Goal: Contribute content: Contribute content

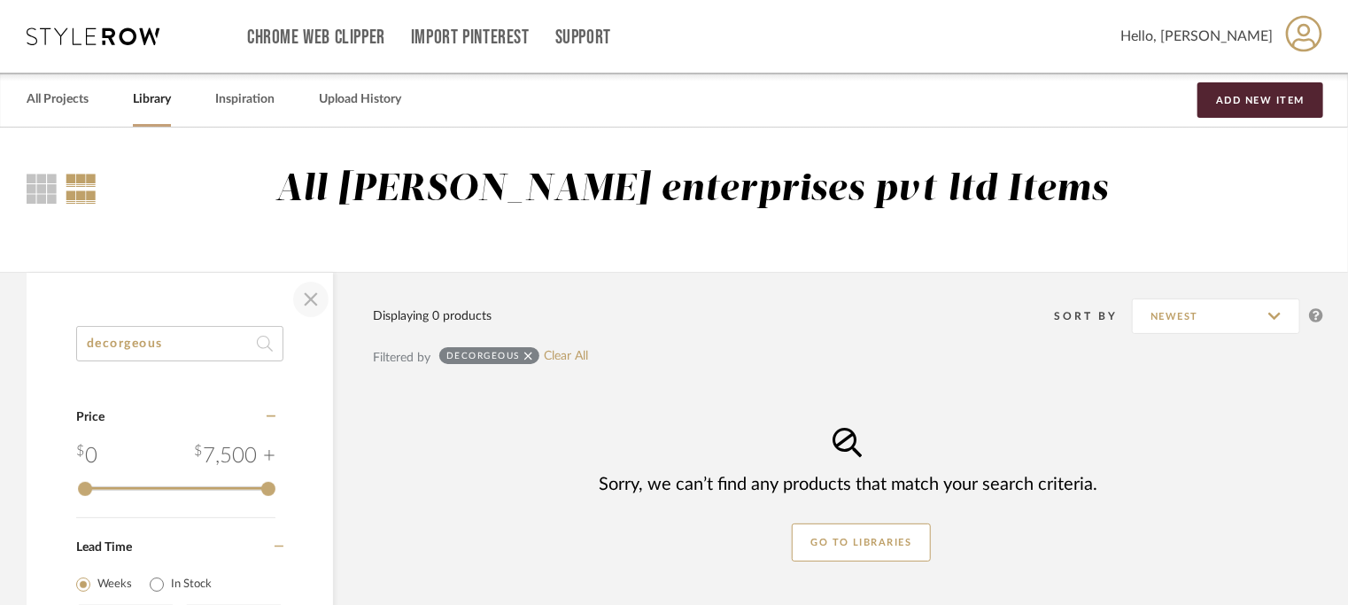
click at [312, 300] on span "button" at bounding box center [311, 299] width 42 height 42
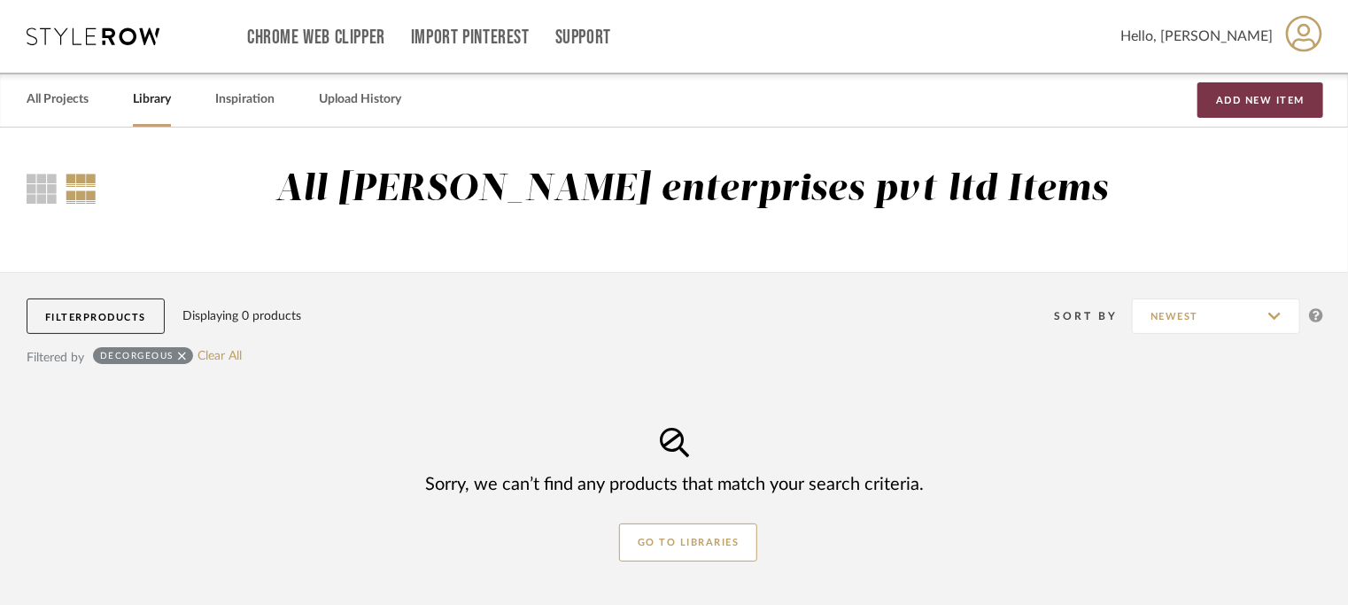
drag, startPoint x: 1297, startPoint y: 92, endPoint x: 1272, endPoint y: 120, distance: 37.6
click at [1295, 92] on button "Add New Item" at bounding box center [1260, 99] width 126 height 35
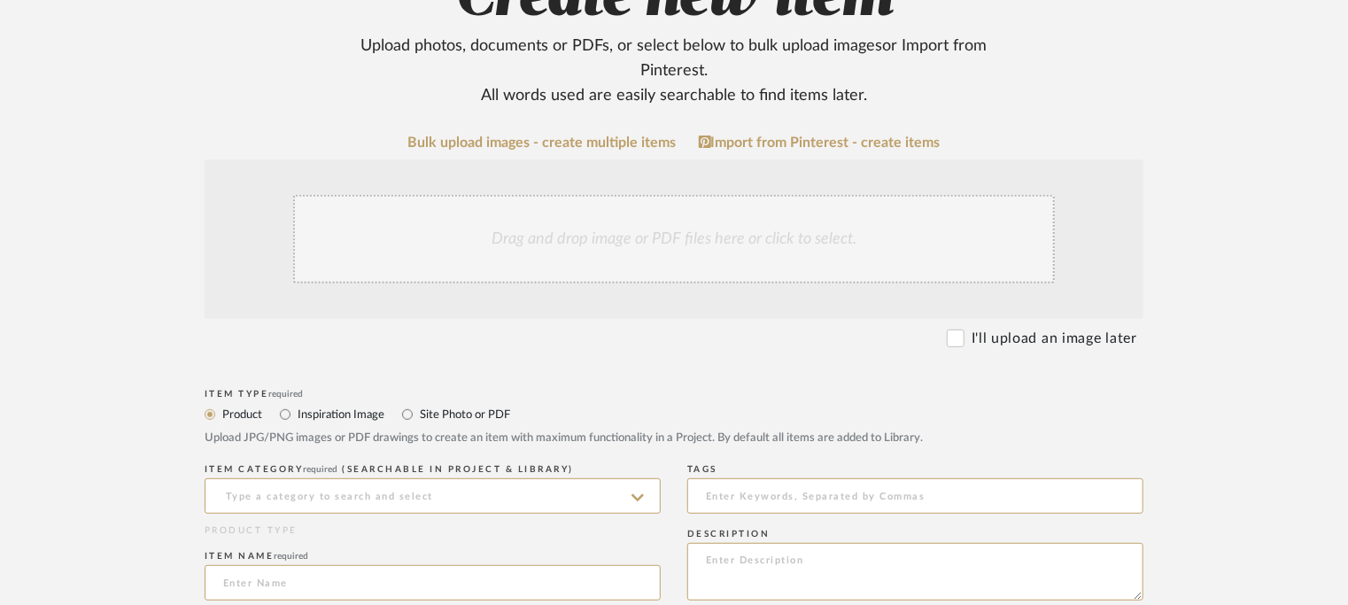
scroll to position [354, 0]
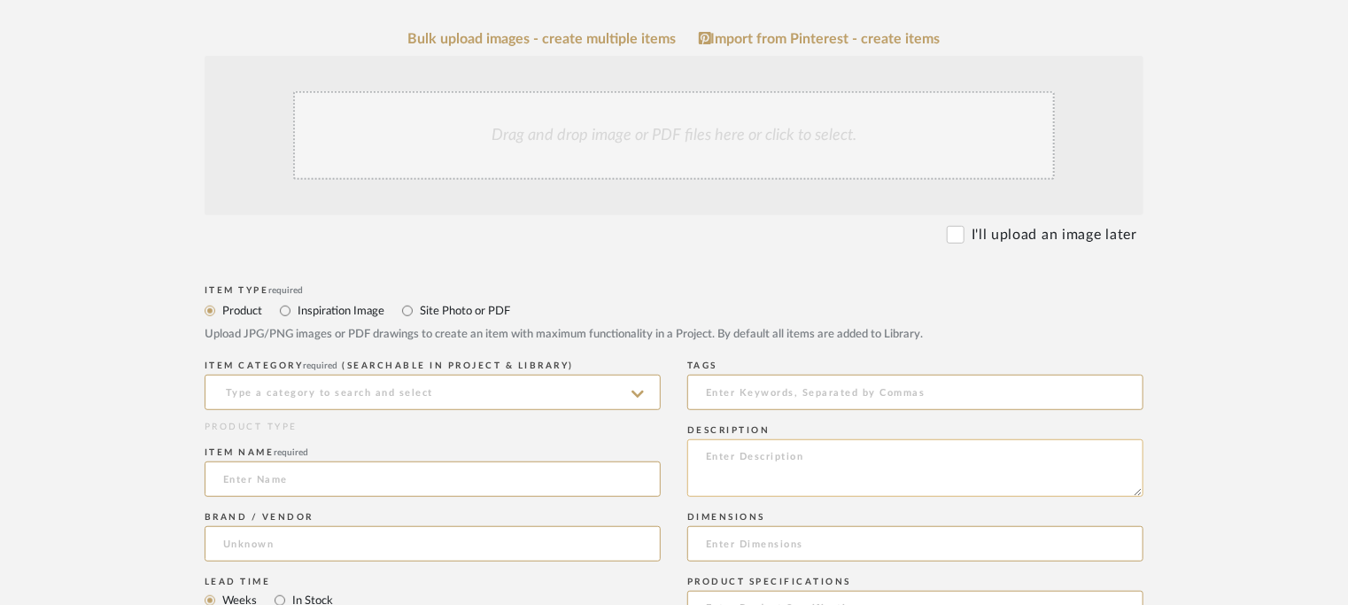
paste textarea "Type: Table lamp Designer: Na Dimension(s): Base: 5”(Diameter)x 12”(Height) Sha…"
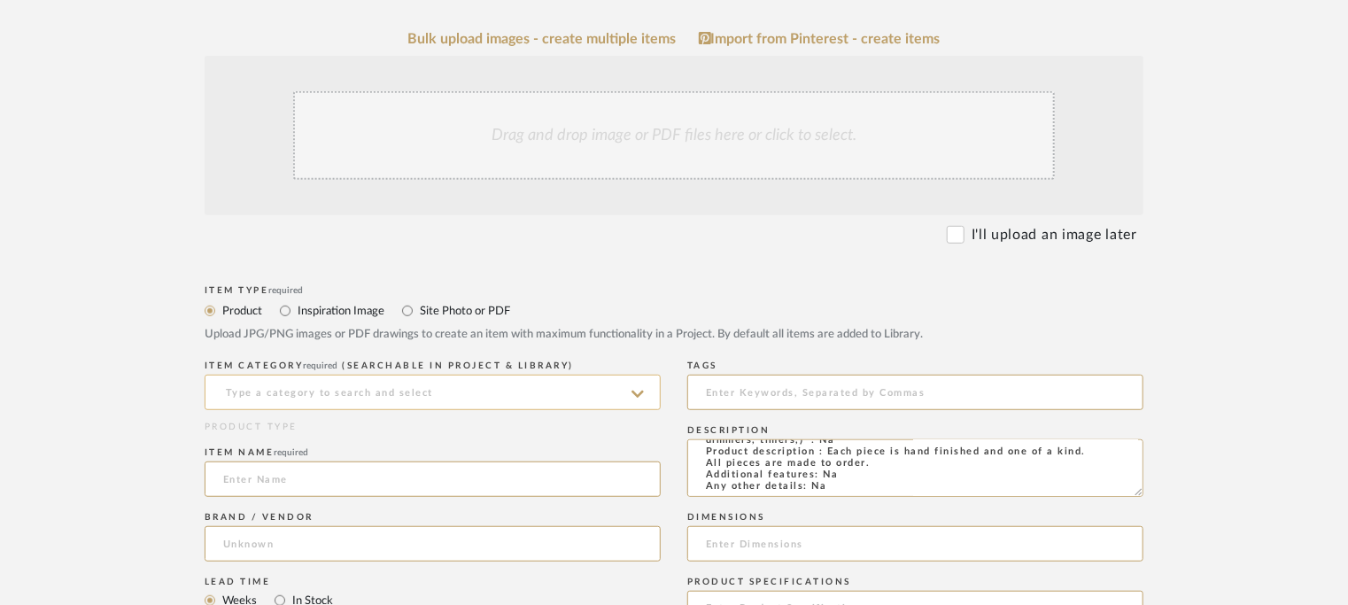
type textarea "Type: Table lamp Designer: Na Dimension(s): Base: 5”(Diameter)x 12”(Height) Sha…"
click at [407, 396] on input at bounding box center [433, 392] width 456 height 35
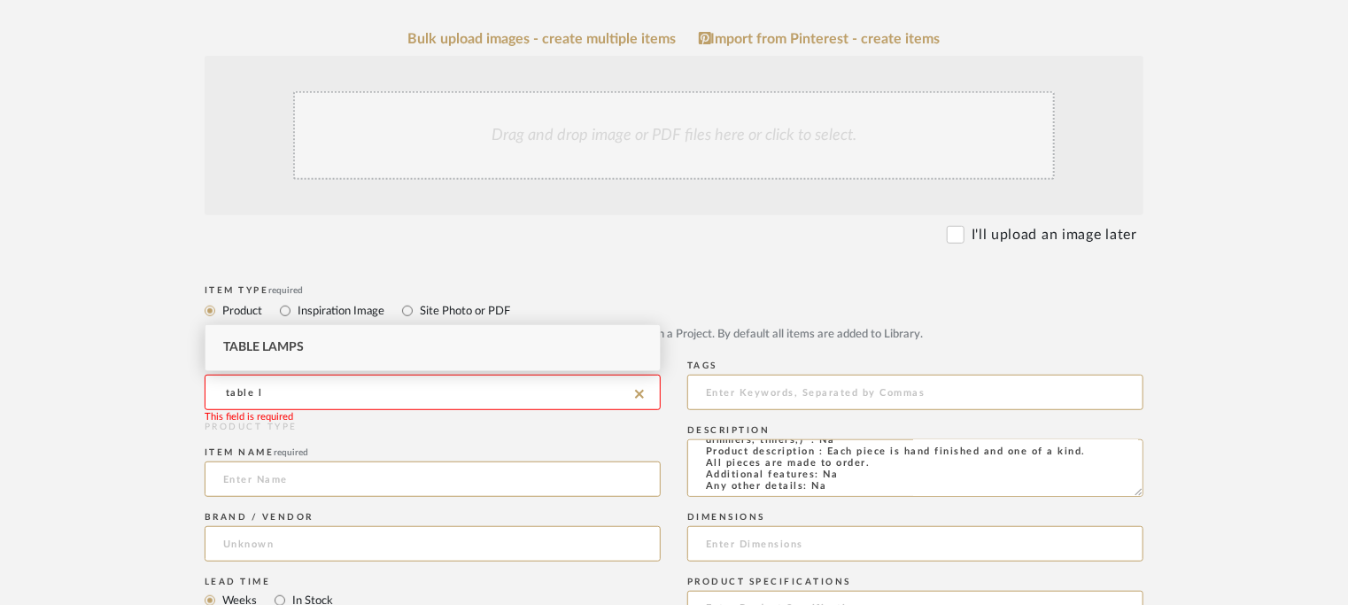
click at [323, 358] on div "Table Lamps" at bounding box center [432, 347] width 454 height 45
type input "Table Lamps"
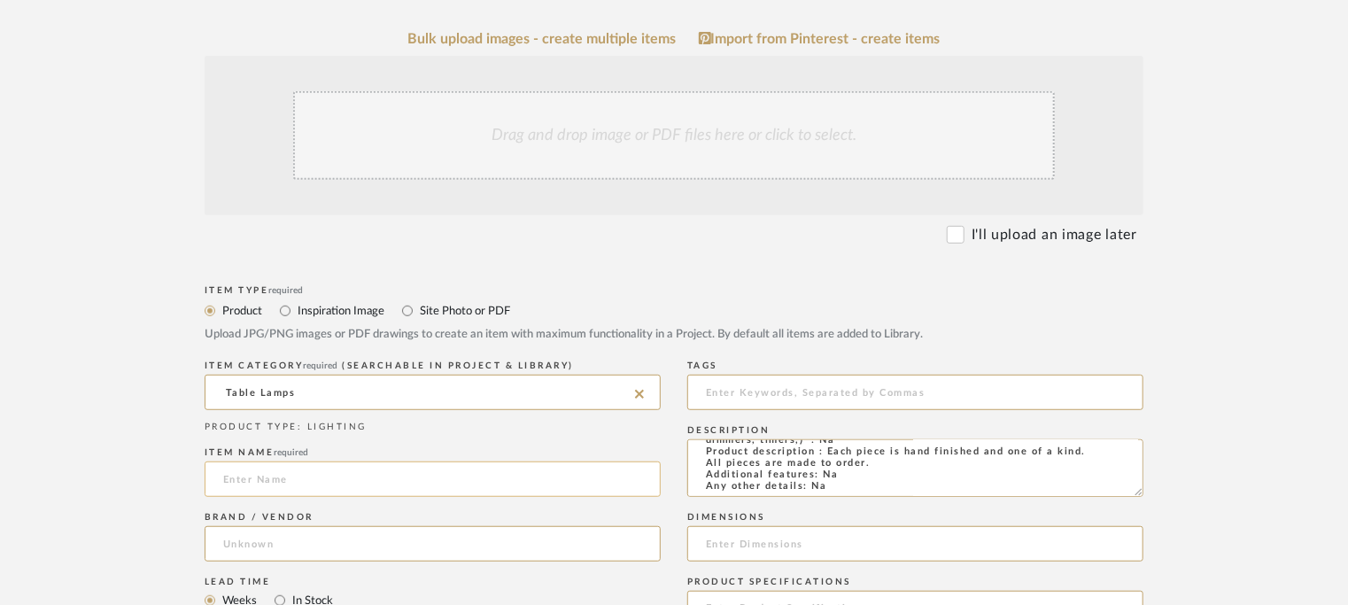
click at [269, 483] on input at bounding box center [433, 478] width 456 height 35
type input "MARBLE LAMP"
click at [327, 544] on input at bounding box center [433, 543] width 456 height 35
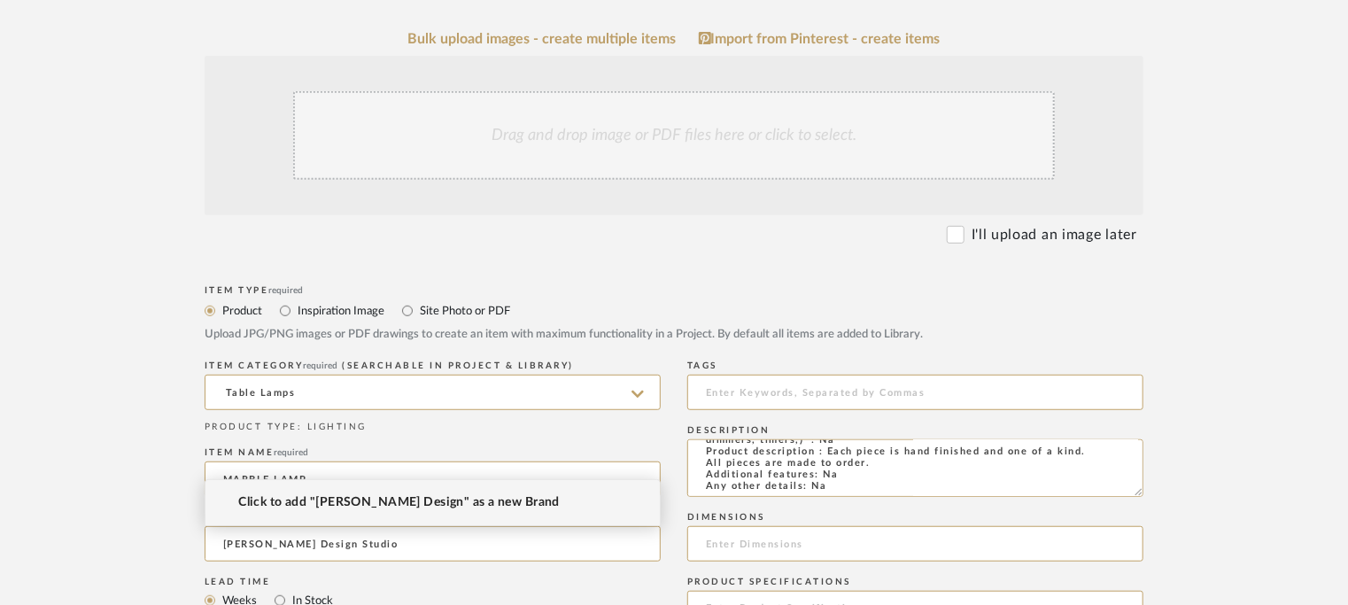
type input "[PERSON_NAME] Design Studio"
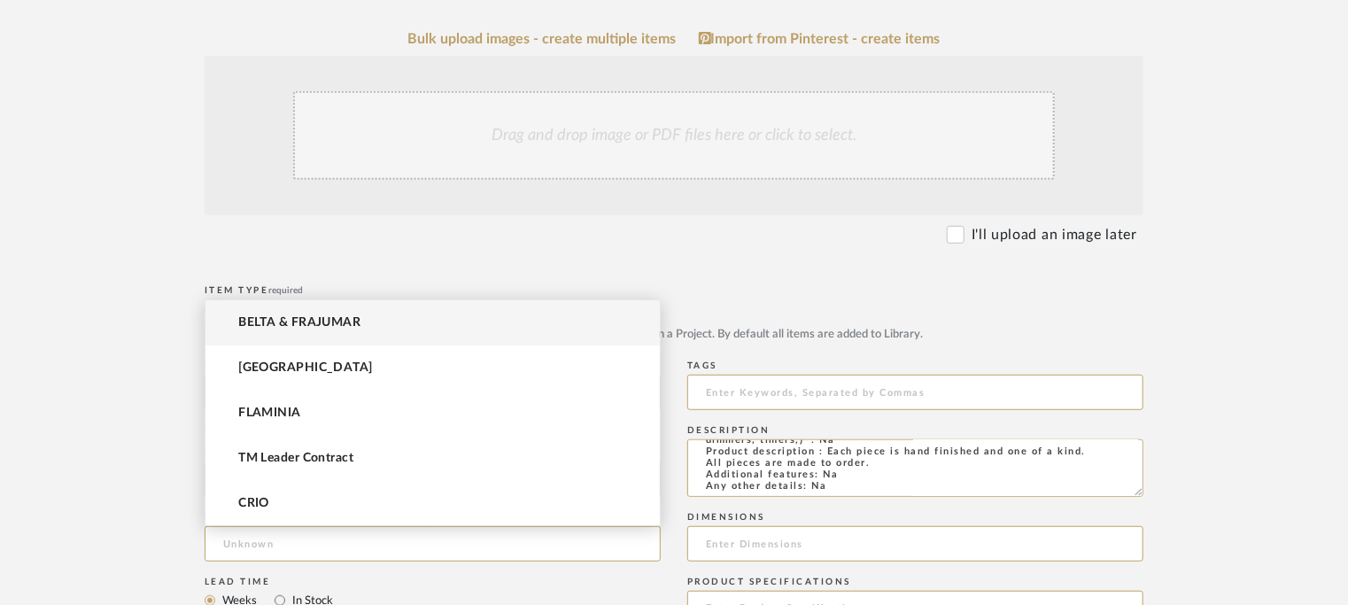
click at [594, 247] on form "Bulk upload images - create multiple items Import from Pinterest - create items…" at bounding box center [674, 607] width 1128 height 1152
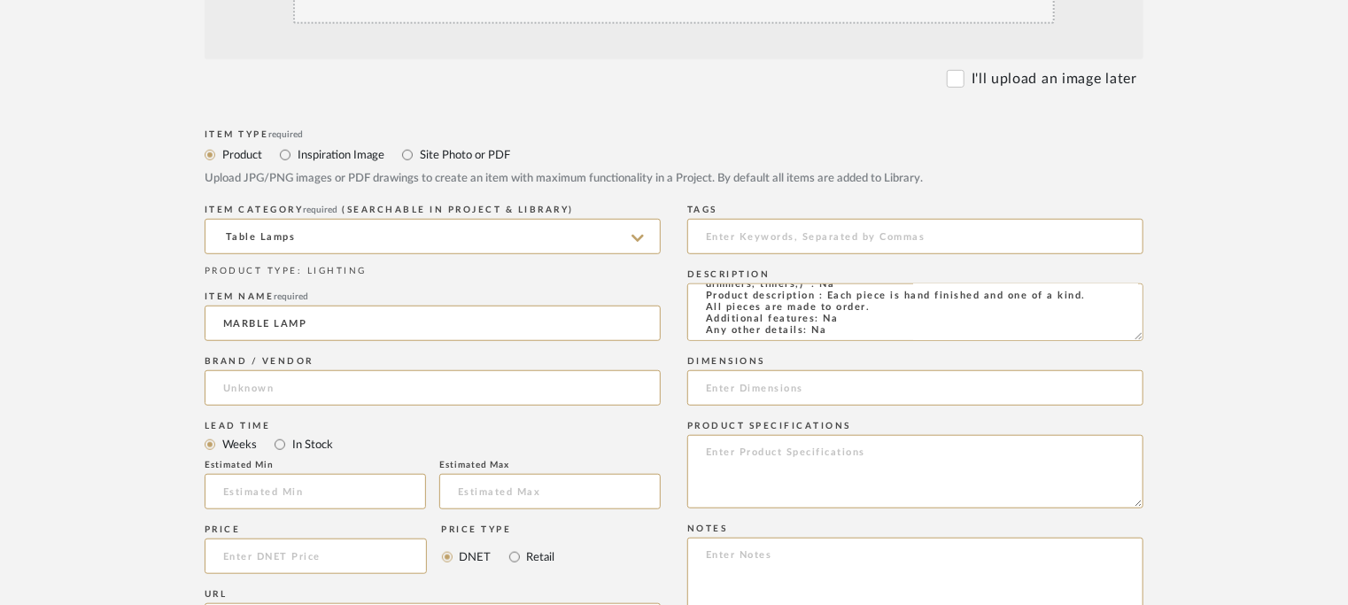
scroll to position [531, 0]
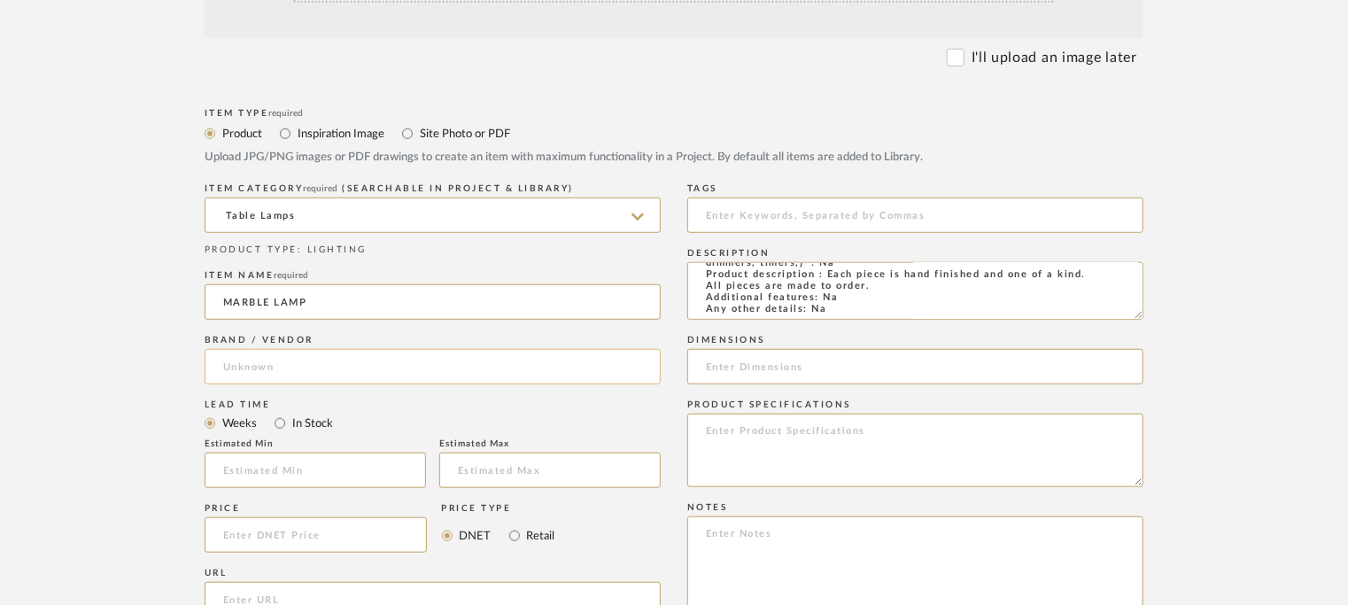
click at [331, 362] on input at bounding box center [433, 366] width 456 height 35
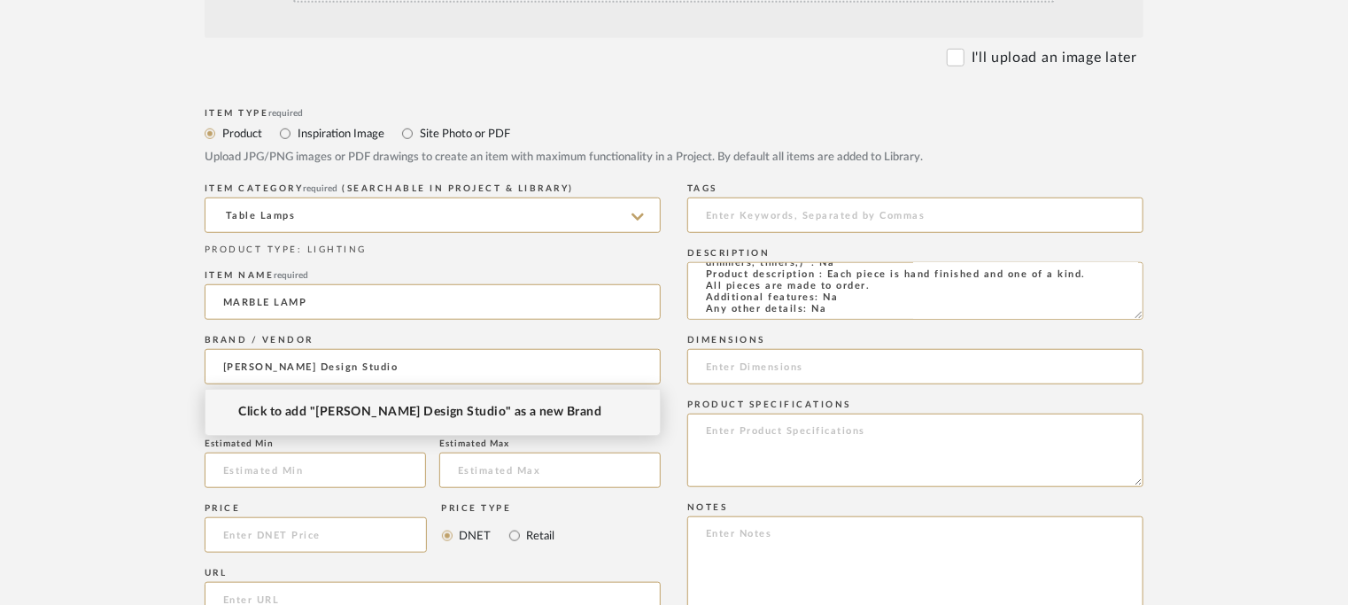
type input "[PERSON_NAME] Design Studio"
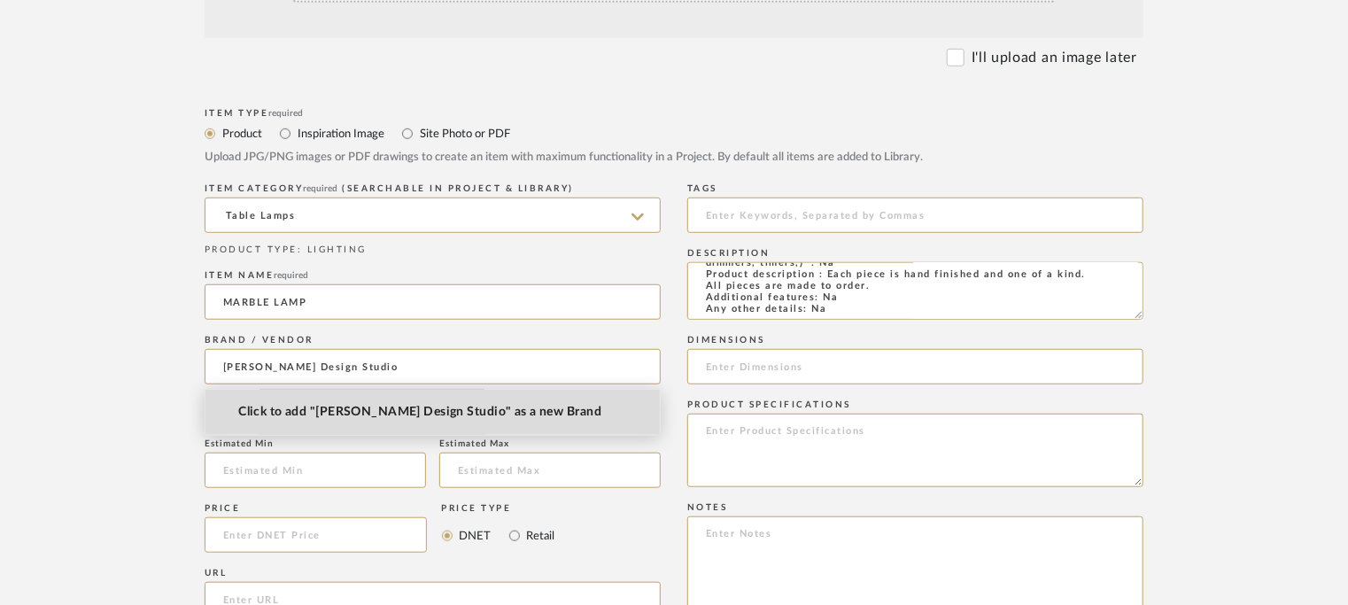
click at [347, 410] on span "Click to add "[PERSON_NAME] Design Studio" as a new Brand" at bounding box center [419, 412] width 363 height 15
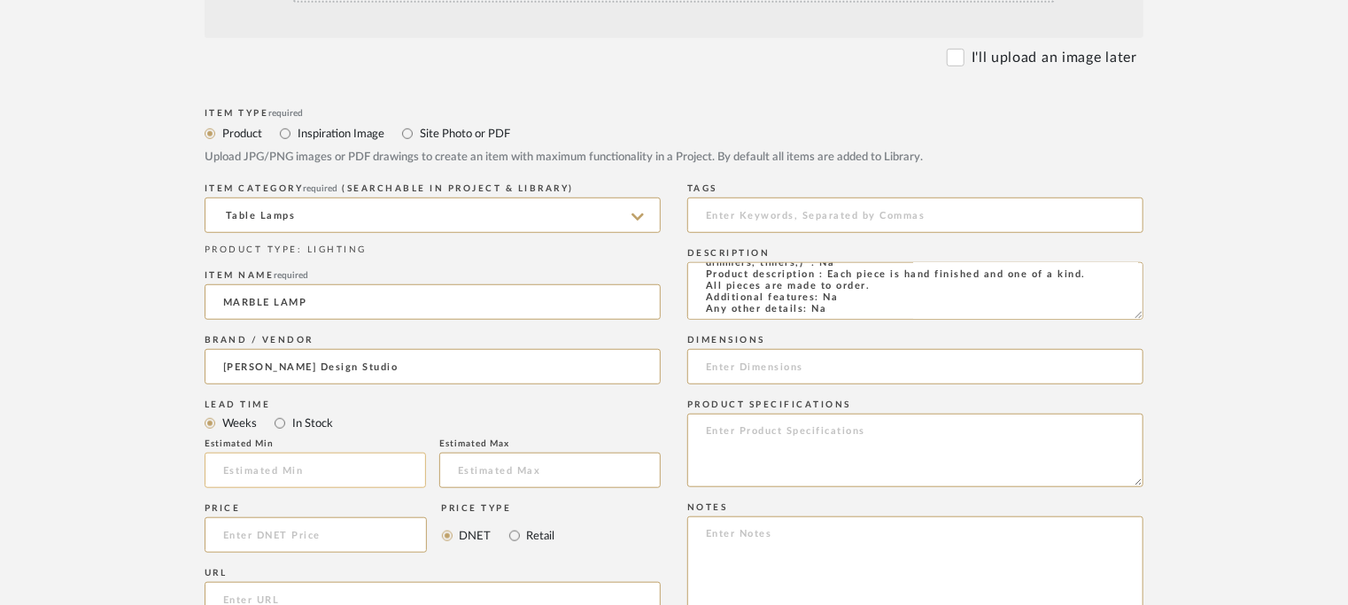
click at [351, 463] on input at bounding box center [315, 469] width 221 height 35
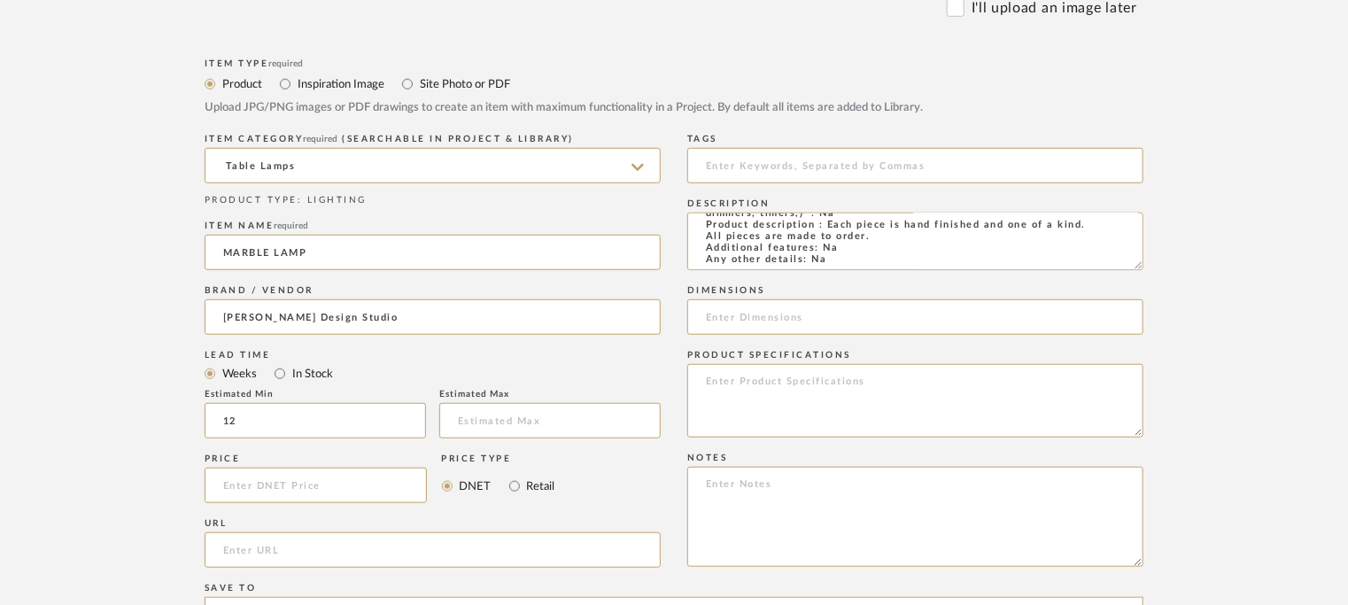
scroll to position [708, 0]
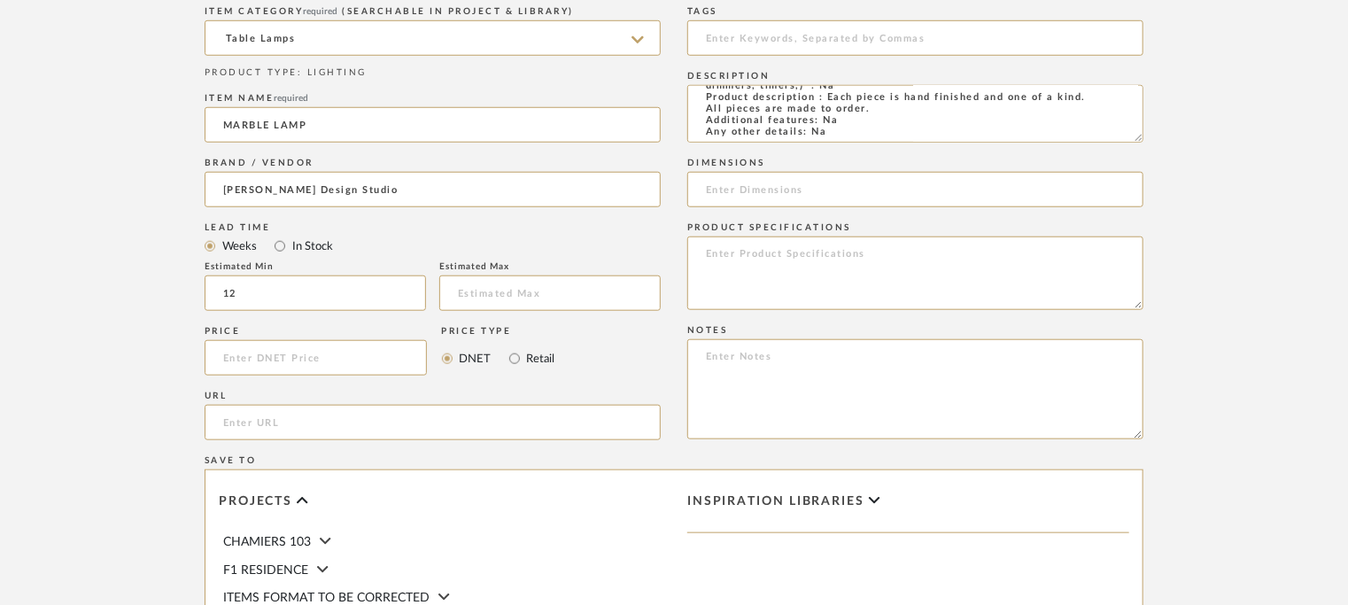
type input "12"
click at [287, 417] on input "url" at bounding box center [433, 422] width 456 height 35
paste input "[URL][DOMAIN_NAME]"
type input "[URL][DOMAIN_NAME]"
click at [840, 44] on input at bounding box center [915, 37] width 456 height 35
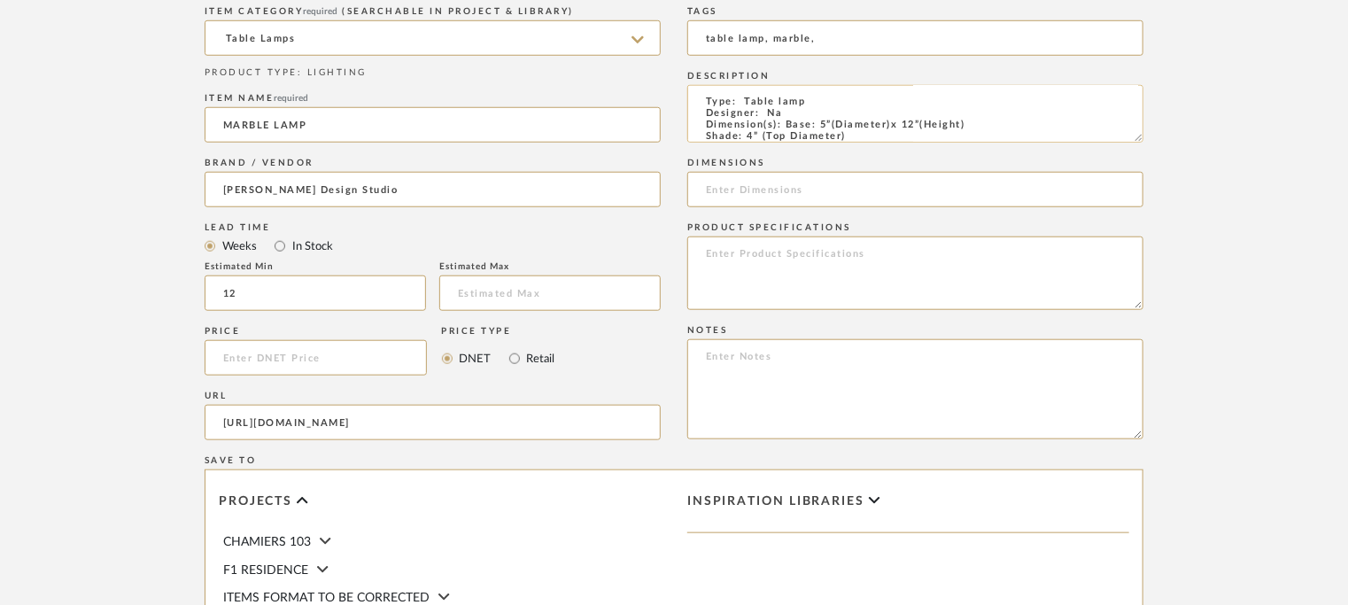
scroll to position [0, 0]
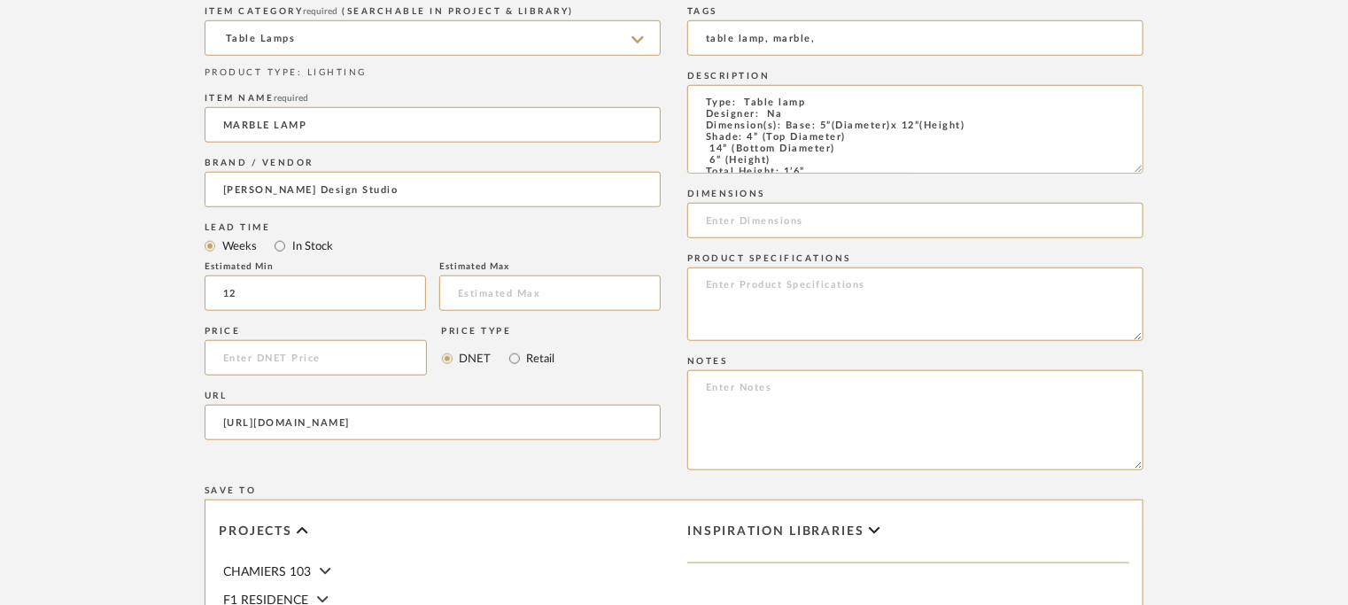
drag, startPoint x: 1137, startPoint y: 136, endPoint x: 1153, endPoint y: 167, distance: 34.8
click at [1153, 167] on form "Bulk upload images - create multiple items Import from Pinterest - create items…" at bounding box center [674, 268] width 1128 height 1182
type input "table lamp, marble,"
click at [755, 222] on input at bounding box center [915, 220] width 456 height 35
paste input "Base: 5”(Diameter)x 12”(Height) Shade: 4” (Top Diameter) 14” (Bottom Diameter) …"
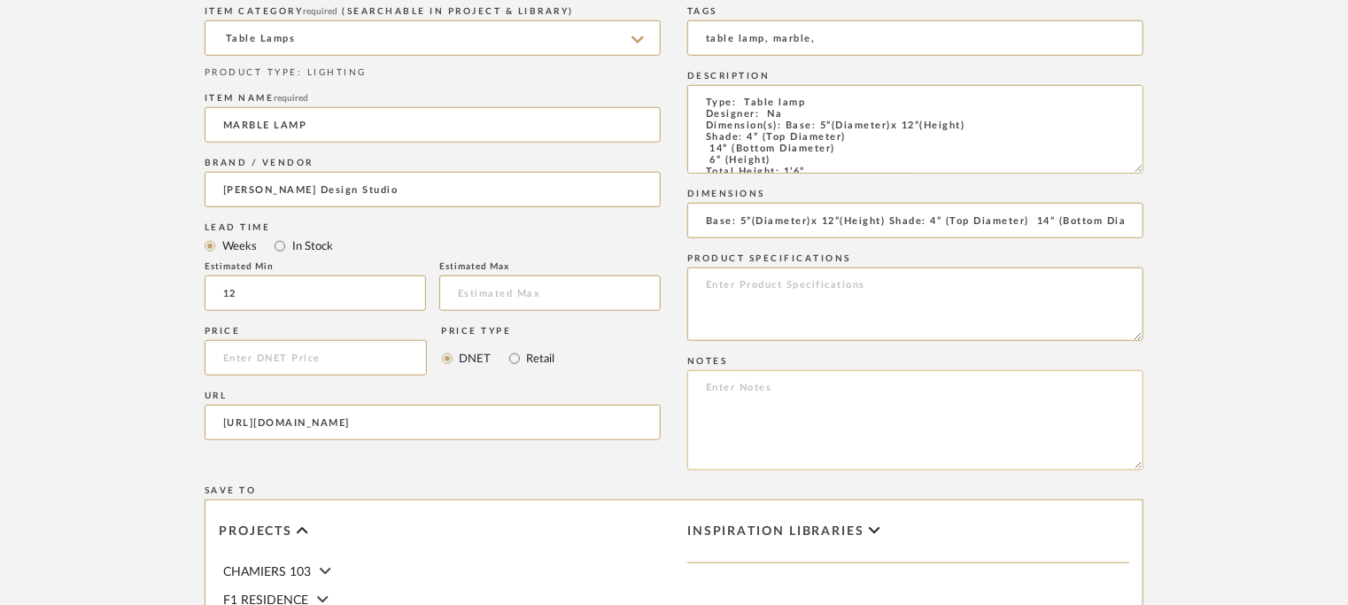
scroll to position [0, 205]
type input "Base: 5”(Diameter)x 12”(Height) Shade: 4” (Top Diameter) 14” (Bottom Diameter) …"
click at [756, 384] on textarea at bounding box center [915, 420] width 456 height 100
paste textarea "Price: INR.70,000/- Lead time : 12 weeks Customisable : Na 3D available : No BI…"
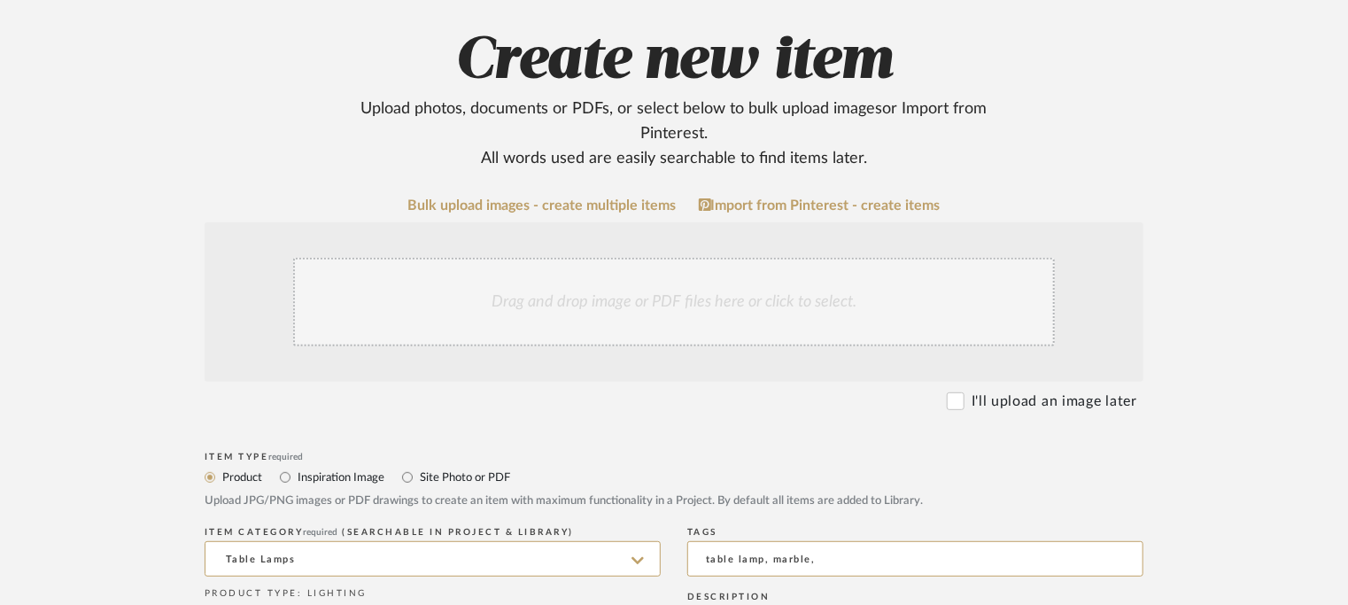
scroll to position [177, 0]
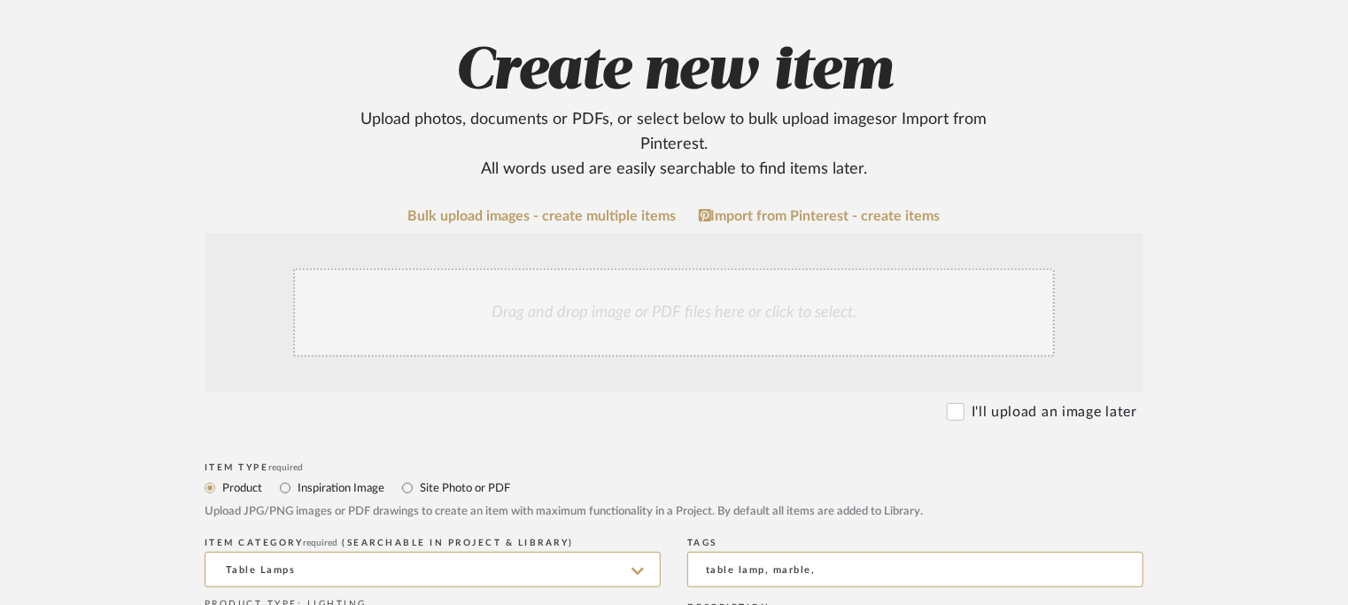
type textarea "Price: INR.70,000/- Lead time : 12 weeks Customisable : Na 3D available : No BI…"
click at [640, 328] on div "Drag and drop image or PDF files here or click to select." at bounding box center [673, 312] width 761 height 89
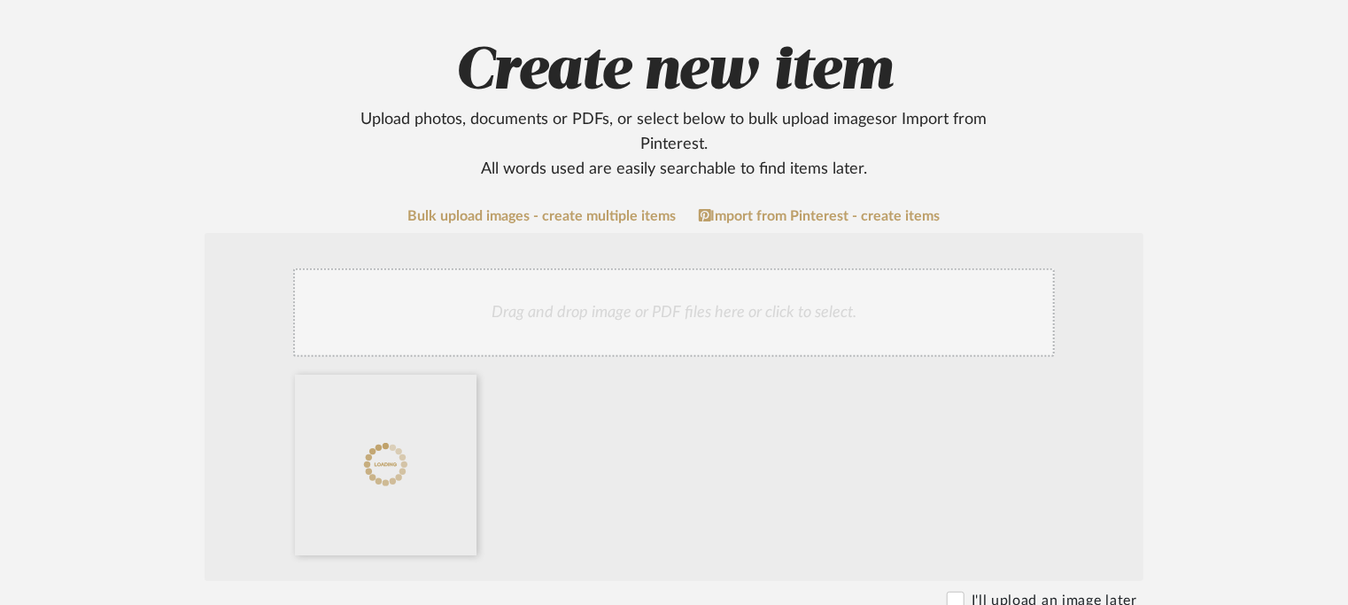
click at [532, 311] on div "Drag and drop image or PDF files here or click to select." at bounding box center [673, 312] width 761 height 89
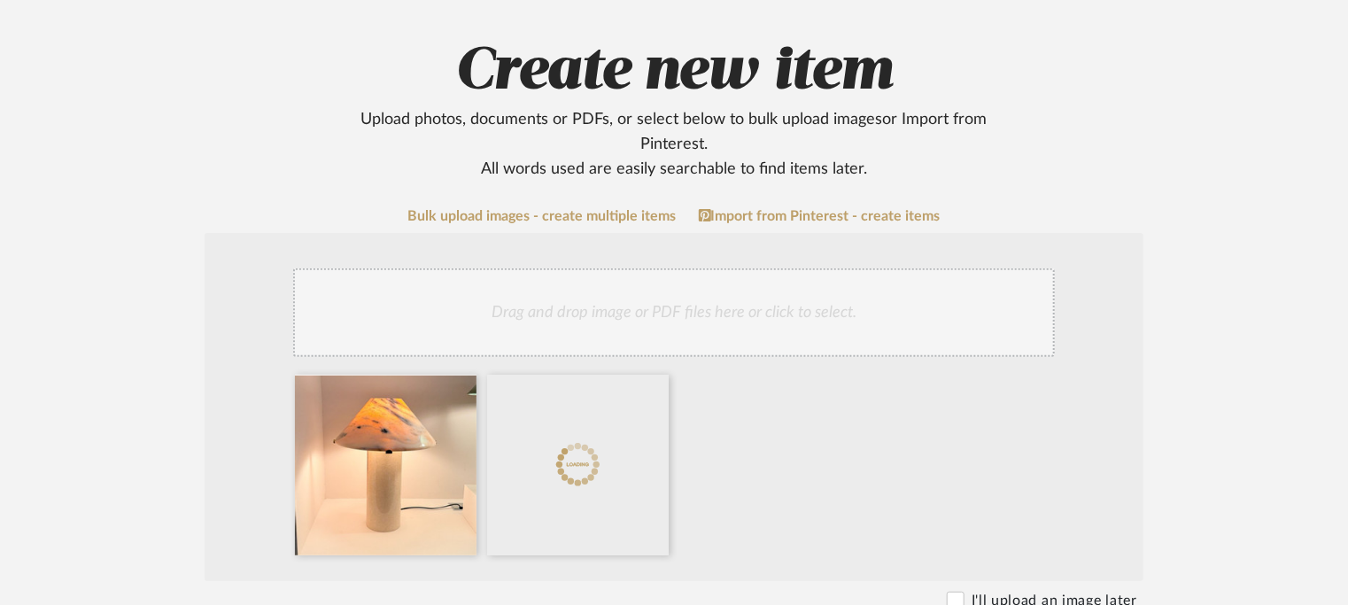
click at [695, 307] on div "Drag and drop image or PDF files here or click to select." at bounding box center [673, 312] width 761 height 89
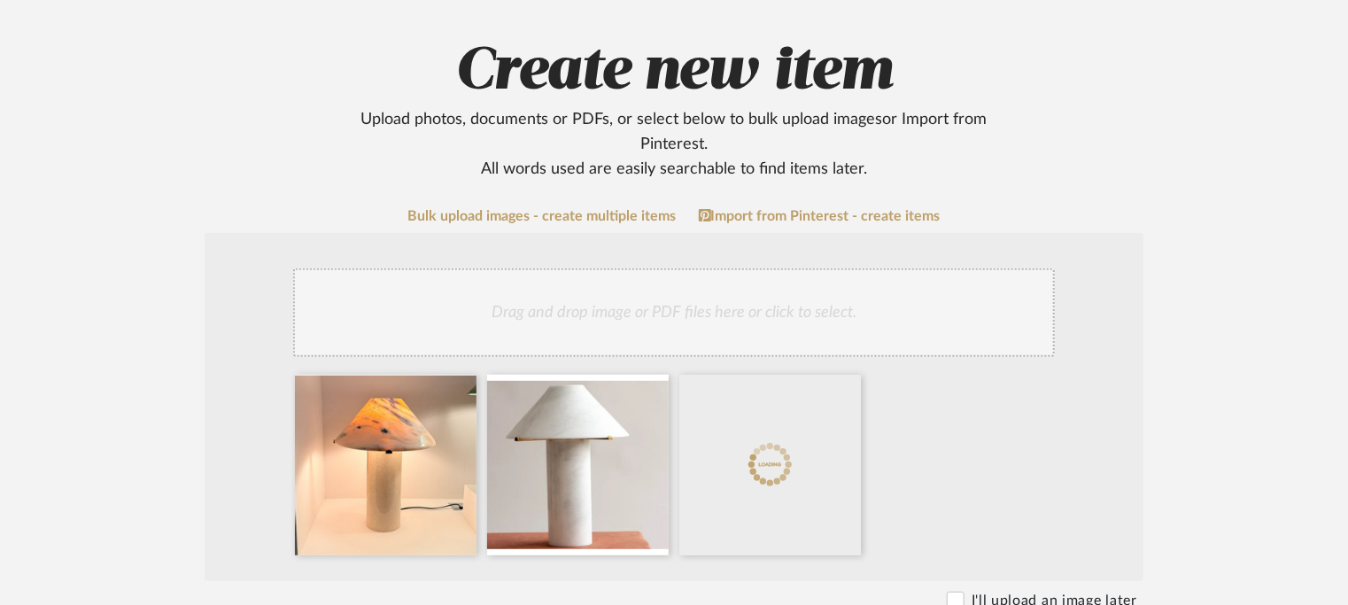
click at [758, 299] on div "Drag and drop image or PDF files here or click to select." at bounding box center [673, 312] width 761 height 89
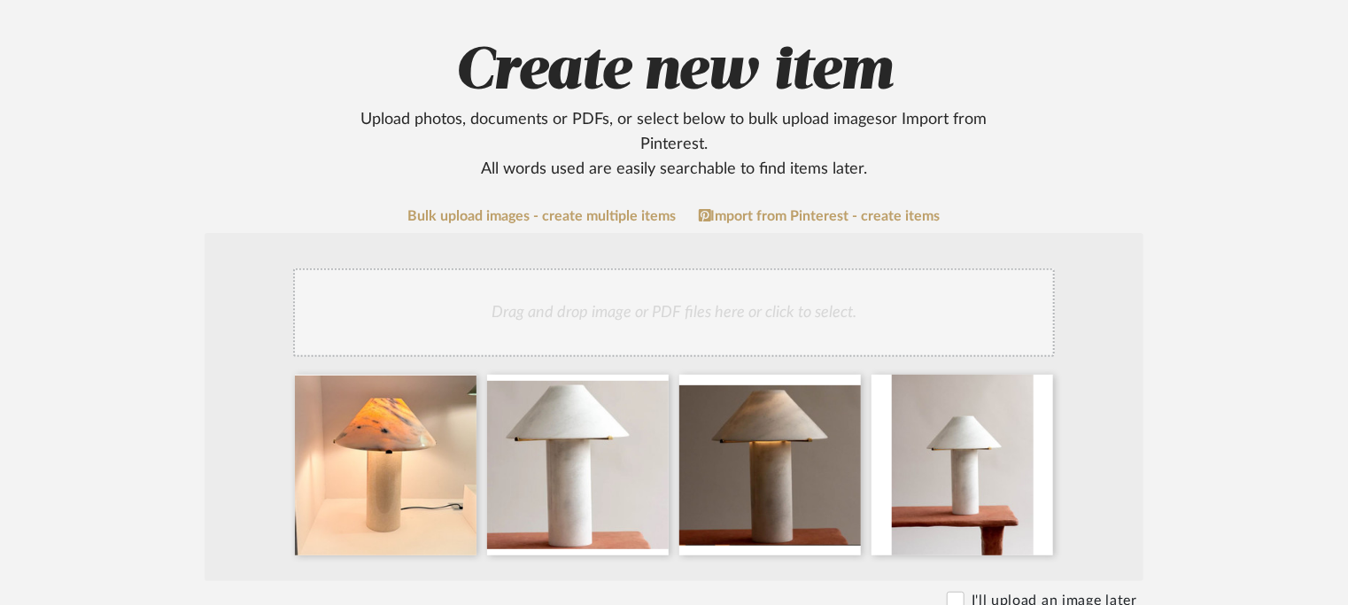
click at [822, 318] on div "Drag and drop image or PDF files here or click to select." at bounding box center [673, 312] width 761 height 89
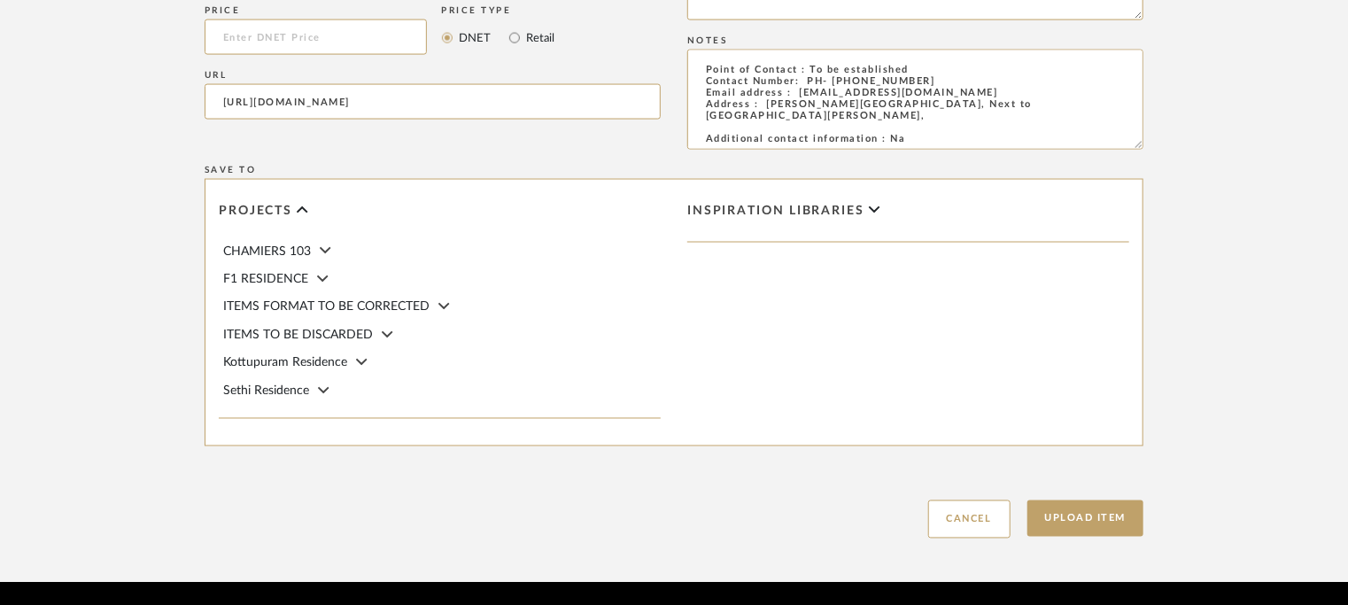
scroll to position [1417, 0]
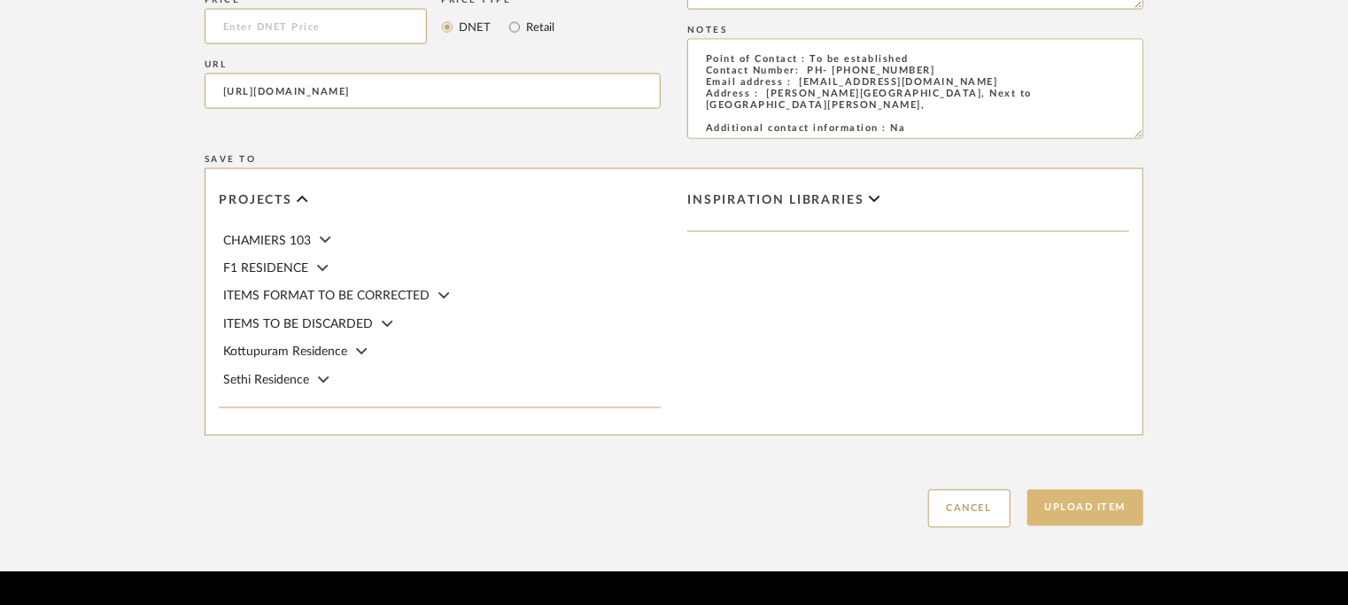
click at [1108, 506] on button "Upload Item" at bounding box center [1085, 508] width 117 height 36
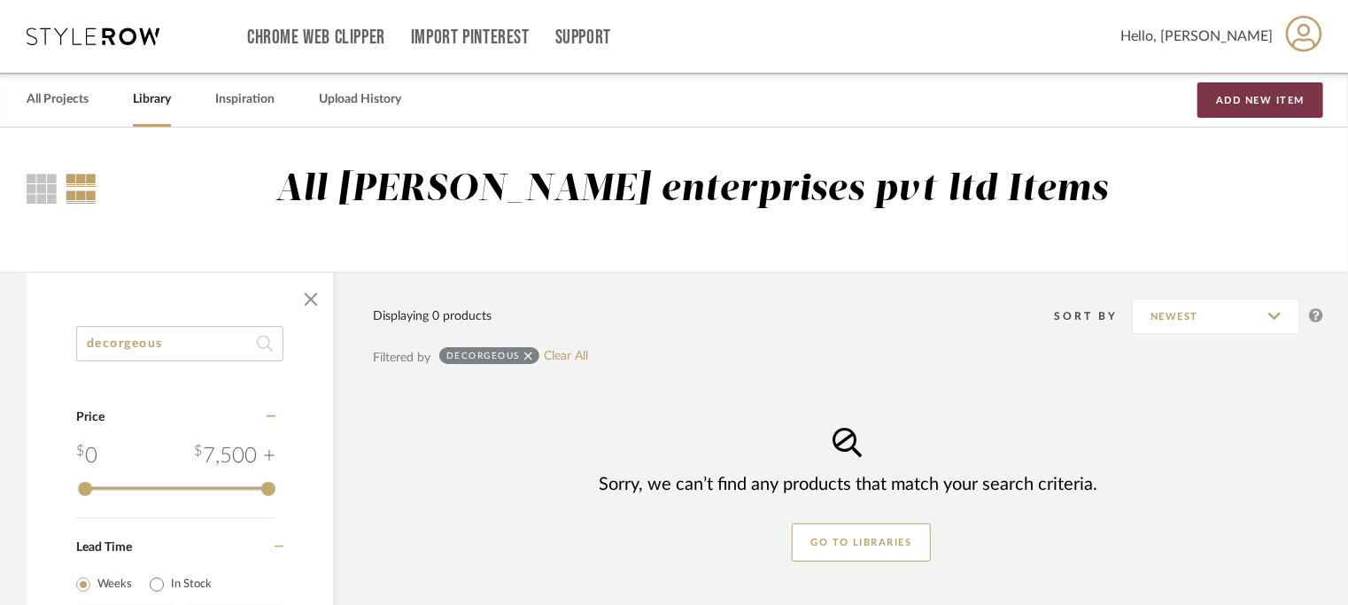
click at [1279, 102] on button "Add New Item" at bounding box center [1260, 99] width 126 height 35
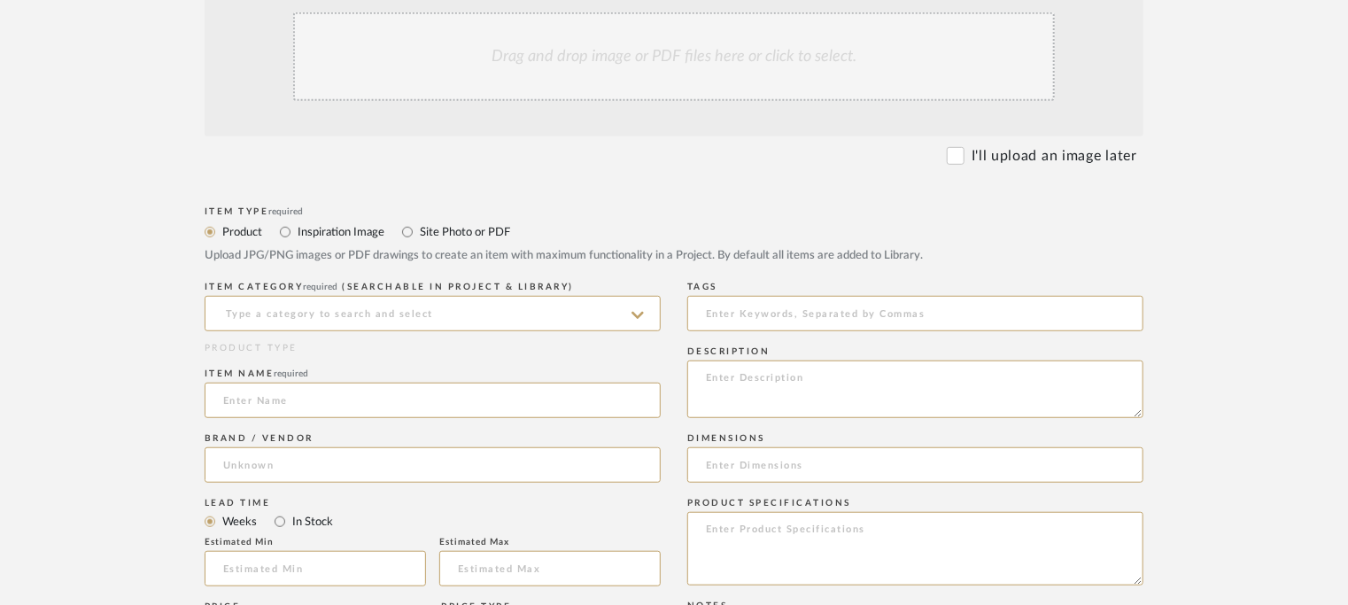
scroll to position [443, 0]
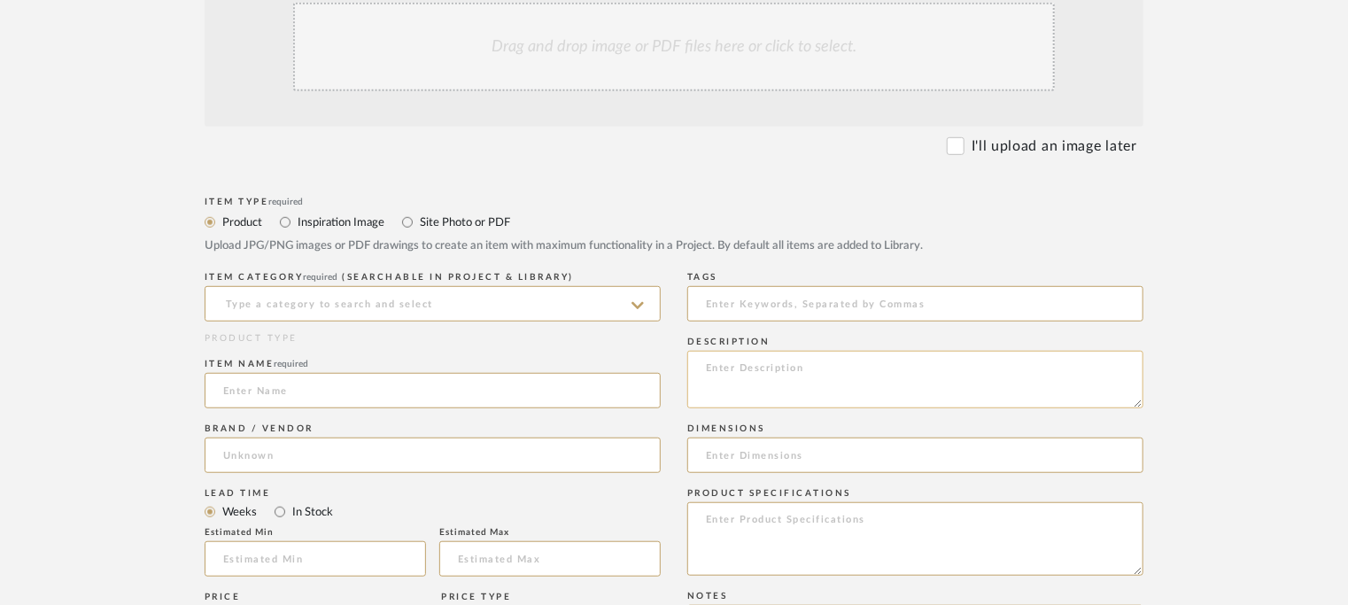
paste textarea "Lore: Ipsum dolo Sitametc: Ad Elitseddo(e): Temp: 8”(Incididu) u 9”(Labore) Etd…"
click at [768, 360] on textarea at bounding box center [915, 380] width 456 height 58
type textarea "Lore: Ipsum dolo Sitametc: Ad Elitseddo(e): Temp: 3”(Incididu) u 4”(Labore) Etd…"
click at [296, 297] on input at bounding box center [433, 303] width 456 height 35
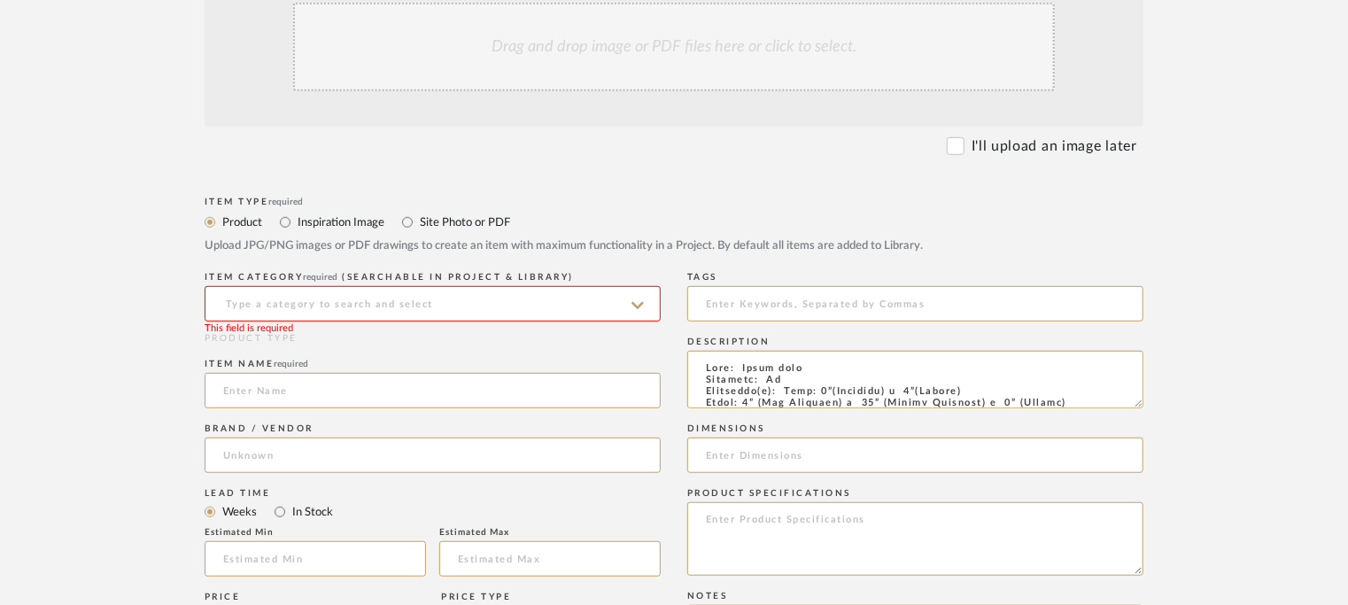
click at [438, 297] on input at bounding box center [433, 303] width 456 height 35
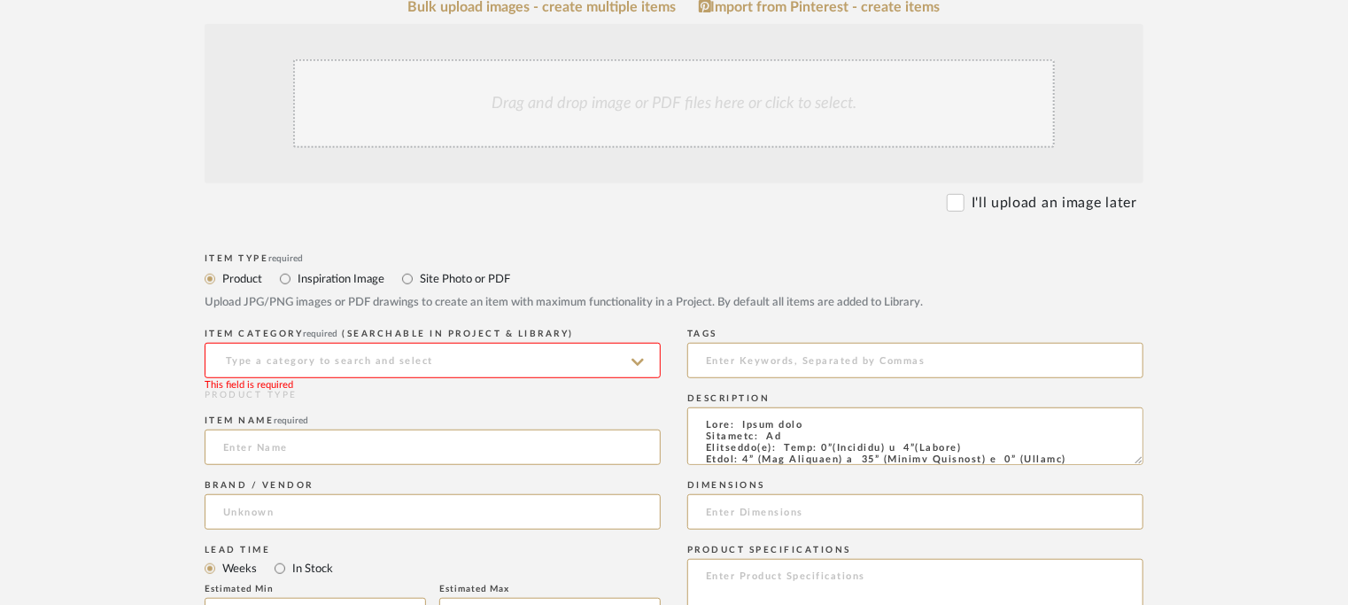
scroll to position [620, 0]
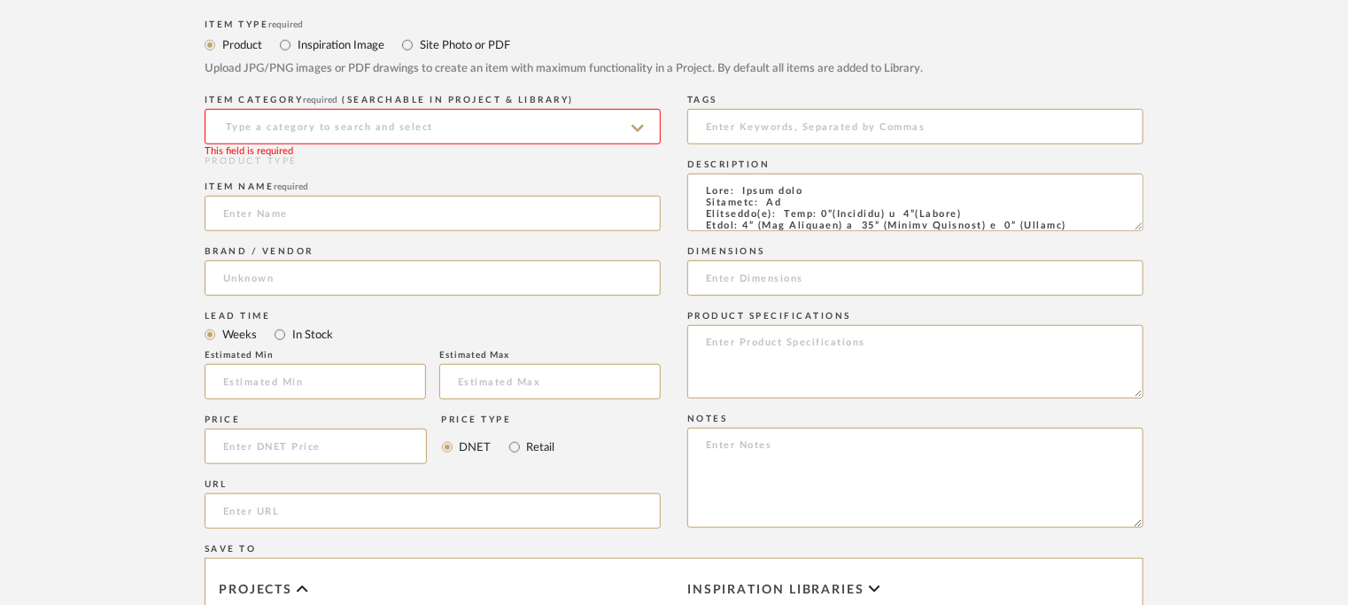
click at [287, 123] on input at bounding box center [433, 126] width 456 height 35
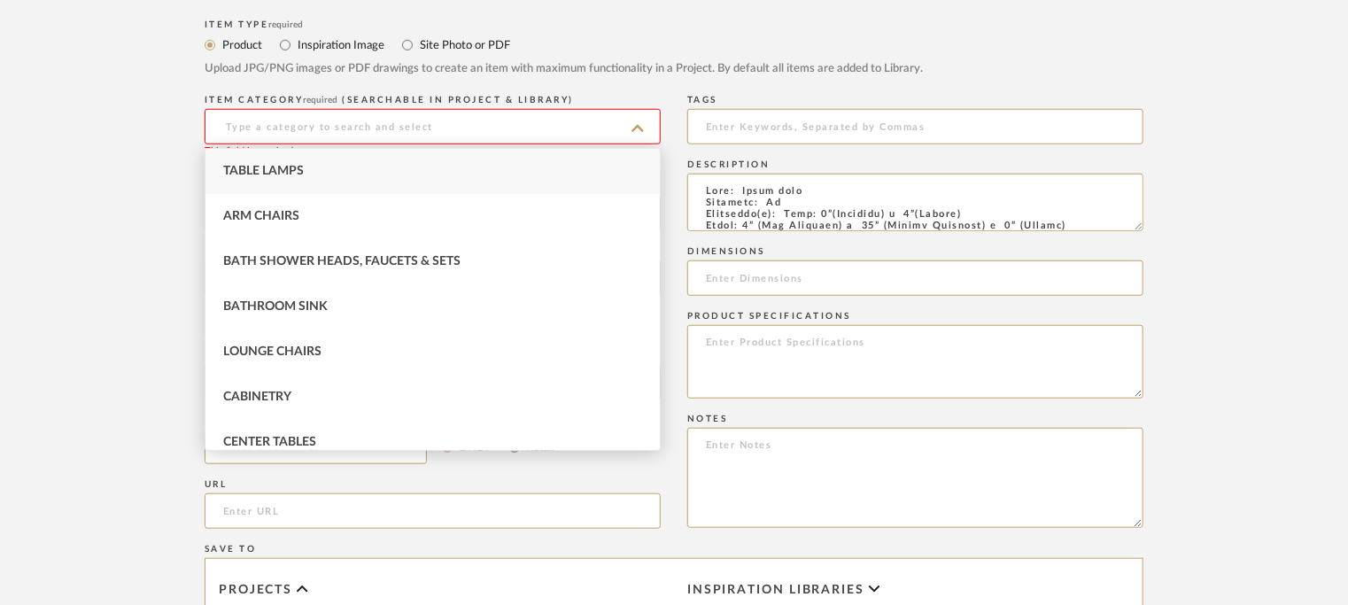
click at [300, 169] on span "Table Lamps" at bounding box center [263, 171] width 81 height 12
type input "Table Lamps"
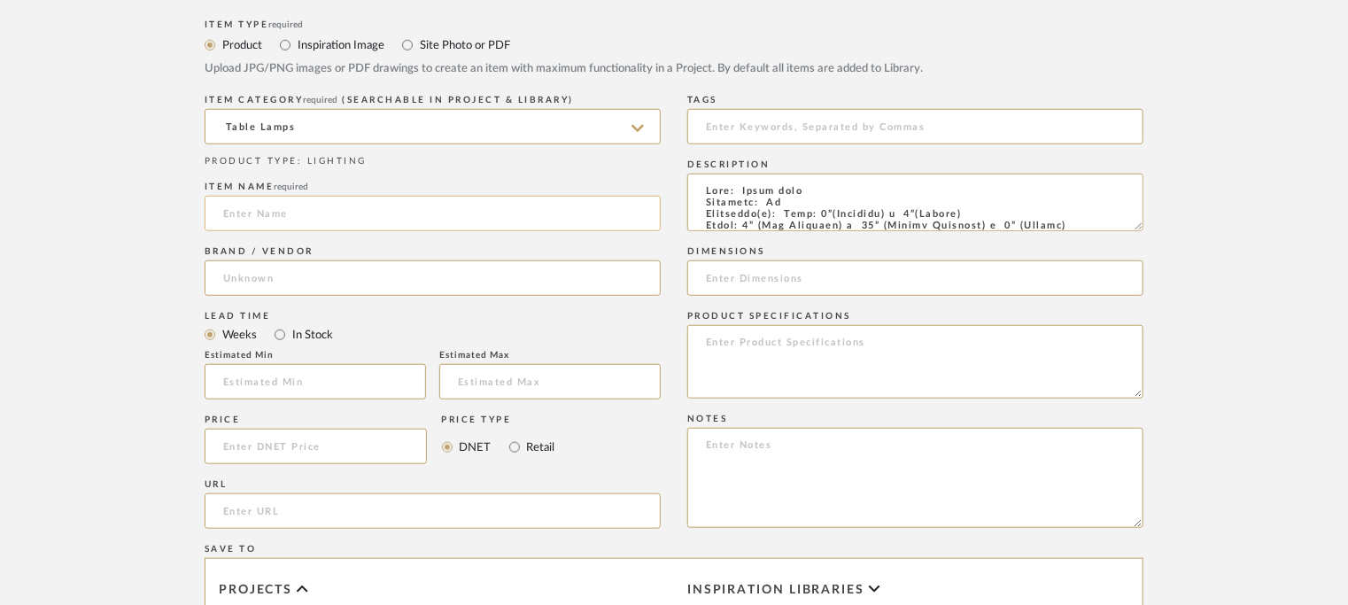
paste input "Earth and [PERSON_NAME] lamp"
click at [238, 207] on input "Earth and [PERSON_NAME] lamp" at bounding box center [433, 213] width 456 height 35
click at [237, 207] on input "Earth and [PERSON_NAME] lamp" at bounding box center [433, 213] width 456 height 35
drag, startPoint x: 368, startPoint y: 209, endPoint x: 555, endPoint y: 226, distance: 187.6
click at [552, 226] on input "EARTH AND [PERSON_NAME] LAMP and [PERSON_NAME] lamp" at bounding box center [433, 213] width 456 height 35
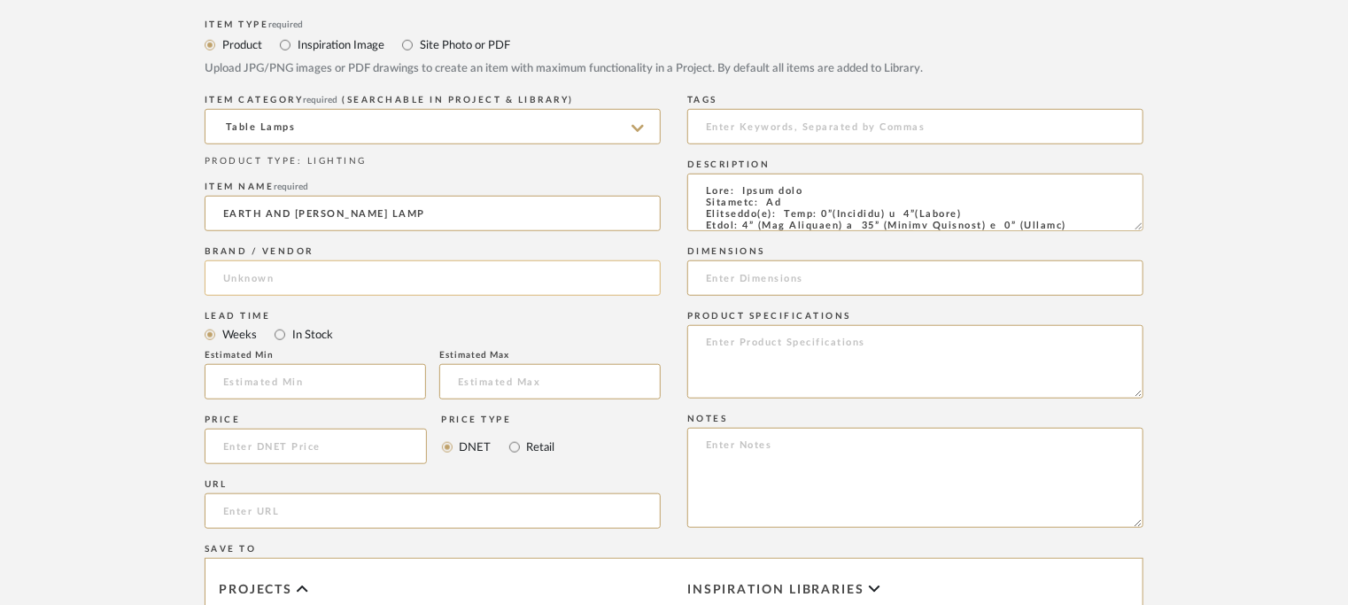
type input "EARTH AND [PERSON_NAME] LAMP"
click at [247, 292] on input at bounding box center [433, 277] width 456 height 35
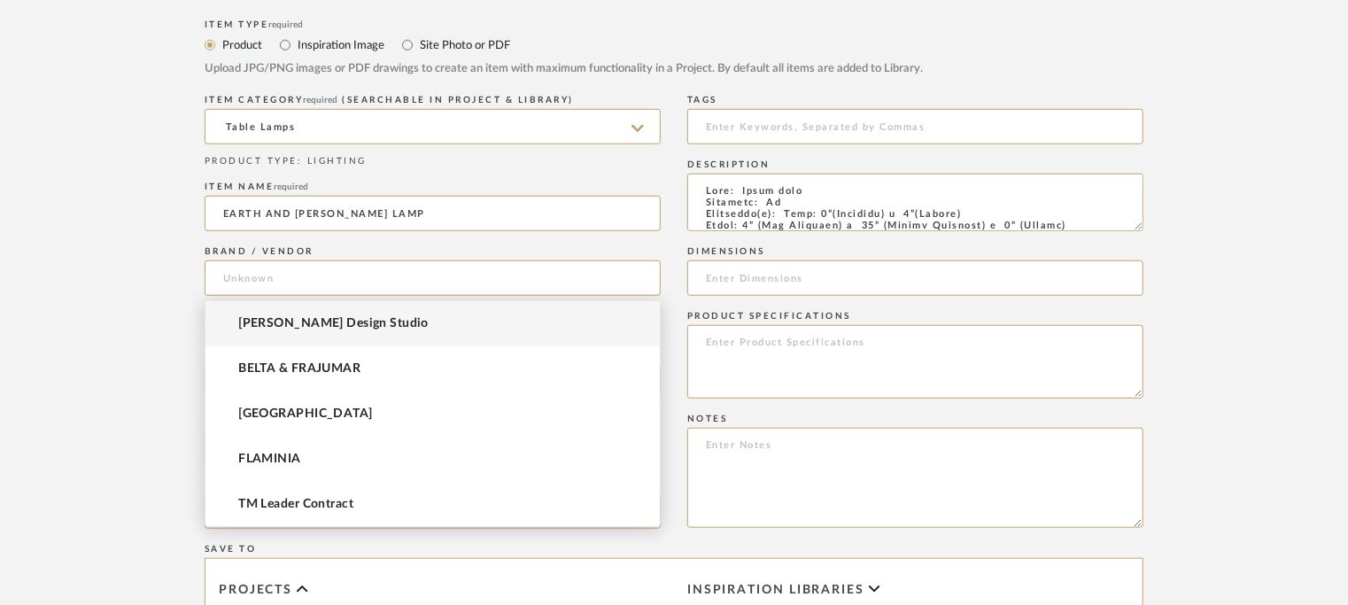
click at [266, 320] on span "[PERSON_NAME] Design Studio" at bounding box center [333, 323] width 190 height 15
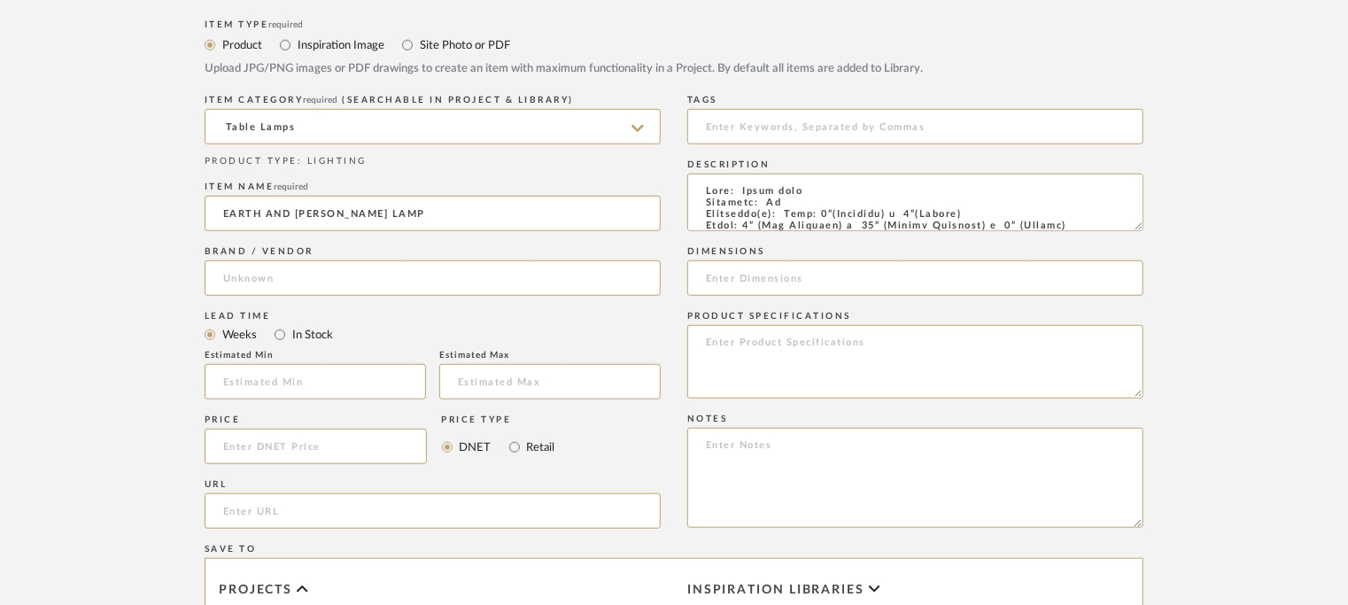
type input "[PERSON_NAME] Design Studio"
click at [247, 386] on input "text" at bounding box center [315, 381] width 221 height 35
type input "16"
click at [251, 502] on input "url" at bounding box center [433, 510] width 456 height 35
paste input "[URL][DOMAIN_NAME][PERSON_NAME]"
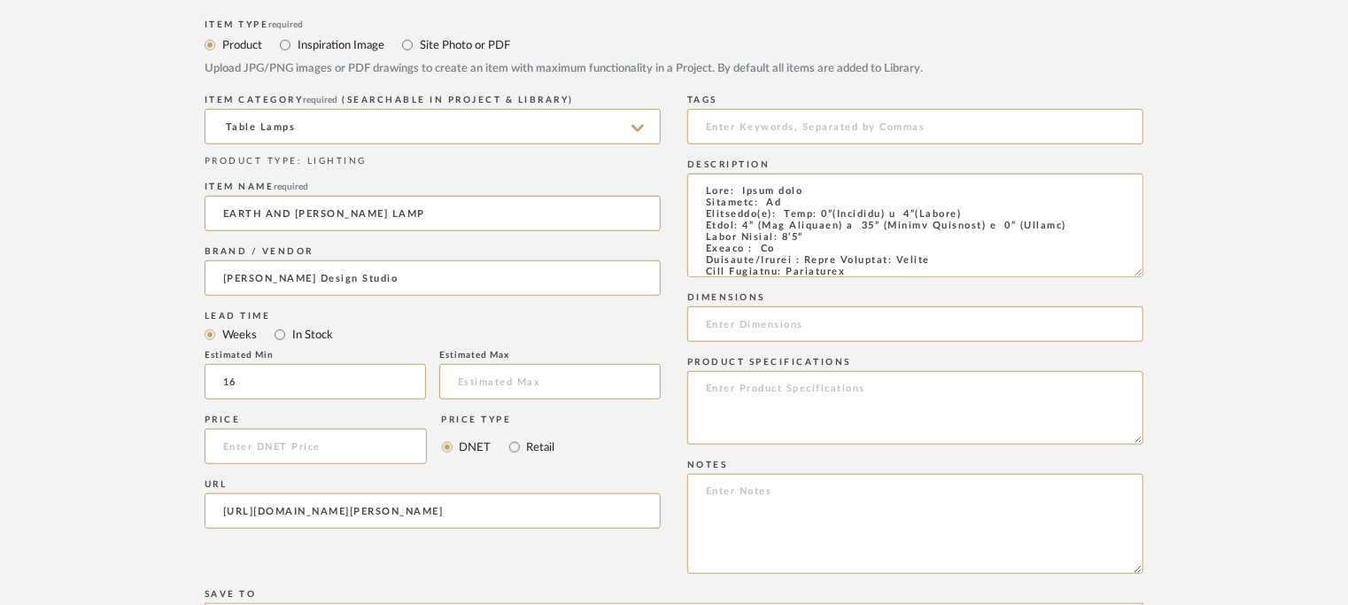
drag, startPoint x: 1135, startPoint y: 227, endPoint x: 1162, endPoint y: 274, distance: 53.9
click at [1162, 274] on form "Bulk upload images - create multiple items Import from Pinterest - create items…" at bounding box center [674, 363] width 1128 height 1197
type input "[URL][DOMAIN_NAME][PERSON_NAME]"
drag, startPoint x: 789, startPoint y: 212, endPoint x: 803, endPoint y: 235, distance: 27.0
click at [803, 235] on textarea at bounding box center [915, 226] width 456 height 104
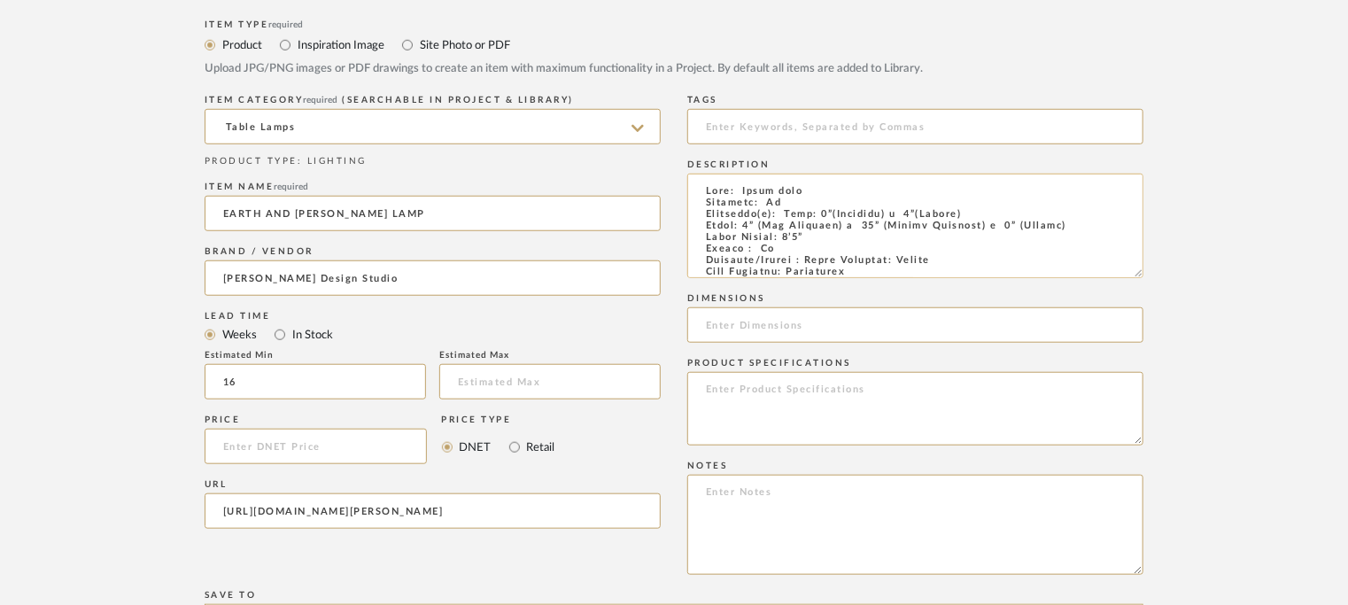
paste textarea "[URL][DOMAIN_NAME][PERSON_NAME]"
type textarea "Type: Table lamp Designer: Na Dimension(s): [URL][DOMAIN_NAME][PERSON_NAME] Wei…"
drag, startPoint x: 1133, startPoint y: 272, endPoint x: 1191, endPoint y: 496, distance: 231.3
click at [1191, 493] on form "Bulk upload images - create multiple items Import from Pinterest - create items…" at bounding box center [674, 364] width 1128 height 1198
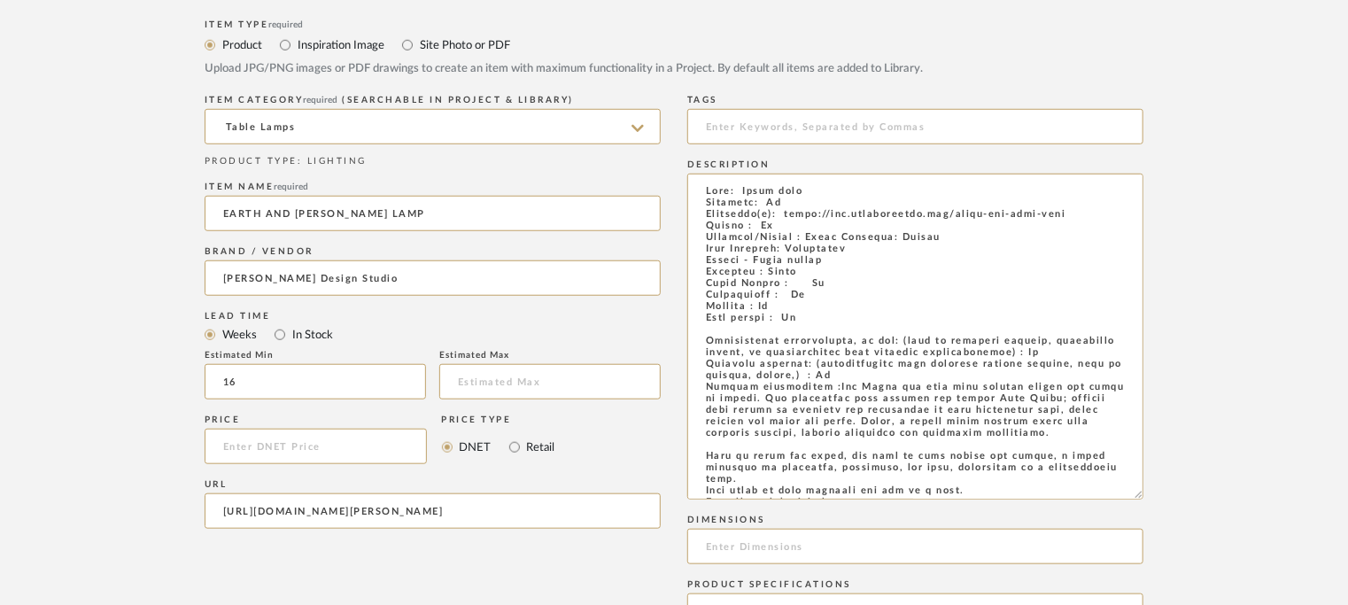
scroll to position [51, 0]
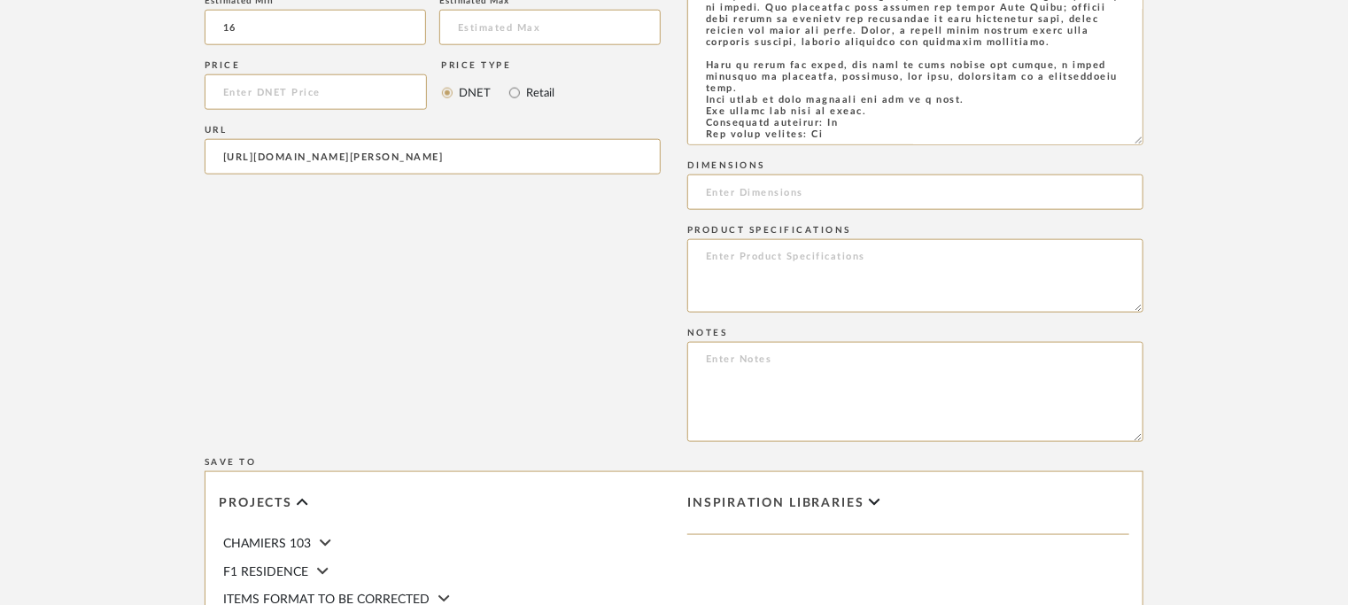
drag, startPoint x: 699, startPoint y: 187, endPoint x: 999, endPoint y: 657, distance: 557.3
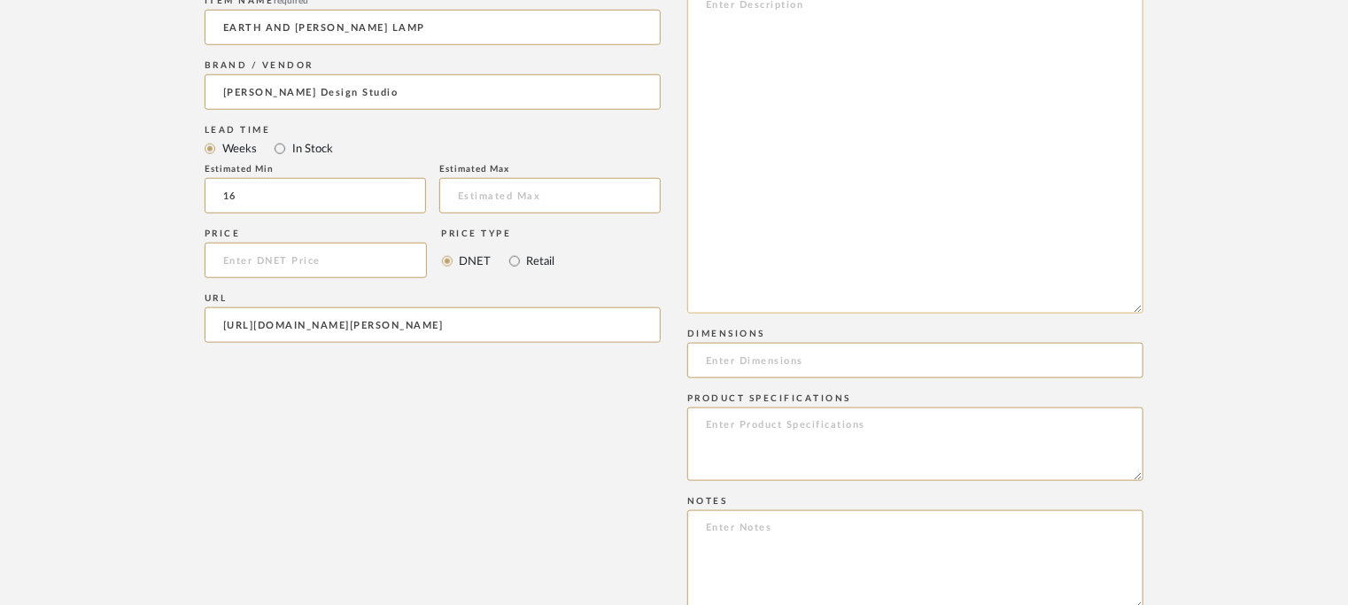
scroll to position [717, 0]
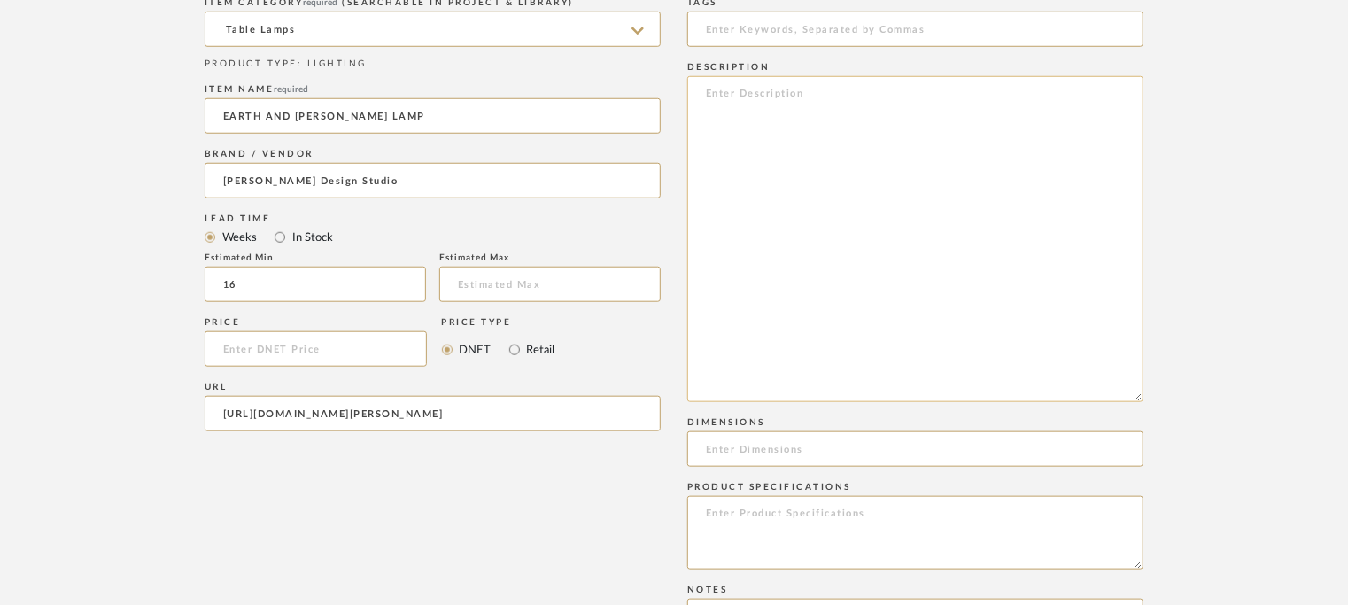
paste textarea "Lore: Ipsum dolo Sitametc: Ad Elitseddo(e): Temp: 8”(Incididu) u 9”(Labore) Etd…"
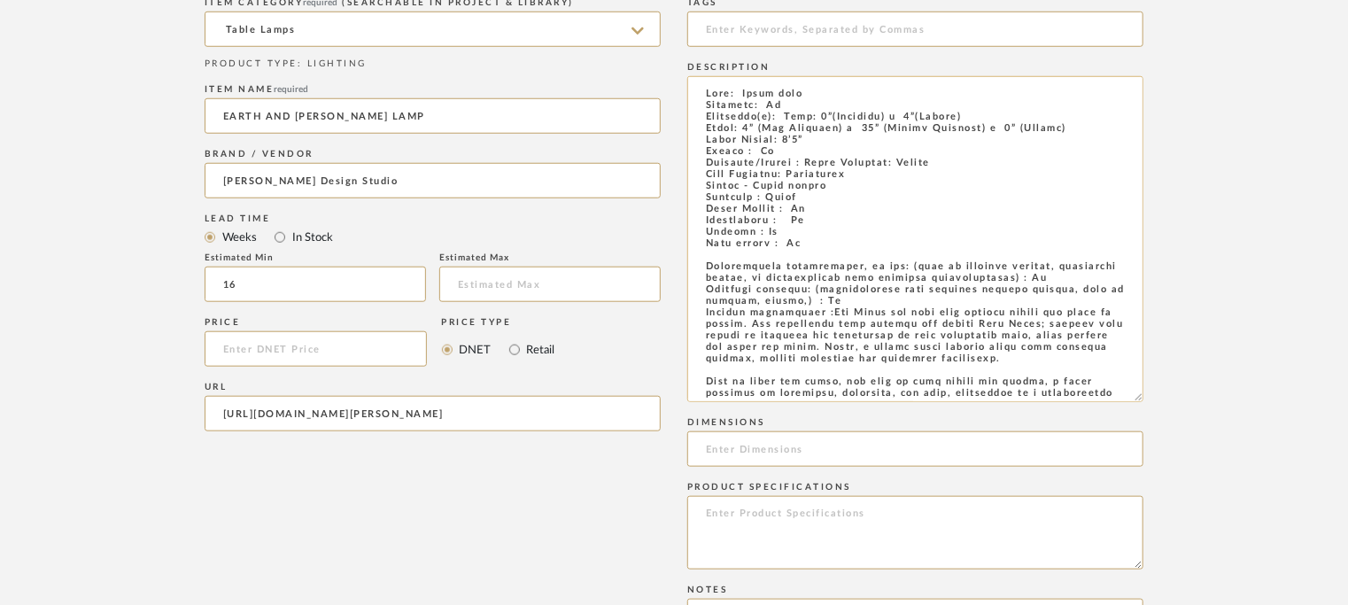
scroll to position [94, 0]
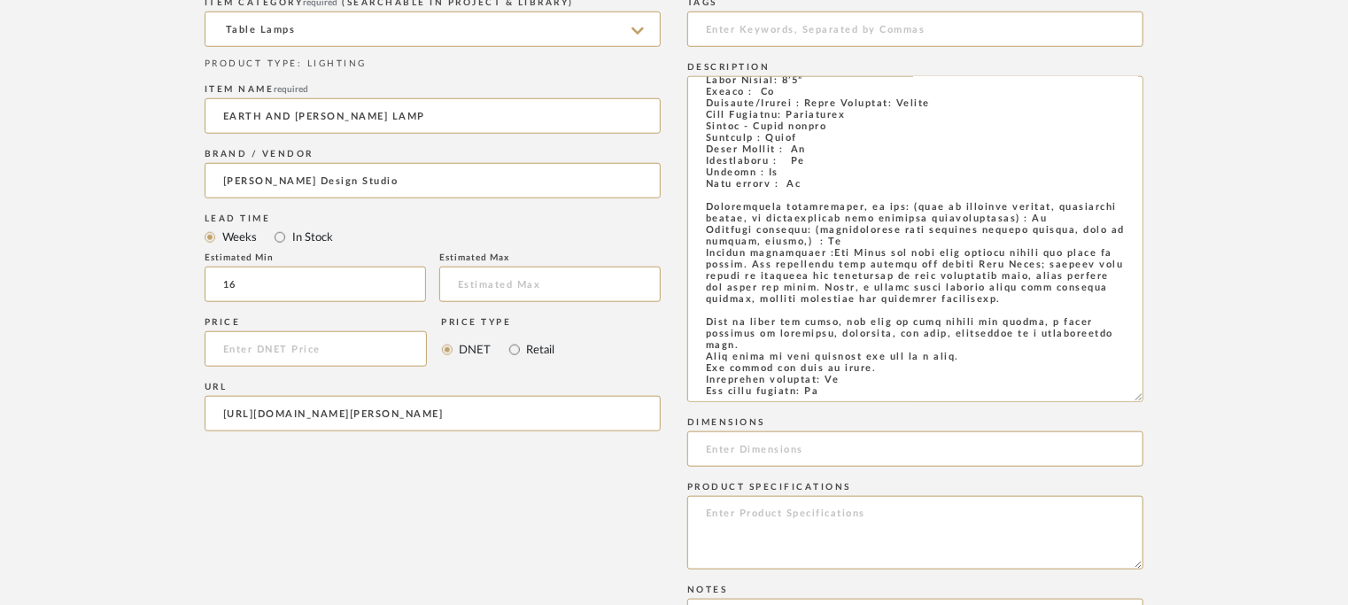
type textarea "Lore: Ipsum dolo Sitametc: Ad Elitseddo(e): Temp: 3”(Incididu) u 4”(Labore) Etd…"
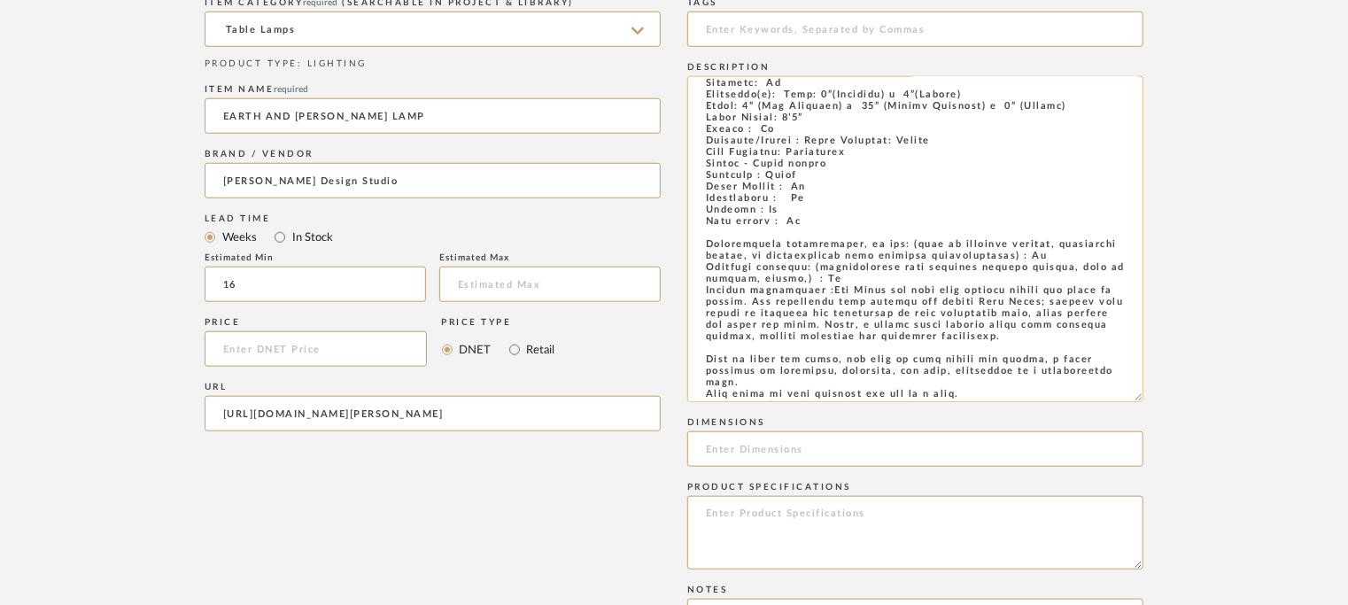
scroll to position [0, 0]
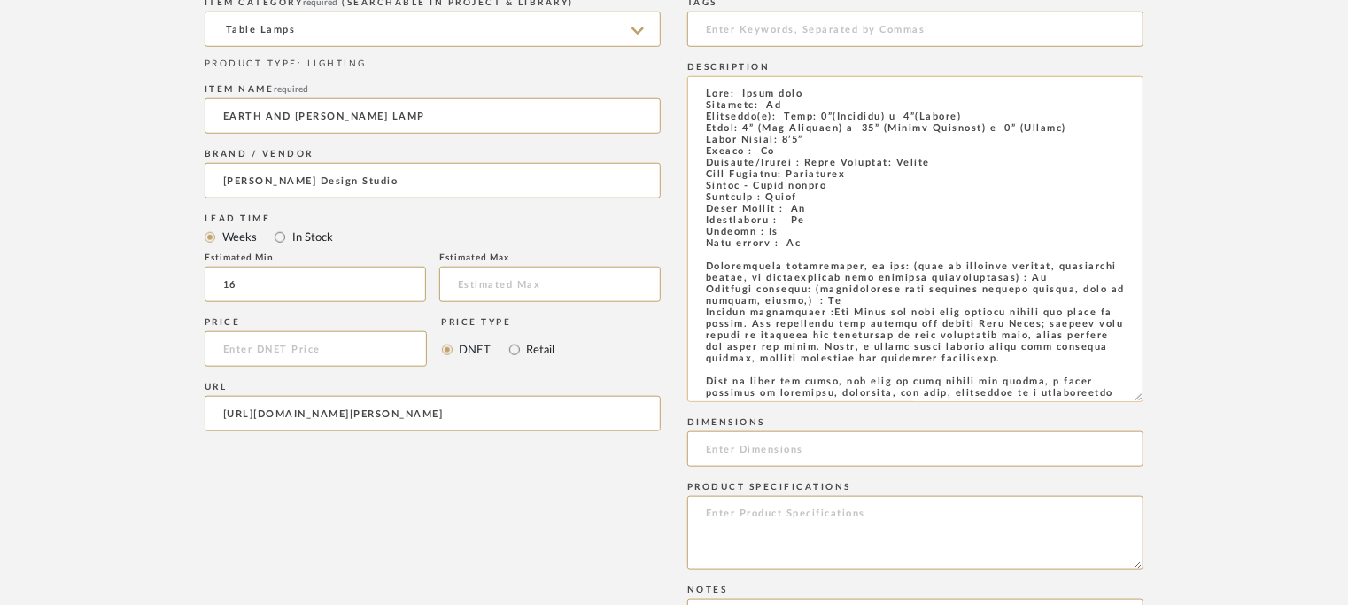
drag, startPoint x: 792, startPoint y: 115, endPoint x: 817, endPoint y: 140, distance: 35.1
click at [817, 140] on textarea at bounding box center [915, 239] width 456 height 326
click at [828, 145] on textarea at bounding box center [915, 239] width 456 height 326
drag, startPoint x: 790, startPoint y: 115, endPoint x: 811, endPoint y: 141, distance: 33.3
click at [811, 141] on textarea at bounding box center [915, 239] width 456 height 326
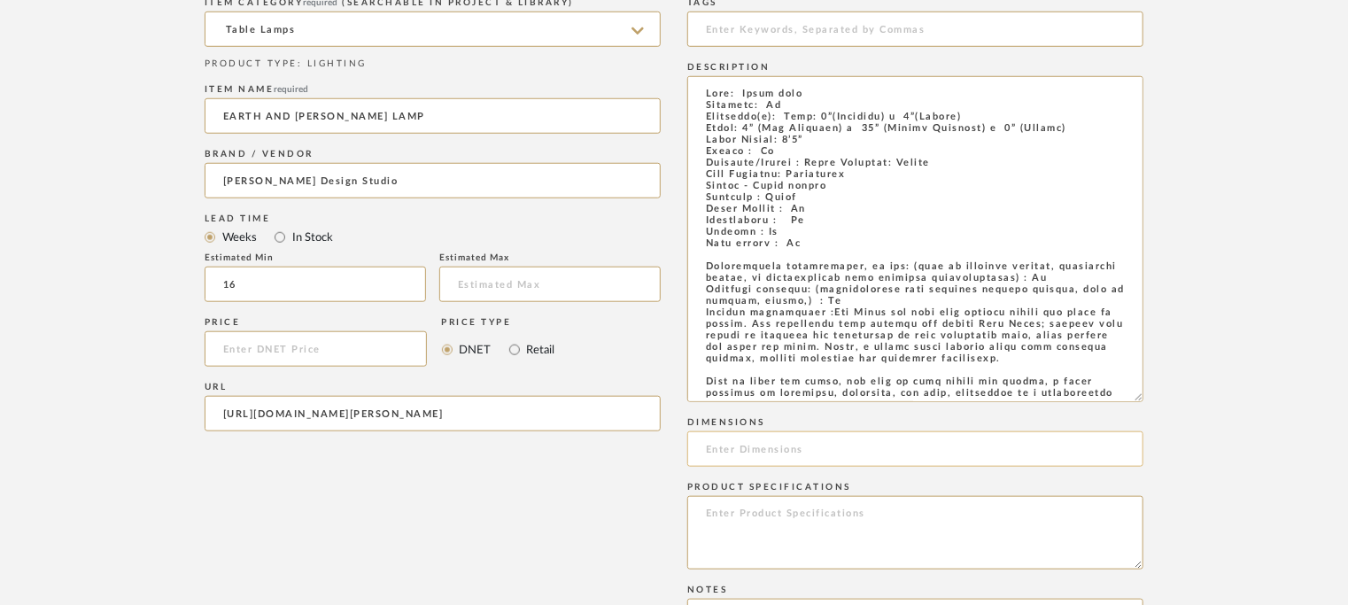
click at [747, 452] on input at bounding box center [915, 448] width 456 height 35
paste input "Base: 8”(Diameter) x 9”(Height) Shade: 4” (Top Diameter) x 14” (Bottom Diameter…"
type input "Base: 8”(Diameter) x 9”(Height) Shade: 4” (Top Diameter) x 14” (Bottom Diameter…"
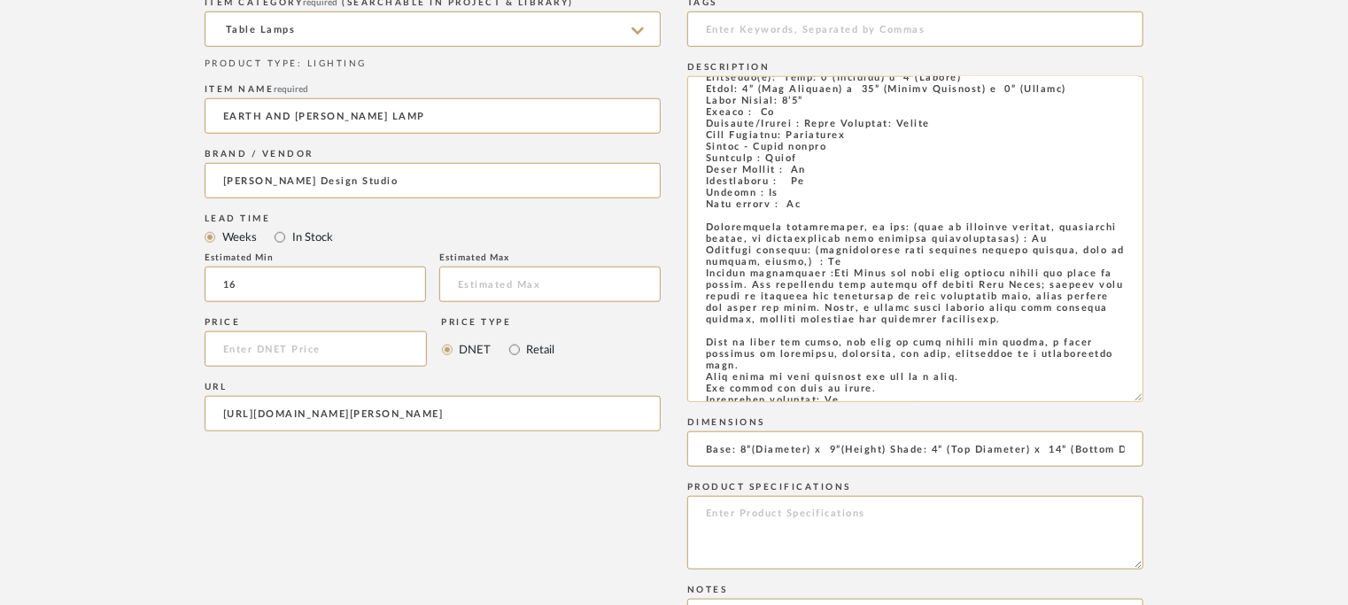
scroll to position [75, 0]
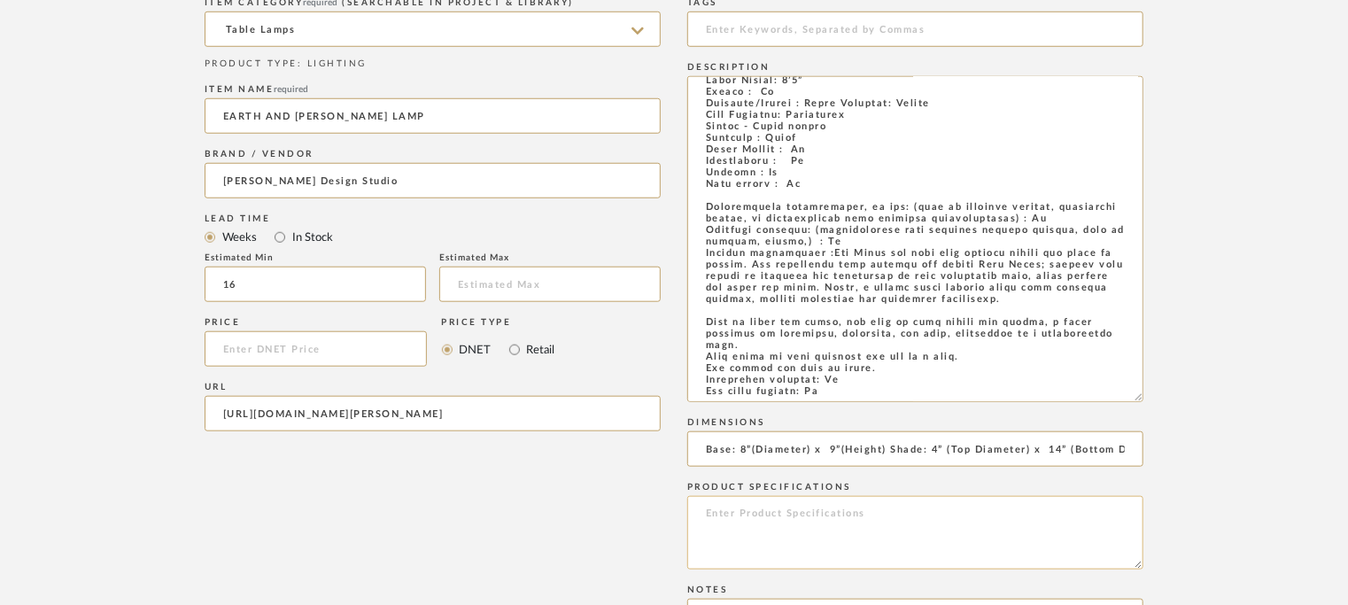
click at [754, 512] on textarea at bounding box center [915, 532] width 456 height 73
paste textarea "Price: On request Lead time : 16 weeks Customisable : Na 3D available : No BIM …"
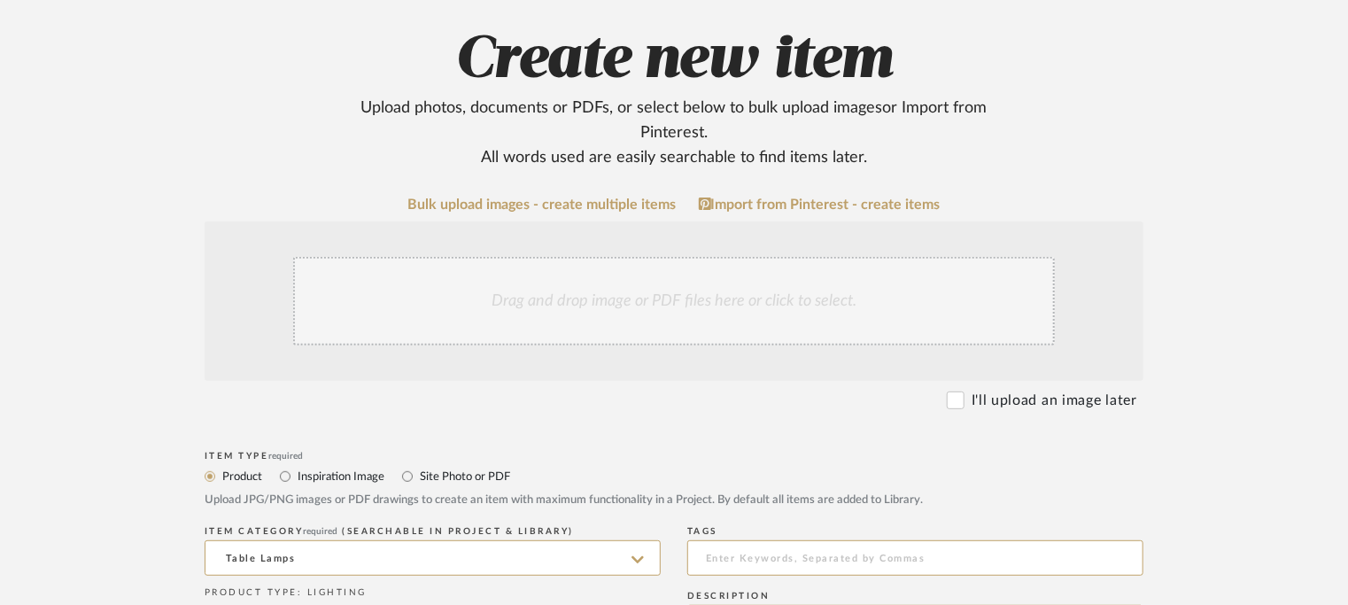
scroll to position [186, 0]
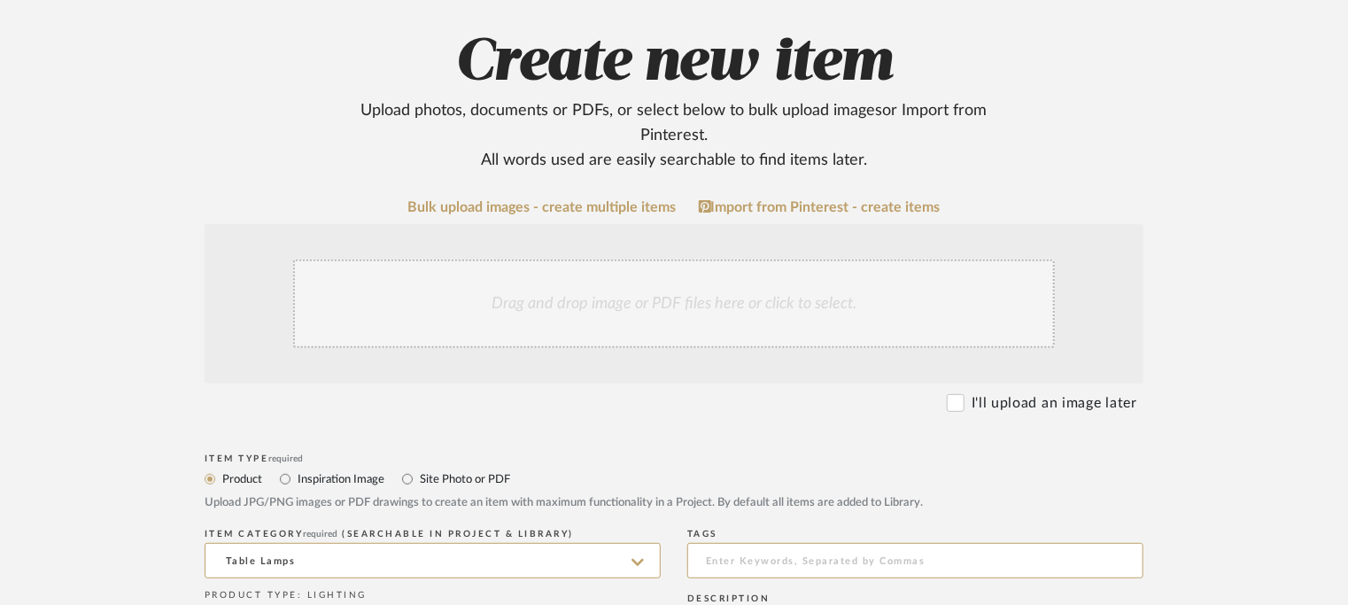
type textarea "Price: On request Lead time : 16 weeks Customisable : Na 3D available : No BIM …"
click at [629, 300] on div "Drag and drop image or PDF files here or click to select." at bounding box center [673, 303] width 761 height 89
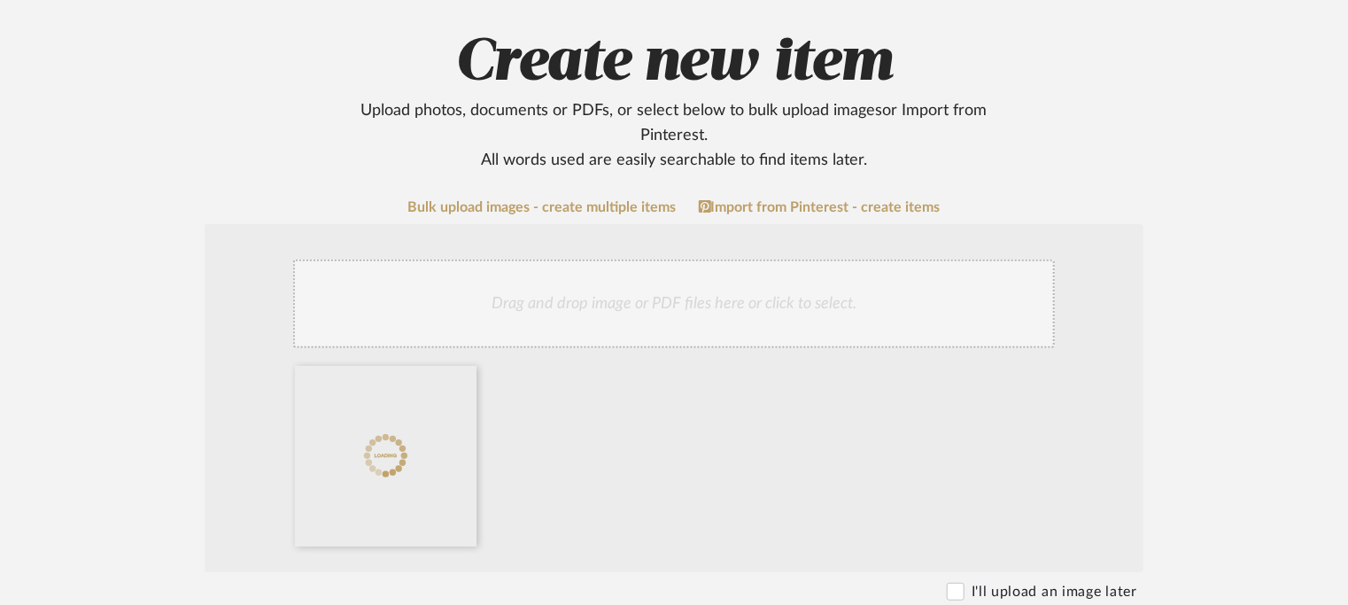
click at [728, 296] on div "Drag and drop image or PDF files here or click to select." at bounding box center [673, 303] width 761 height 89
click at [624, 310] on div "Drag and drop image or PDF files here or click to select." at bounding box center [673, 303] width 761 height 89
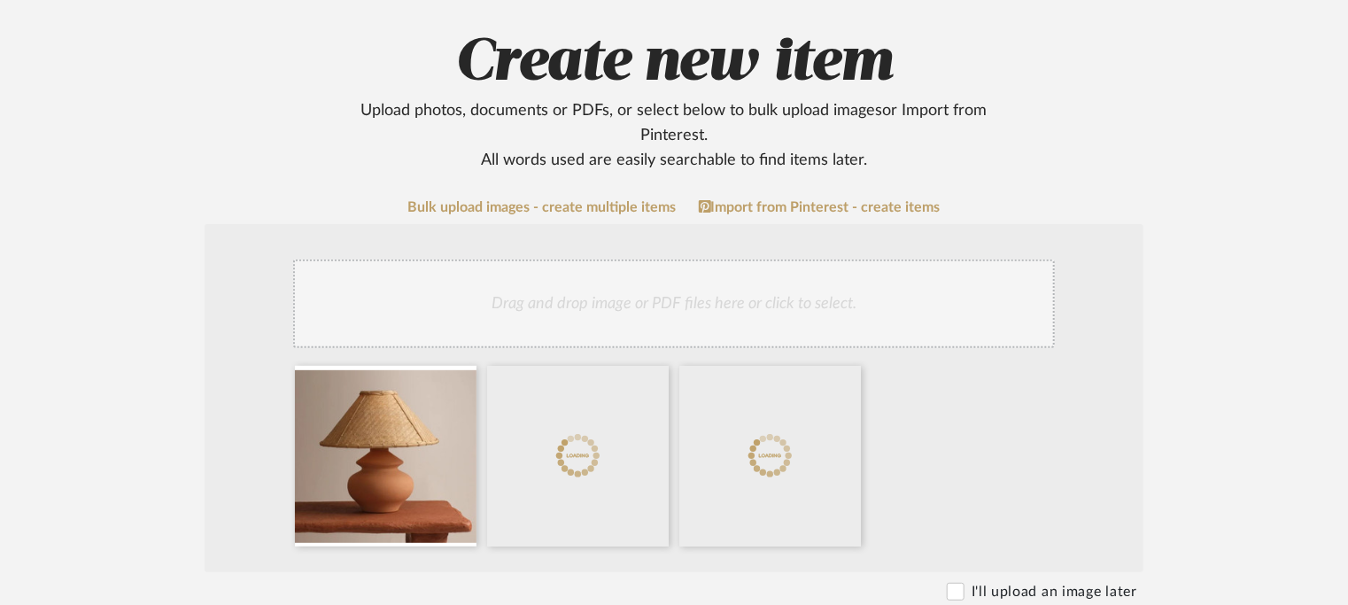
click at [705, 282] on div "Drag and drop image or PDF files here or click to select." at bounding box center [673, 303] width 761 height 89
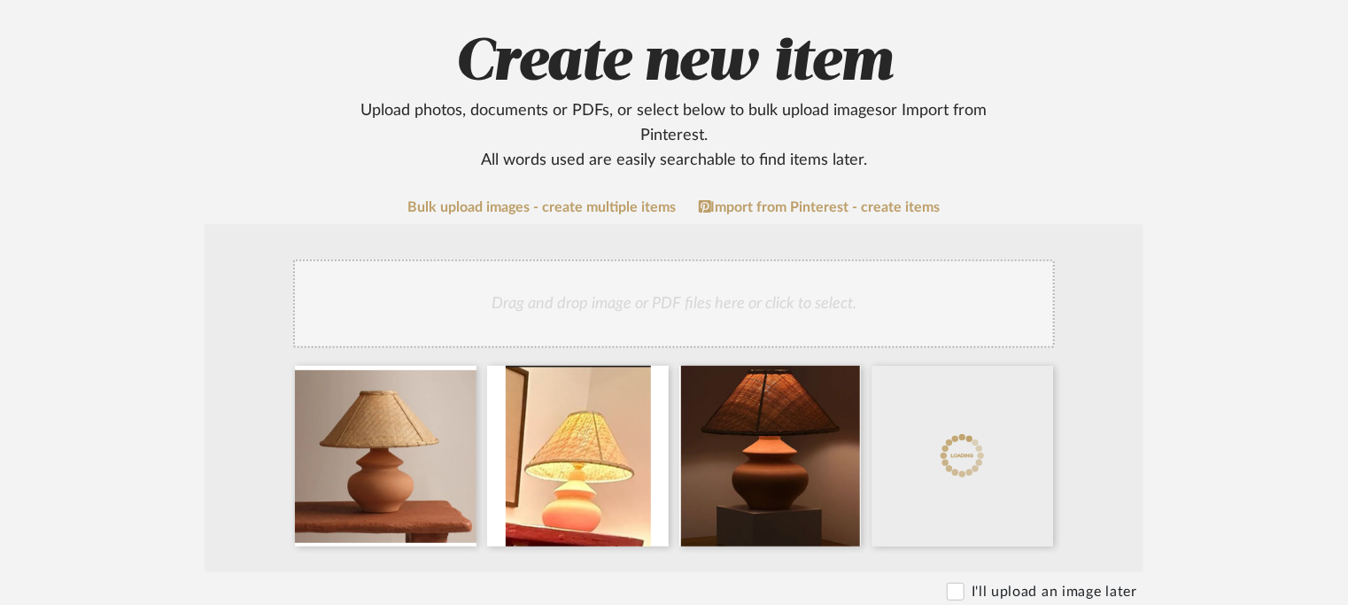
click at [749, 297] on div "Drag and drop image or PDF files here or click to select." at bounding box center [673, 303] width 761 height 89
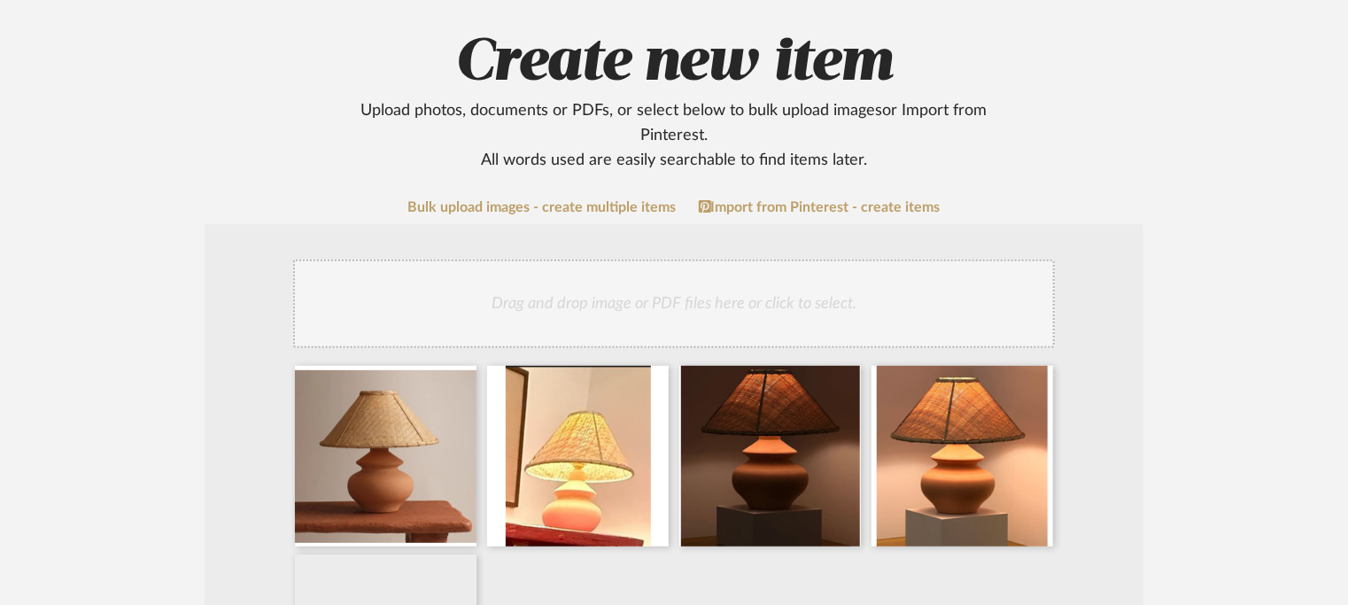
click at [801, 308] on div "Drag and drop image or PDF files here or click to select." at bounding box center [673, 303] width 761 height 89
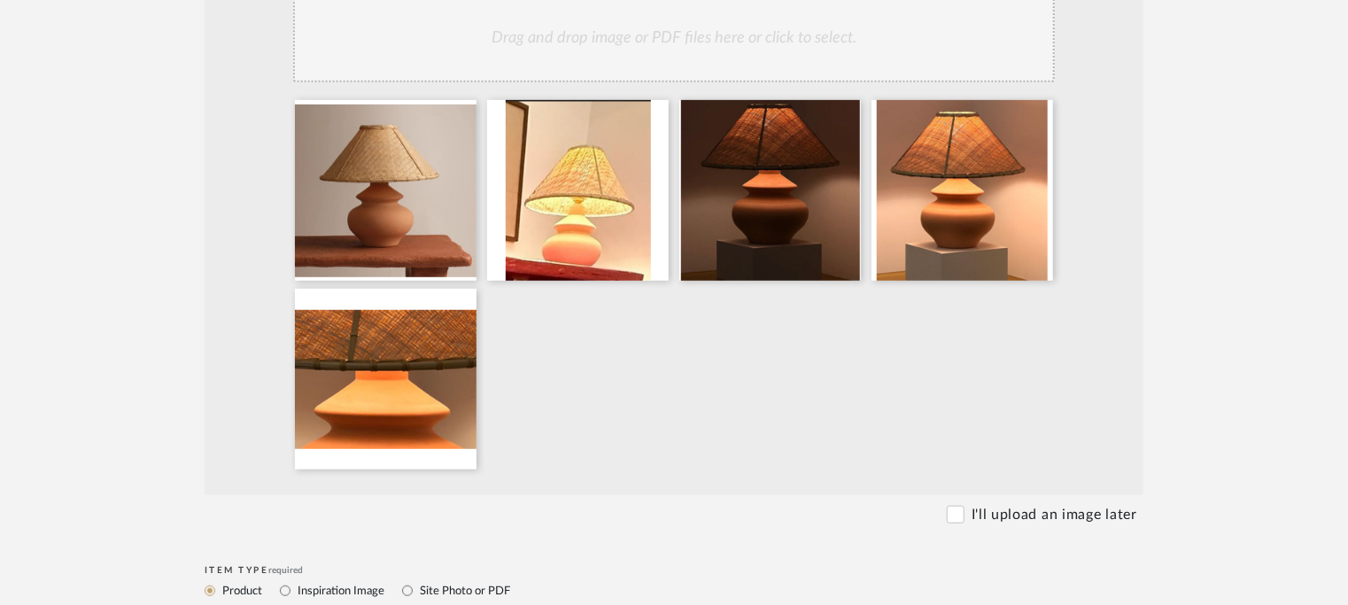
scroll to position [363, 0]
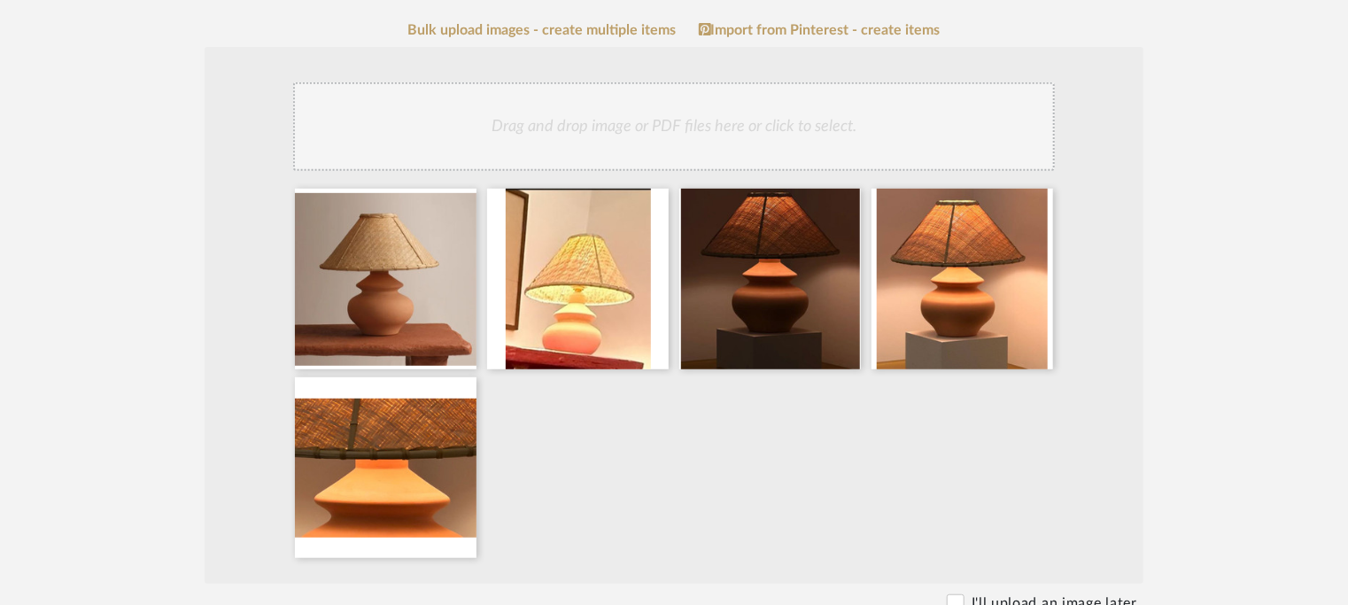
click at [781, 120] on div "Drag and drop image or PDF files here or click to select." at bounding box center [673, 126] width 761 height 89
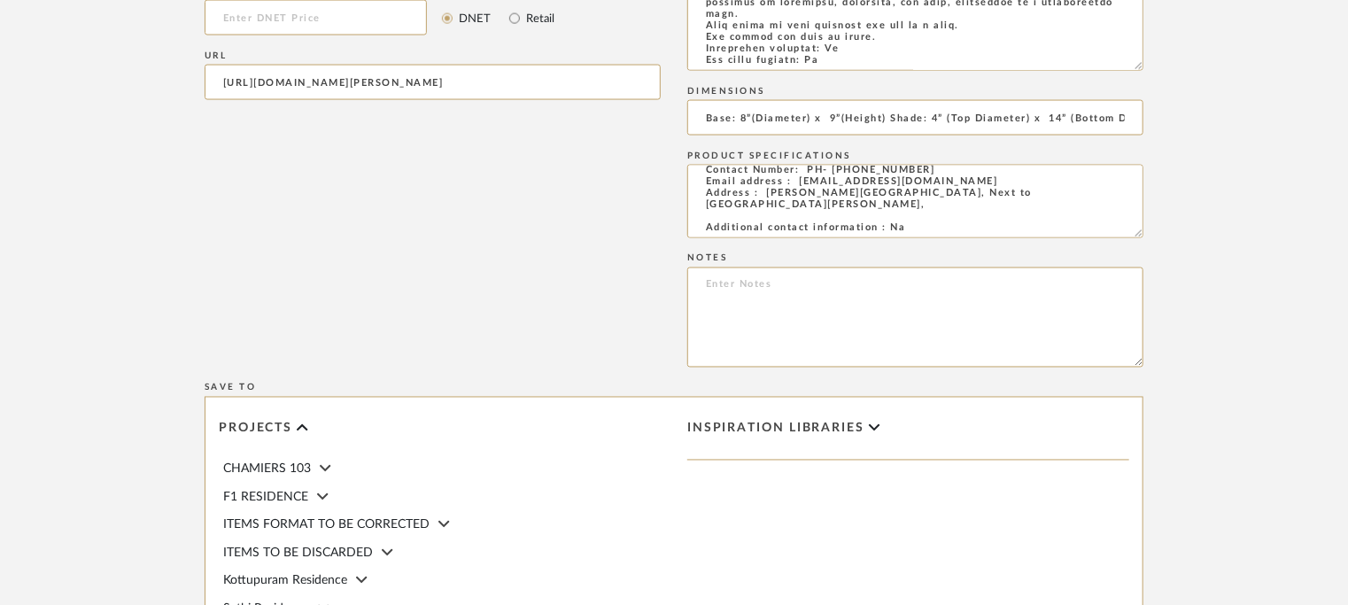
scroll to position [0, 0]
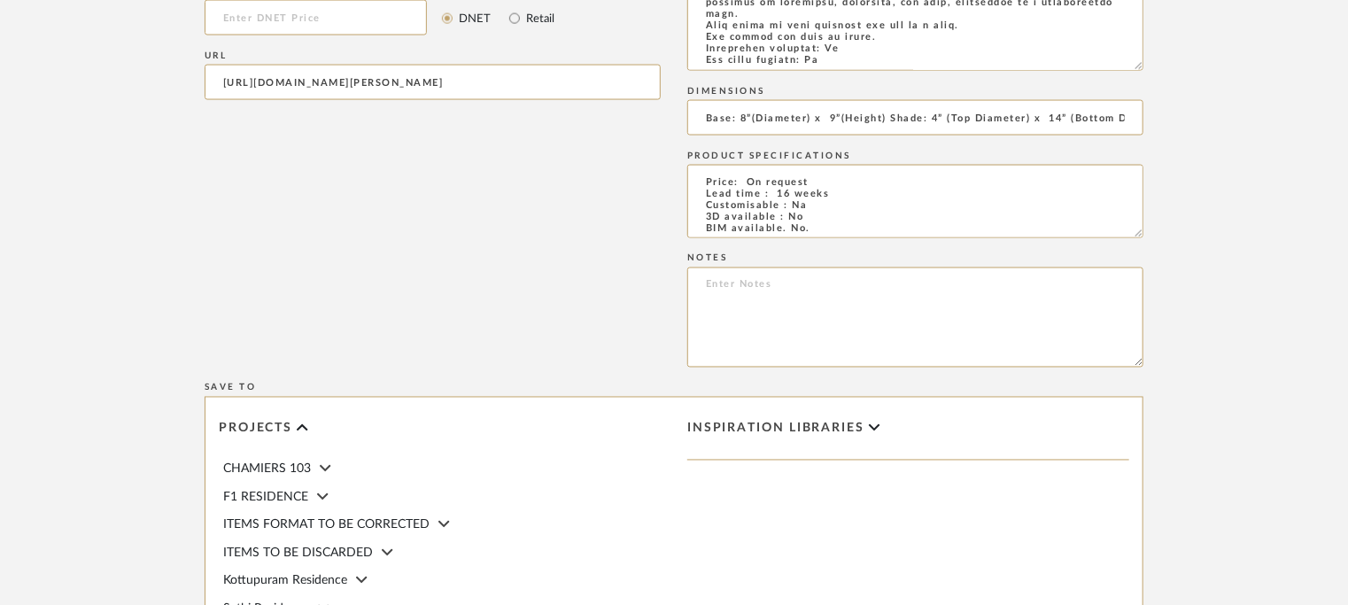
drag, startPoint x: 915, startPoint y: 232, endPoint x: 599, endPoint y: 104, distance: 342.0
click at [599, 104] on div "Item Type required Product Inspiration Image Site Photo or PDF Upload JPG/PNG i…" at bounding box center [674, 172] width 938 height 1170
paste textarea "Price: On request Lead time : 16 weeks Customisable : Na 3D available : No BIM …"
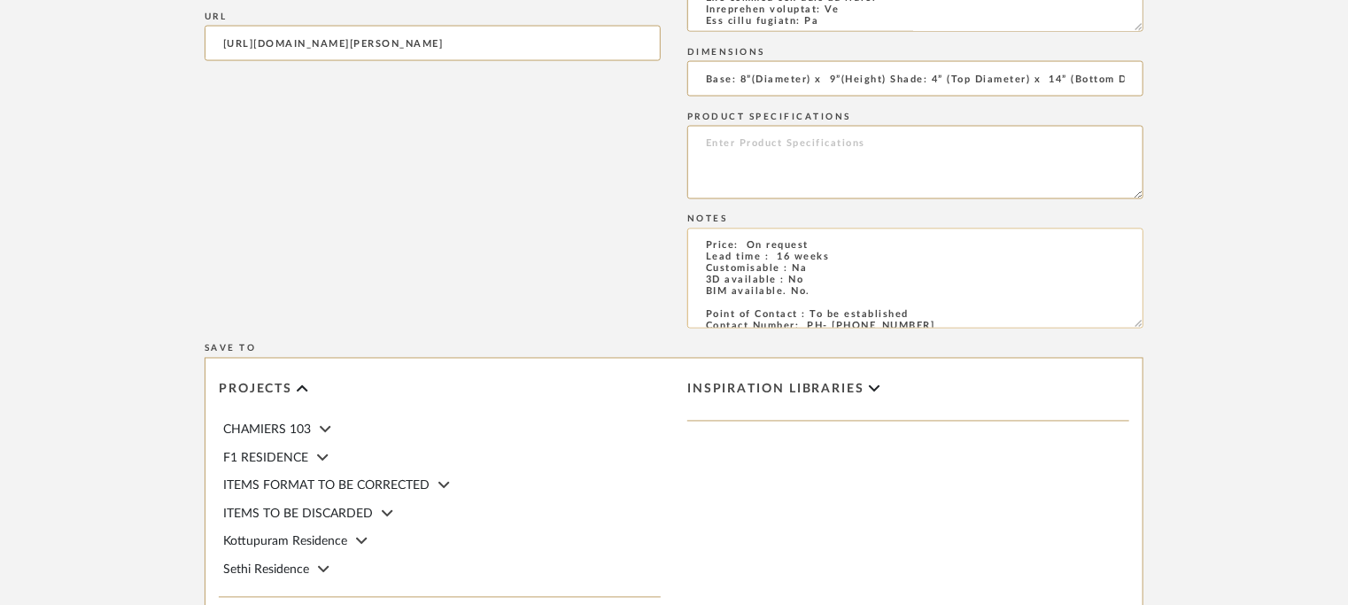
scroll to position [1702, 0]
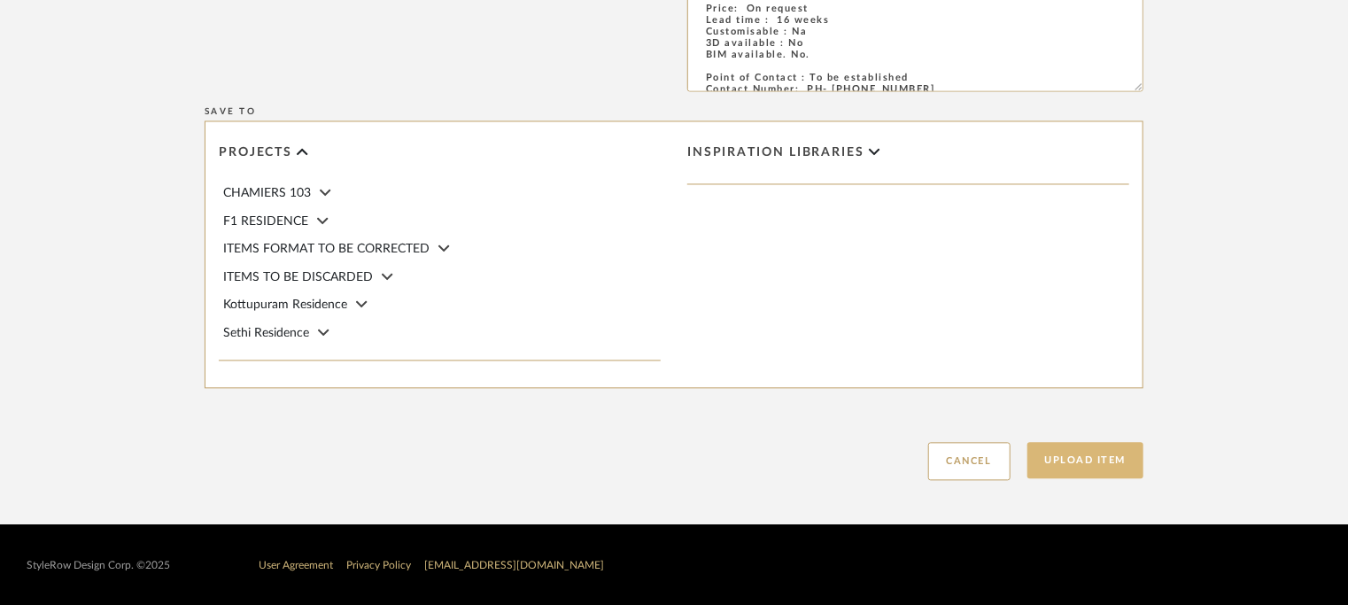
type textarea "Price: On request Lead time : 16 weeks Customisable : Na 3D available : No BIM …"
click at [1102, 470] on button "Upload Item" at bounding box center [1085, 460] width 117 height 36
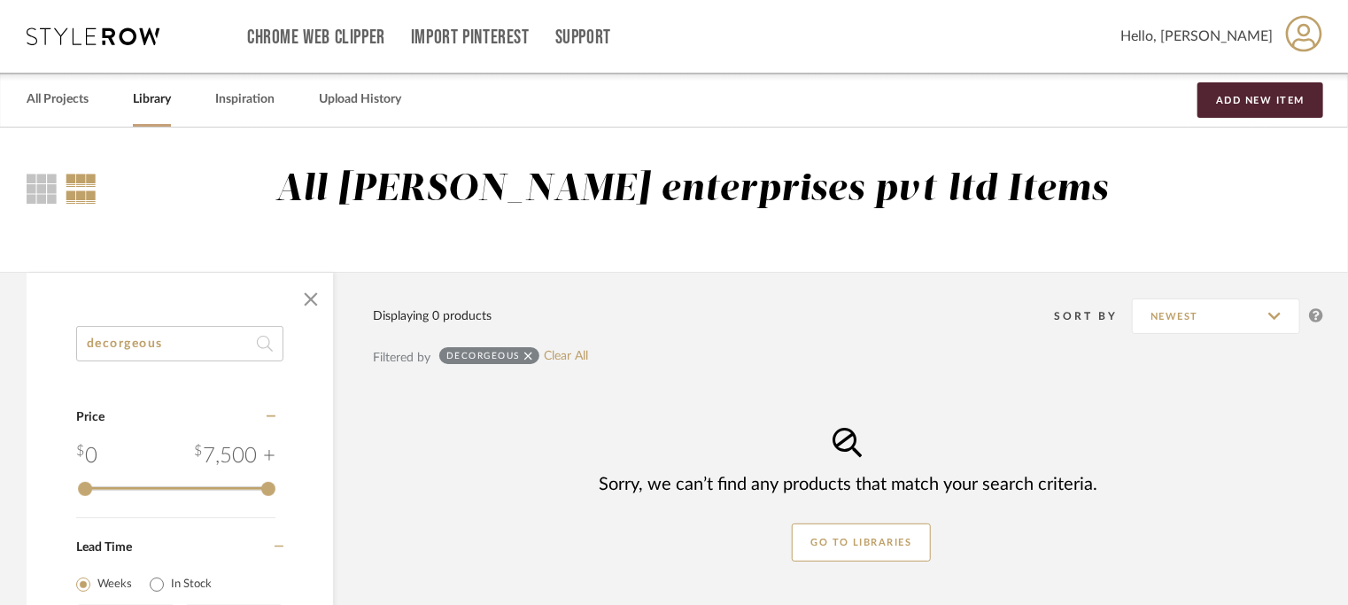
click at [532, 354] on div "decorgeous" at bounding box center [489, 355] width 100 height 17
click at [553, 353] on link "Clear All" at bounding box center [566, 356] width 44 height 15
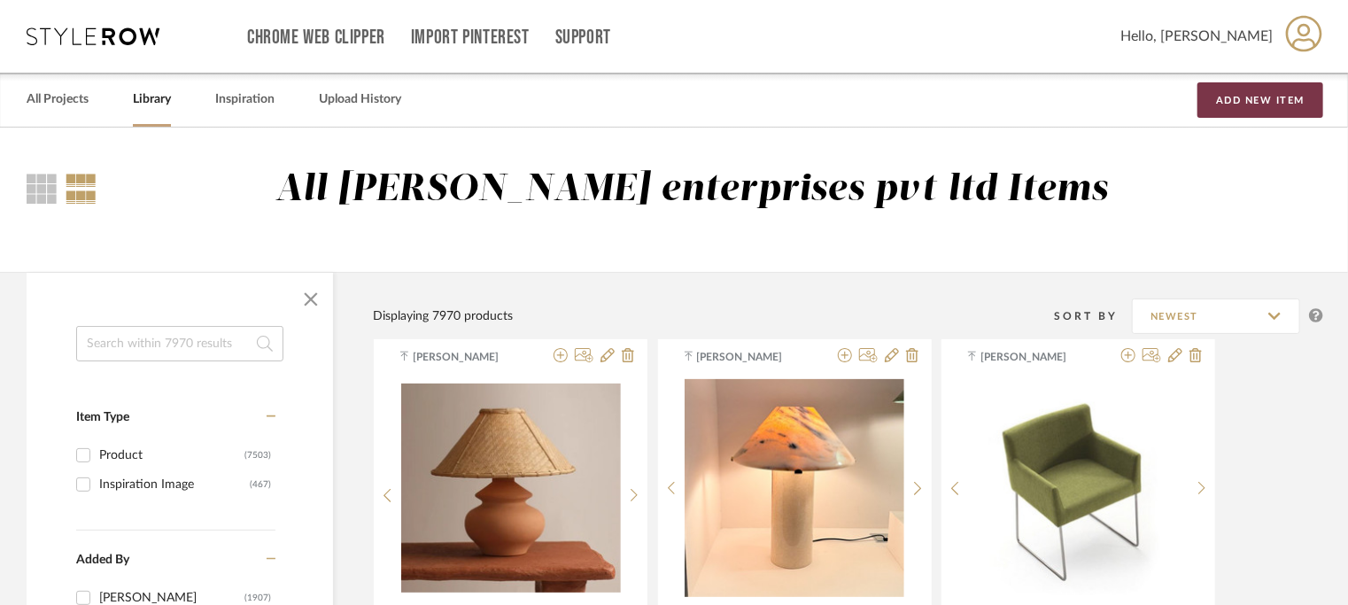
click at [1264, 97] on button "Add New Item" at bounding box center [1260, 99] width 126 height 35
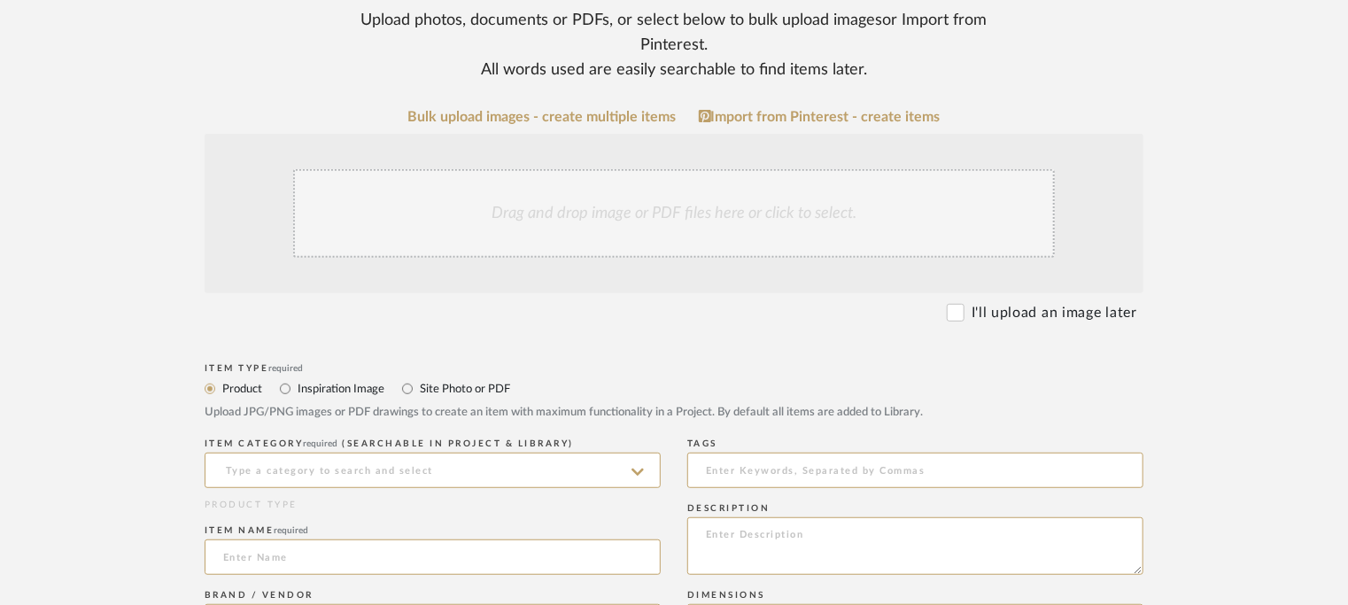
scroll to position [354, 0]
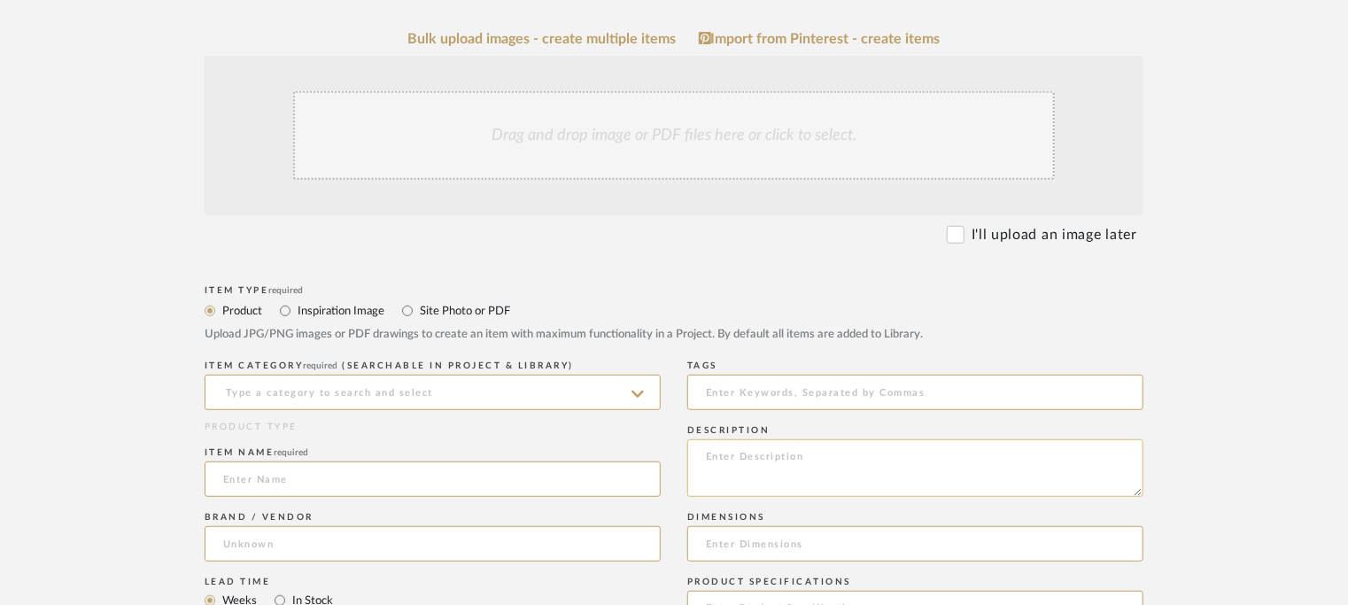
paste textarea "Type : Bed Designer : Na Dimensions : Width 209 x Depth 111 x Height 133cm Mate…"
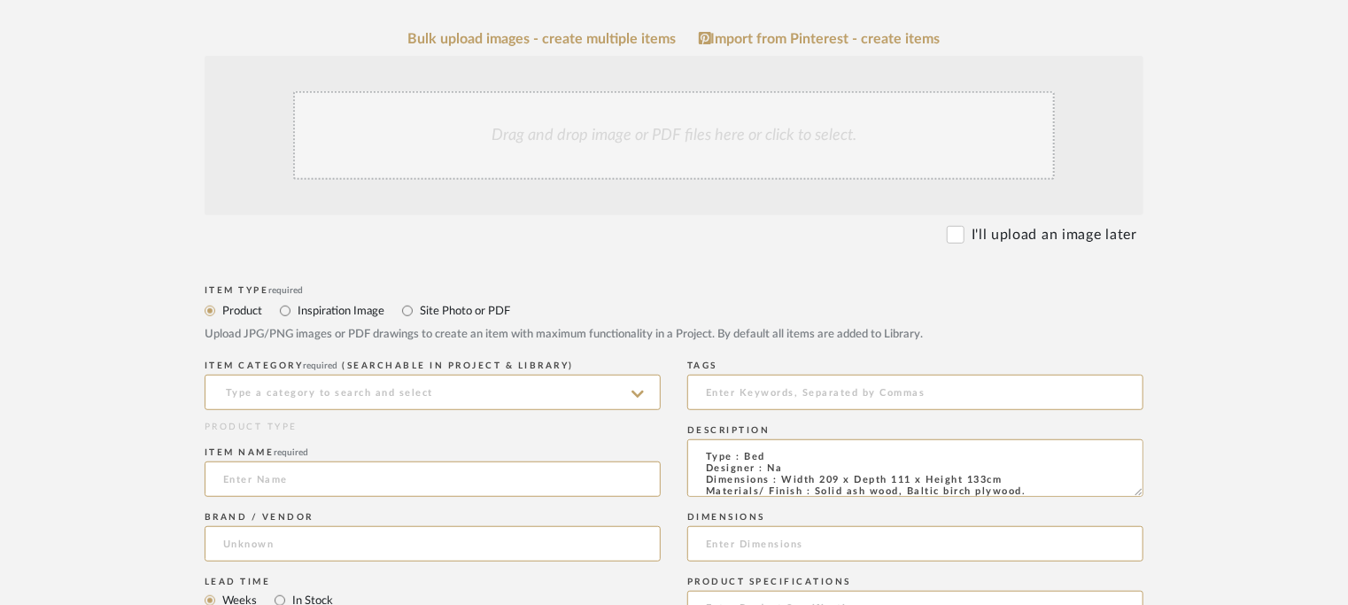
scroll to position [145, 0]
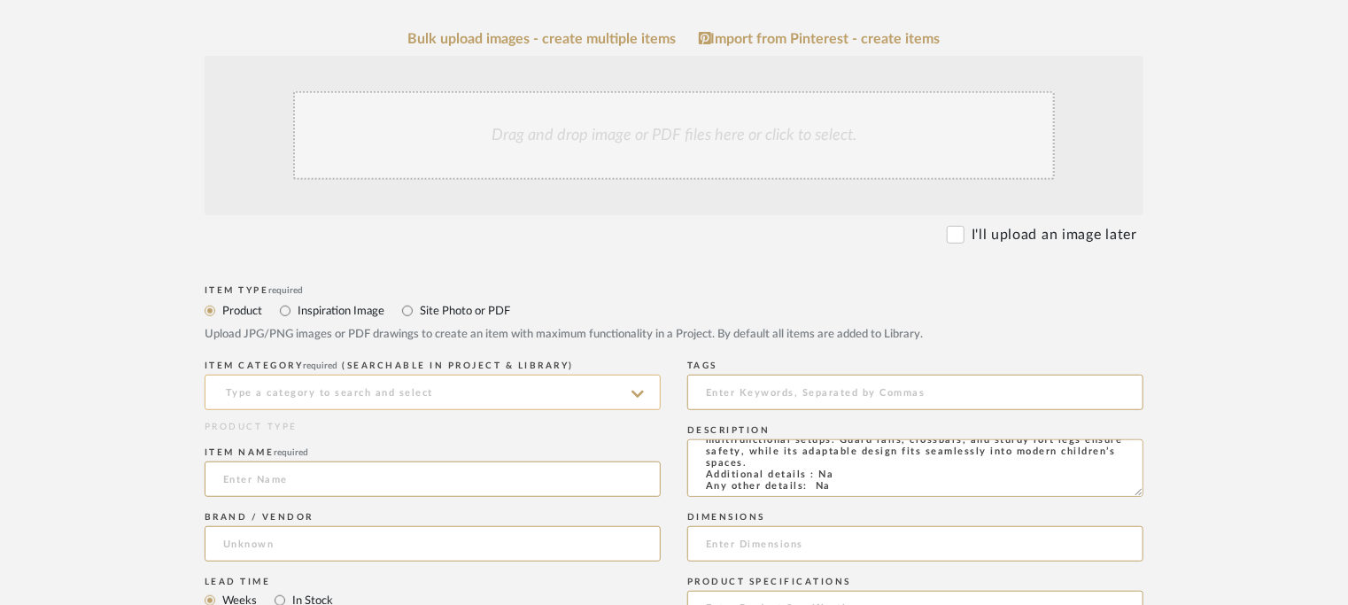
type textarea "Type : Bed Designer : Na Dimensions : Width 209 x Depth 111 x Height 133cm Mate…"
click at [373, 390] on input at bounding box center [433, 392] width 456 height 35
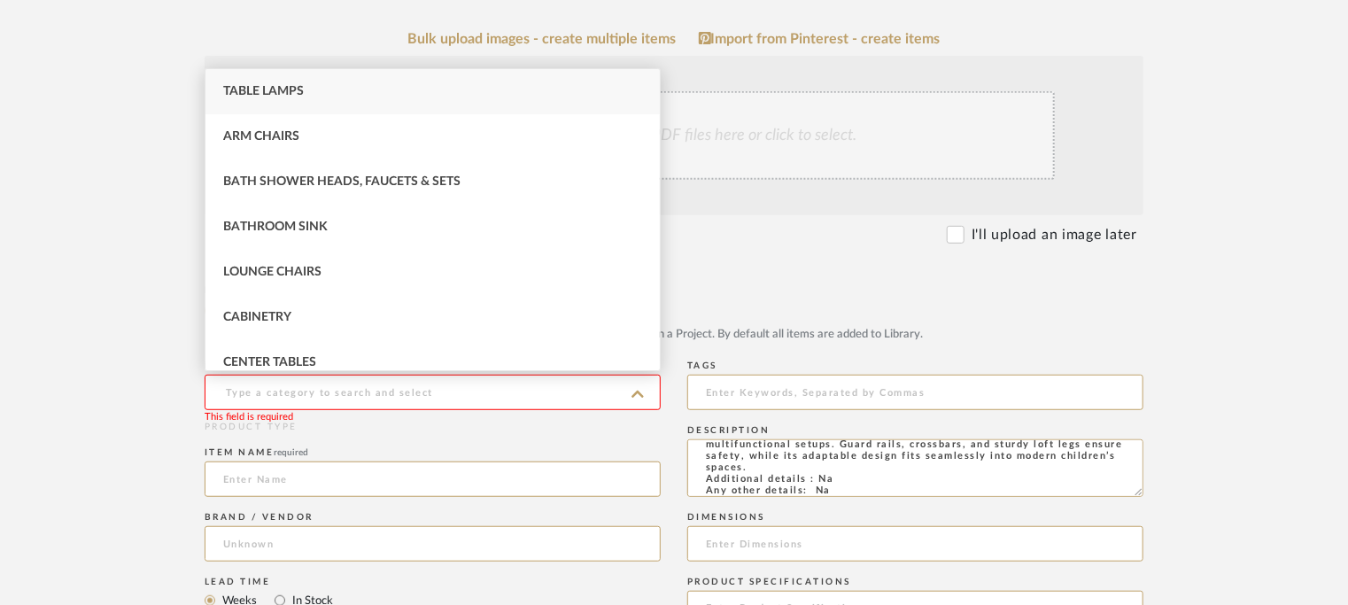
type input "n"
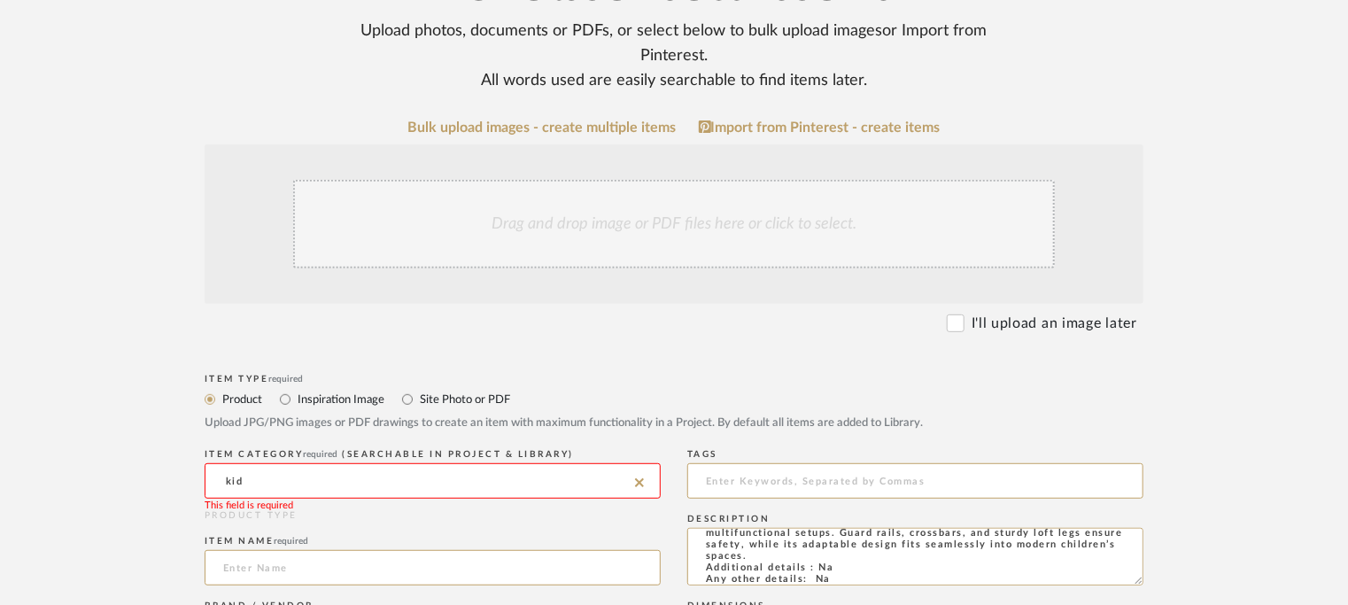
scroll to position [266, 0]
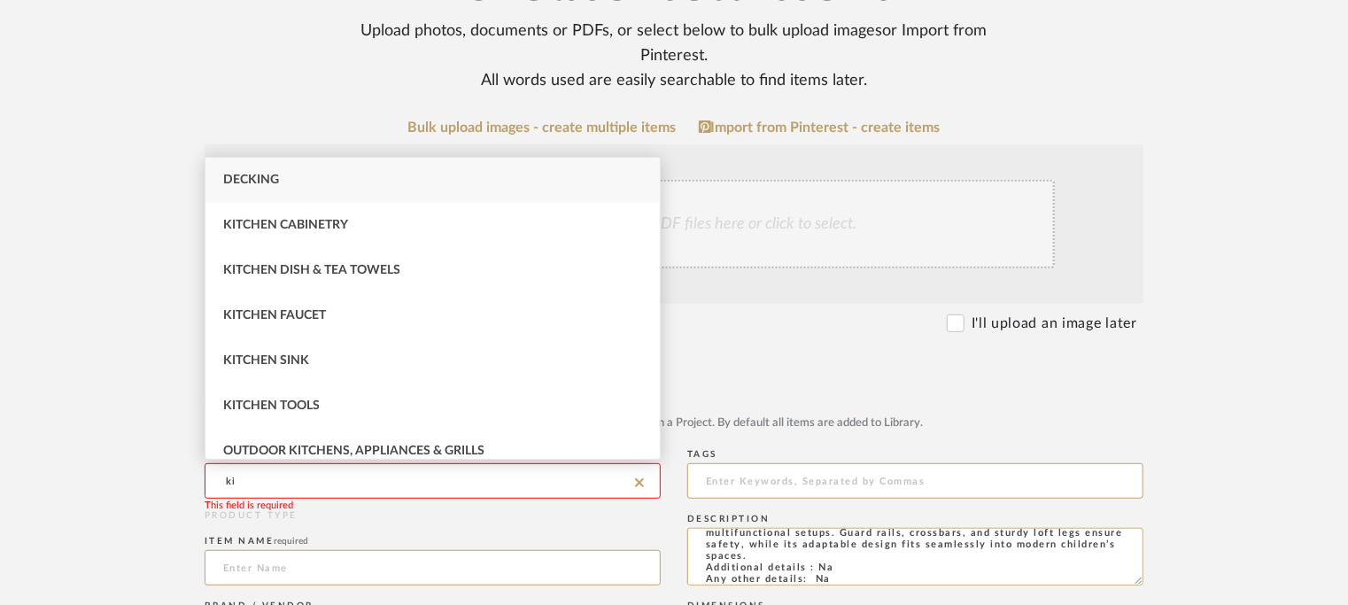
type input "k"
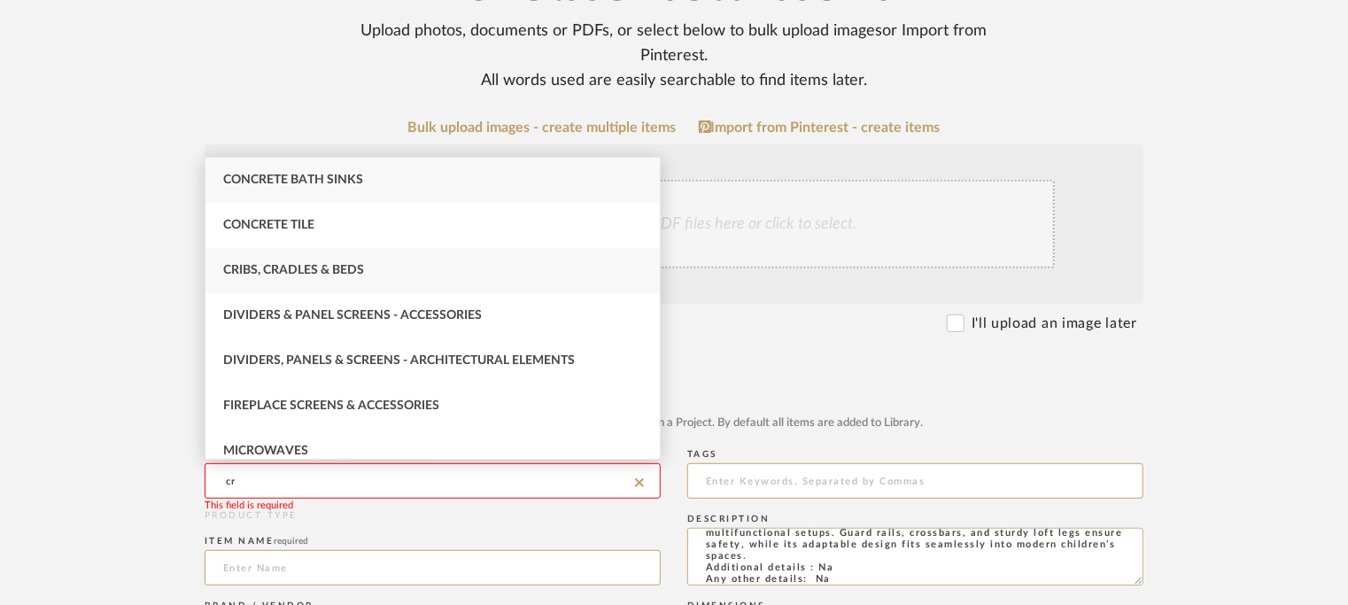
click at [390, 268] on div "Cribs, Cradles & Beds" at bounding box center [432, 270] width 454 height 45
type input "Cribs, Cradles & Beds"
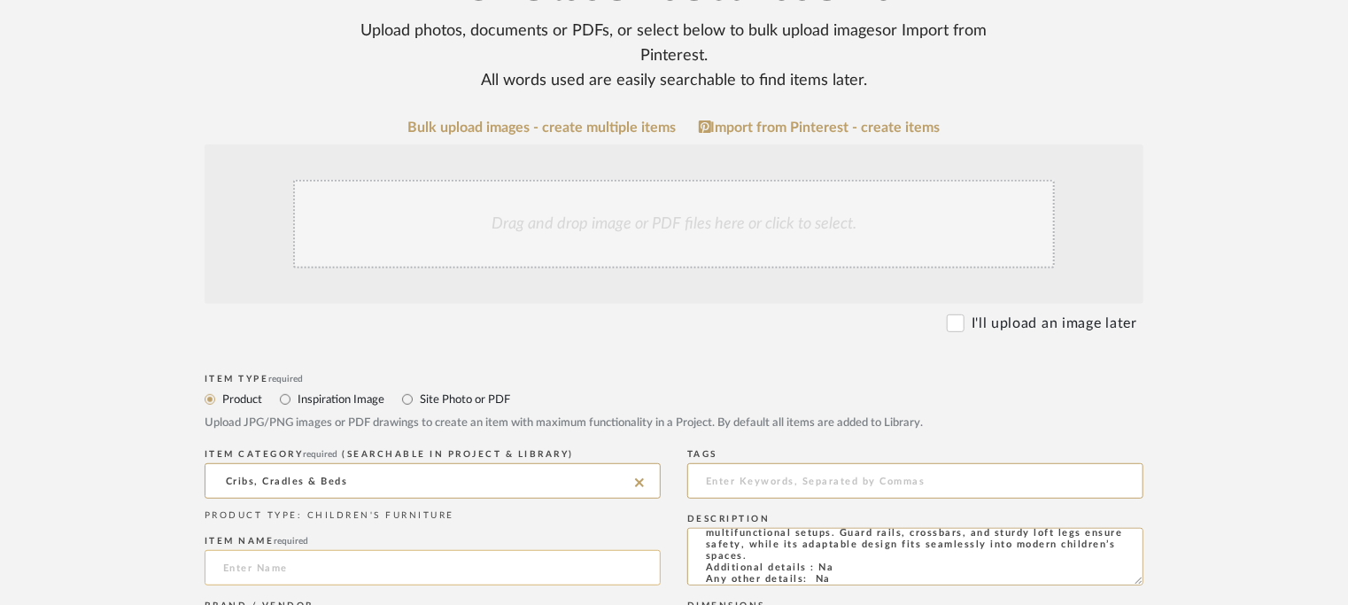
click at [235, 563] on input at bounding box center [433, 567] width 456 height 35
paste input "Morph Bed - Loft"
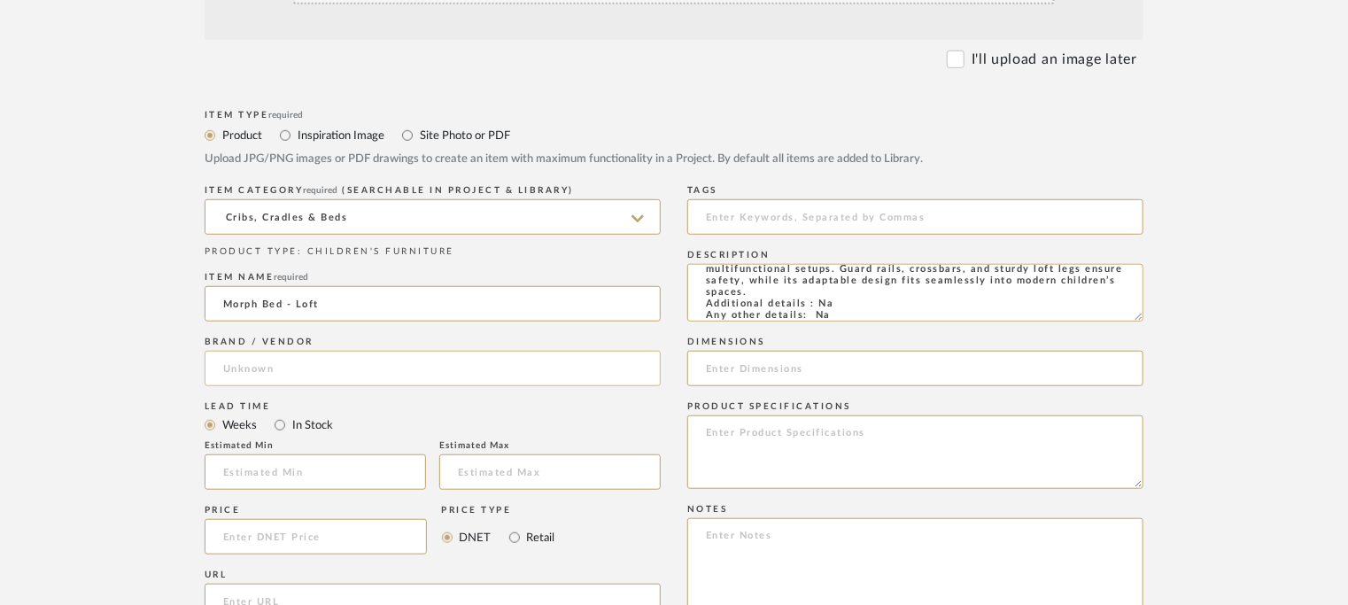
scroll to position [531, 0]
click at [231, 302] on input "Morph Bed - Loft" at bounding box center [433, 301] width 456 height 35
type input "MORPH BED - LOFT"
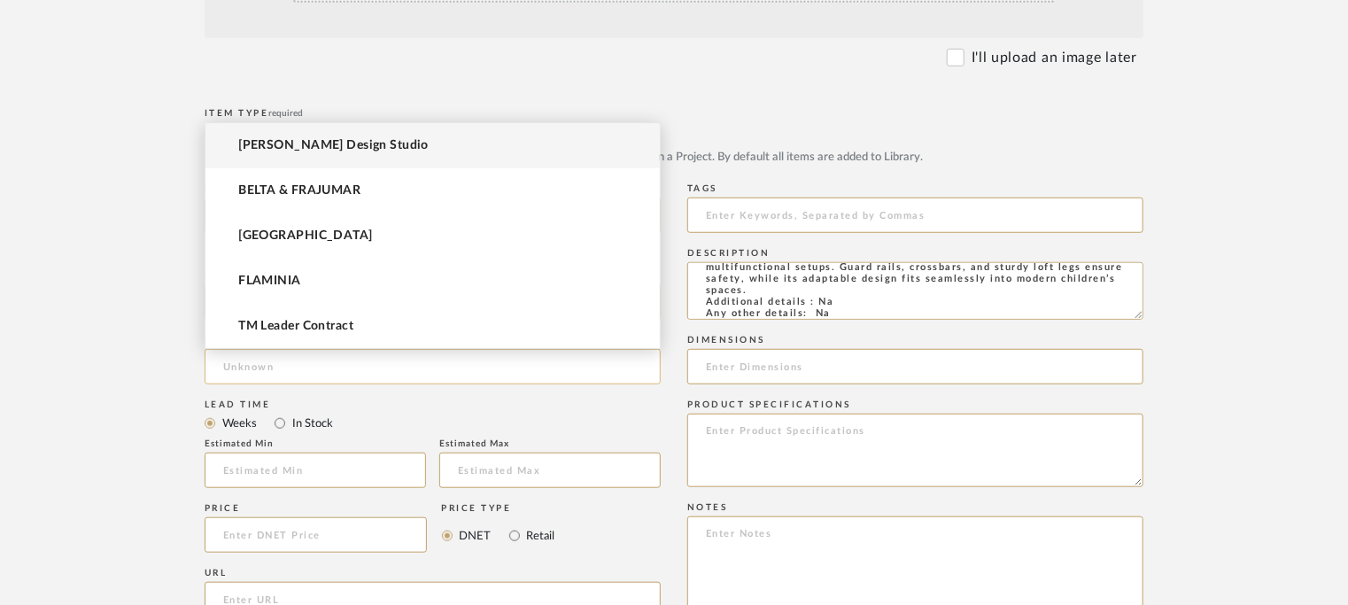
click at [269, 370] on input at bounding box center [433, 366] width 456 height 35
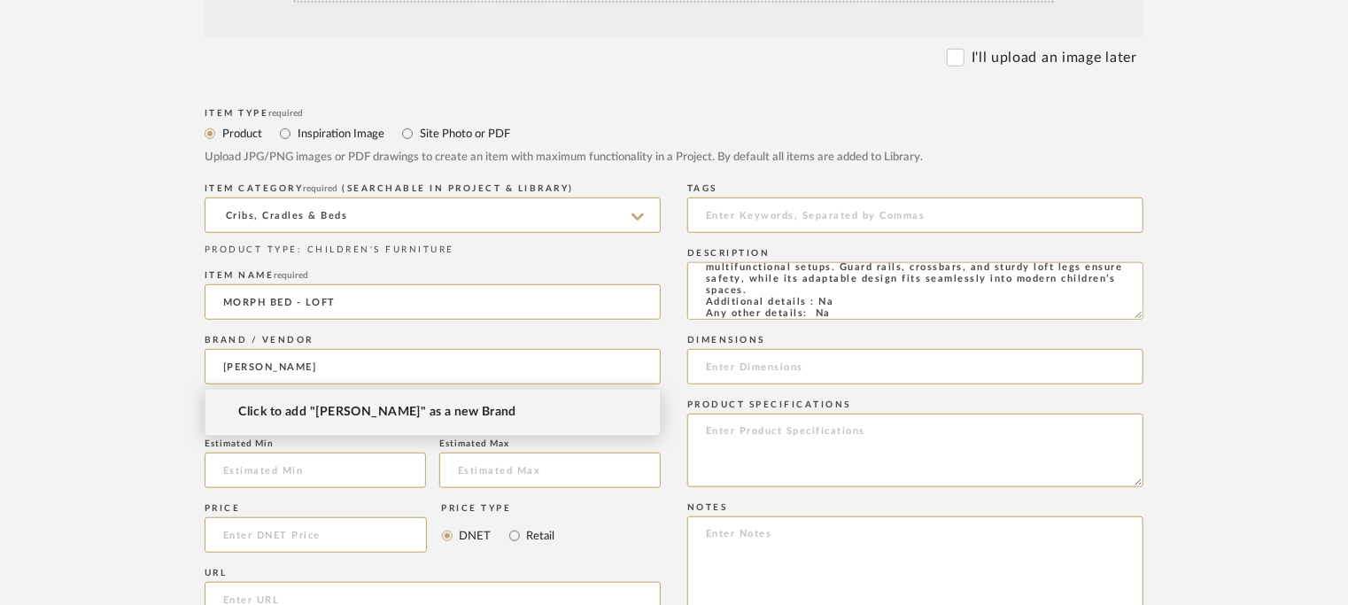
type input "[PERSON_NAME]"
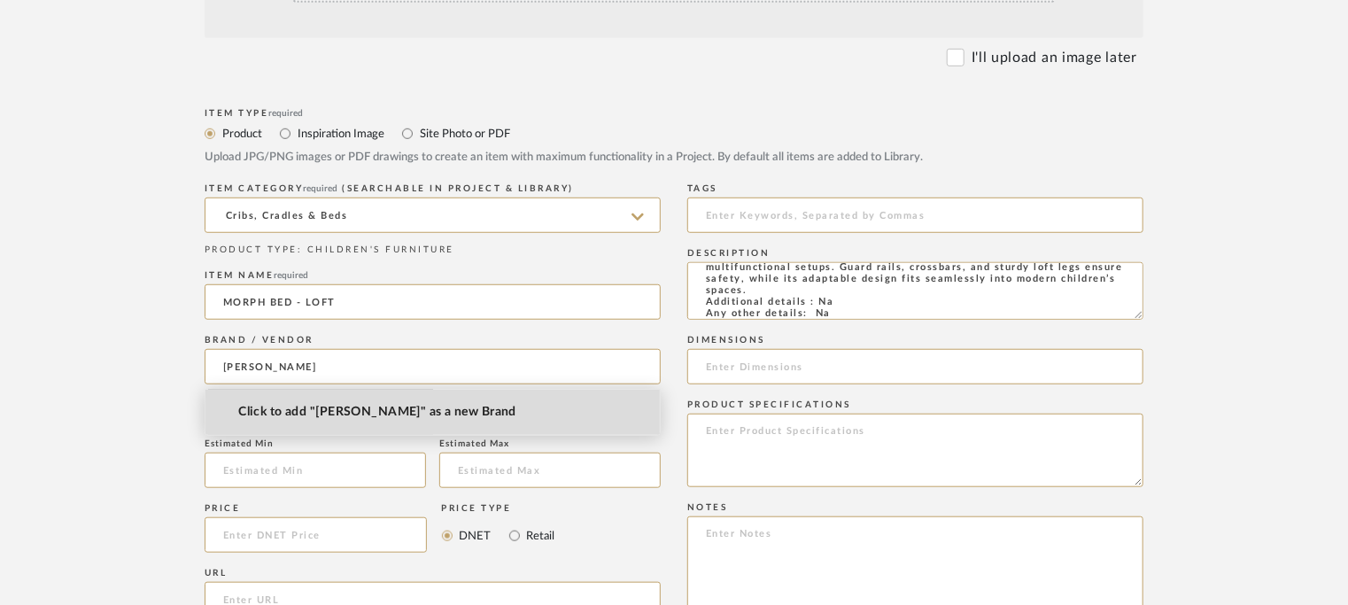
click at [321, 409] on span "Click to add "[PERSON_NAME]" as a new Brand" at bounding box center [377, 412] width 278 height 15
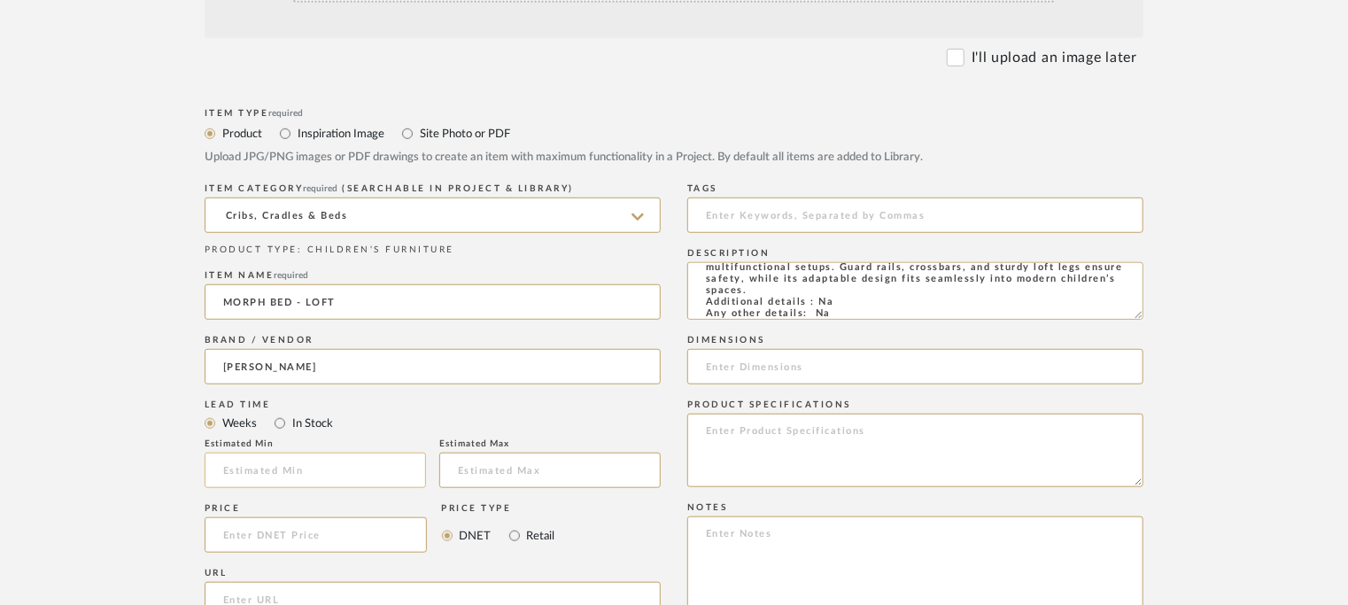
click at [290, 460] on input at bounding box center [315, 469] width 221 height 35
click at [259, 473] on input at bounding box center [315, 469] width 221 height 35
type input "6"
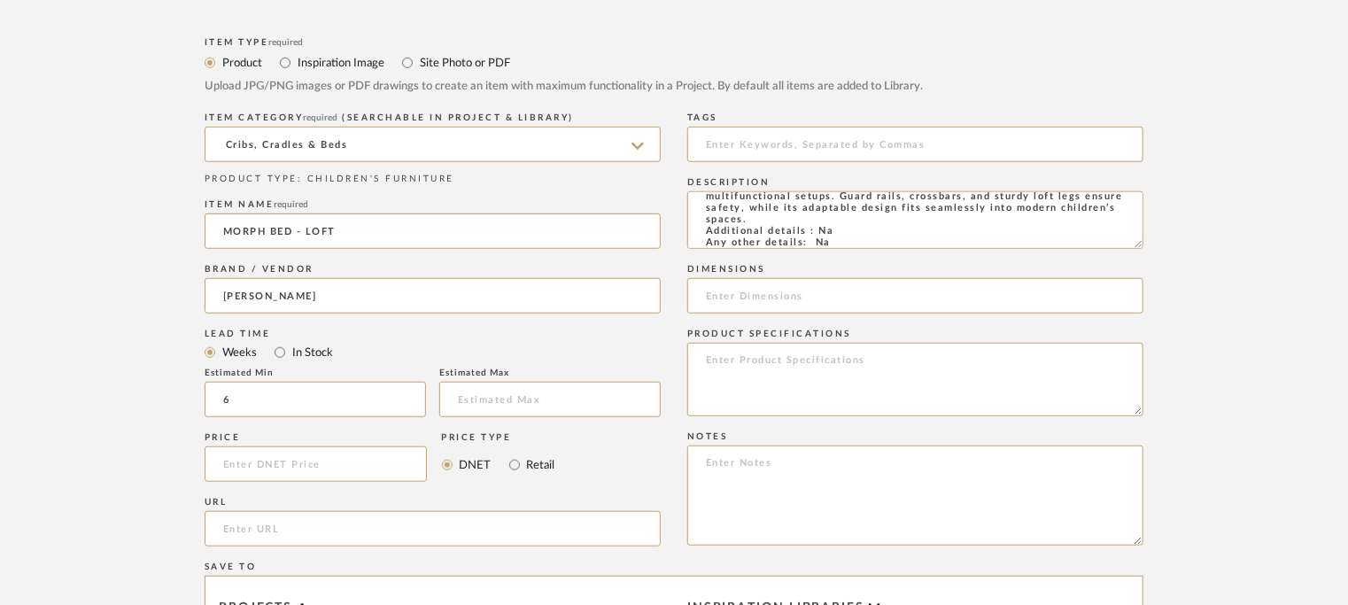
scroll to position [708, 0]
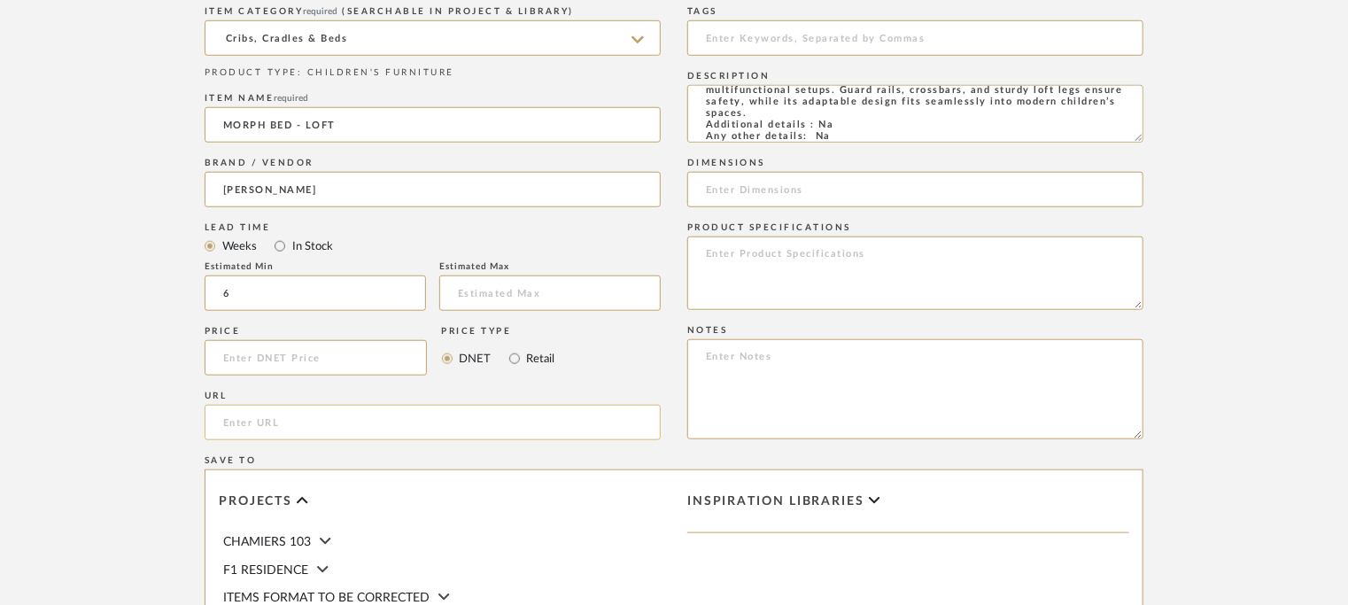
click at [260, 414] on input "url" at bounding box center [433, 422] width 456 height 35
paste input "[URL][DOMAIN_NAME]"
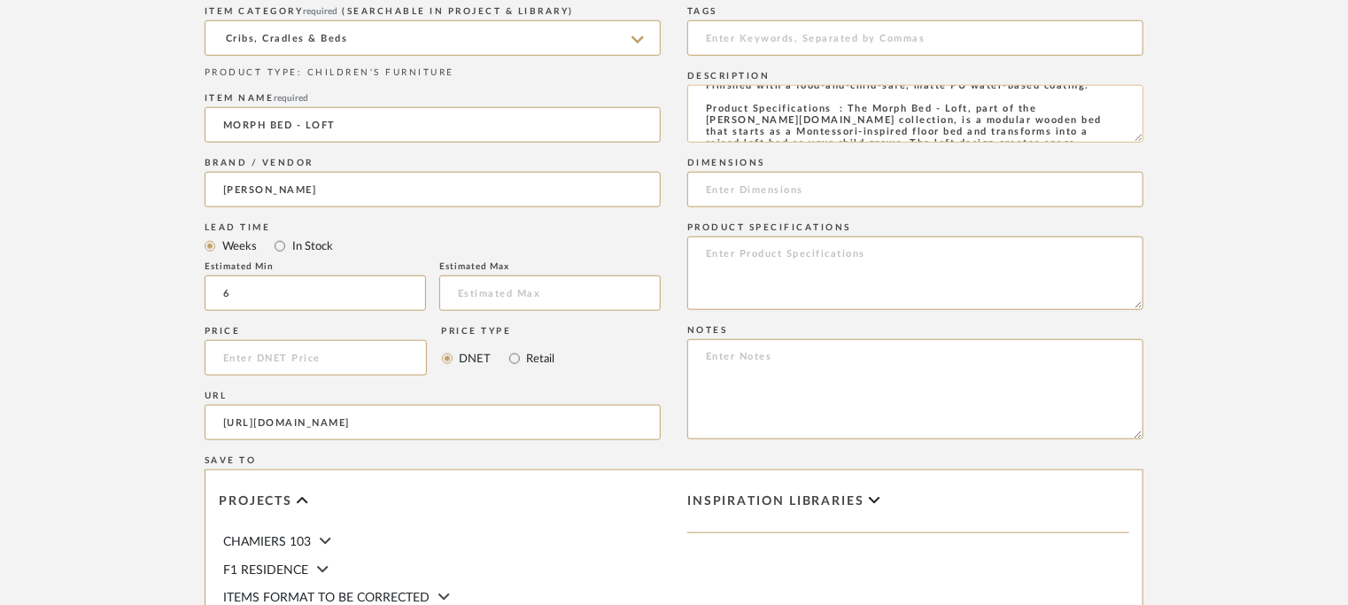
scroll to position [0, 0]
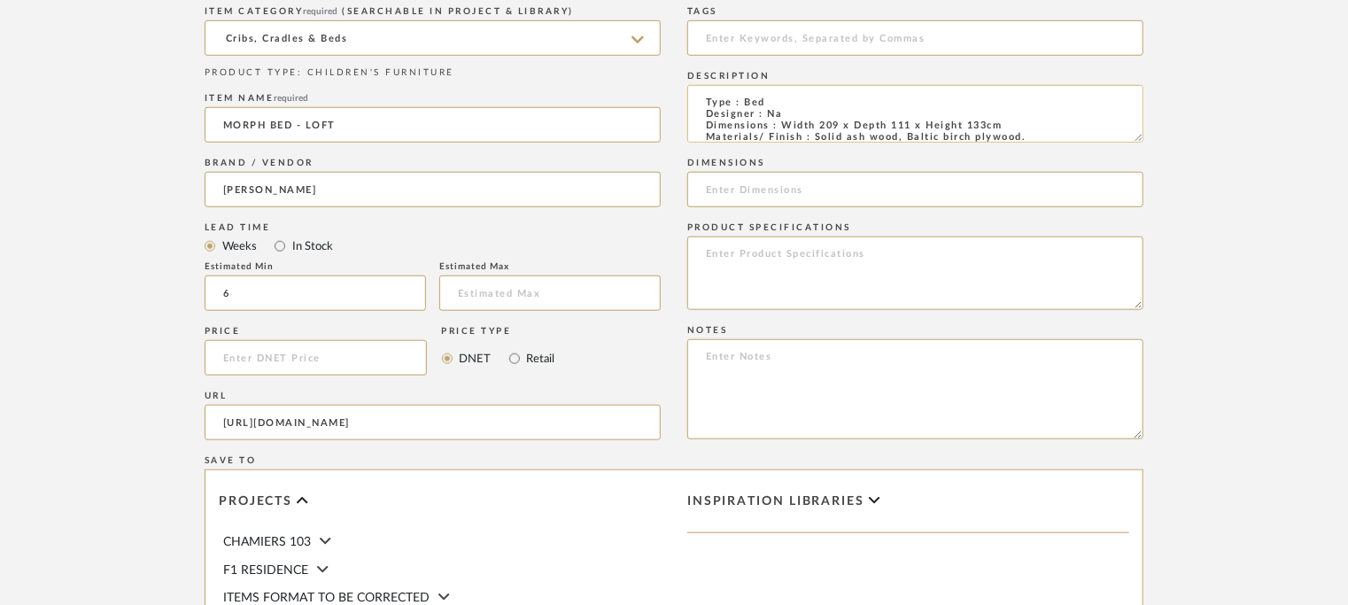
type input "[URL][DOMAIN_NAME]"
drag, startPoint x: 784, startPoint y: 123, endPoint x: 1003, endPoint y: 124, distance: 219.6
click at [1003, 124] on textarea "Type : Bed Designer : Na Dimensions : Width 209 x Depth 111 x Height 133cm Mate…" at bounding box center [915, 114] width 456 height 58
click at [741, 186] on input at bounding box center [915, 189] width 456 height 35
paste input "Width 209 x Depth 111 x Height 133cm"
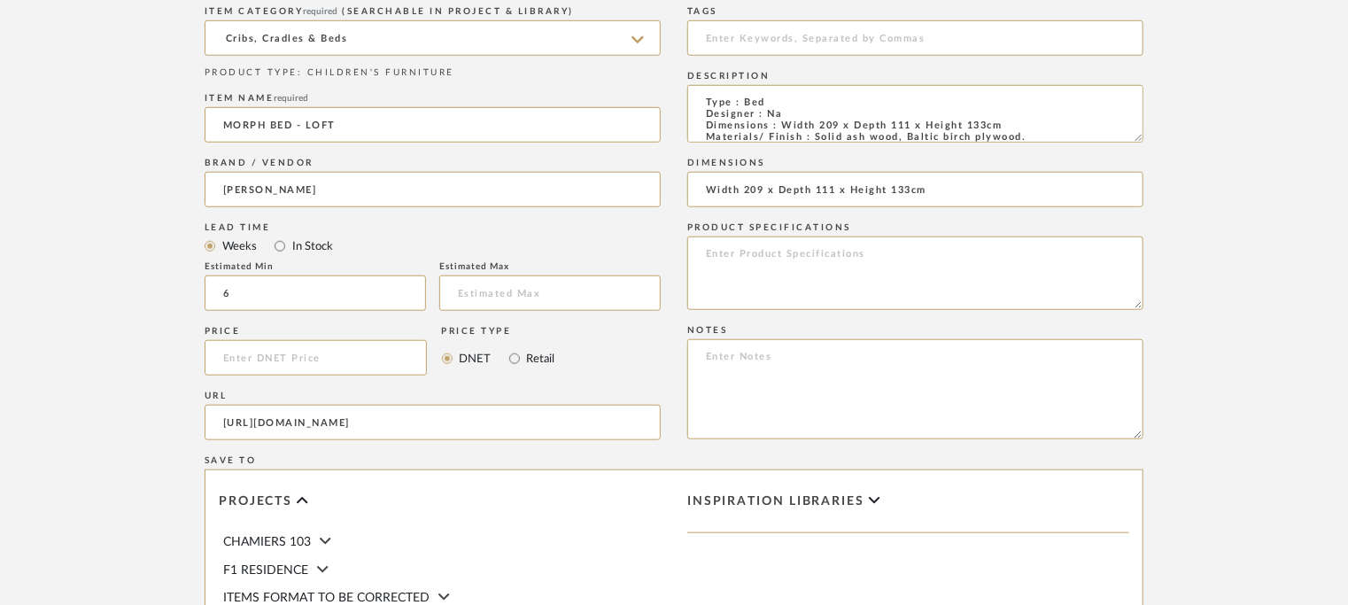
type input "Width 209 x Depth 111 x Height 133cm"
paste textarea "Price: INR.1,40,000/- Lead time: 6 weeks Customizable: No. 3D available: No BIM…"
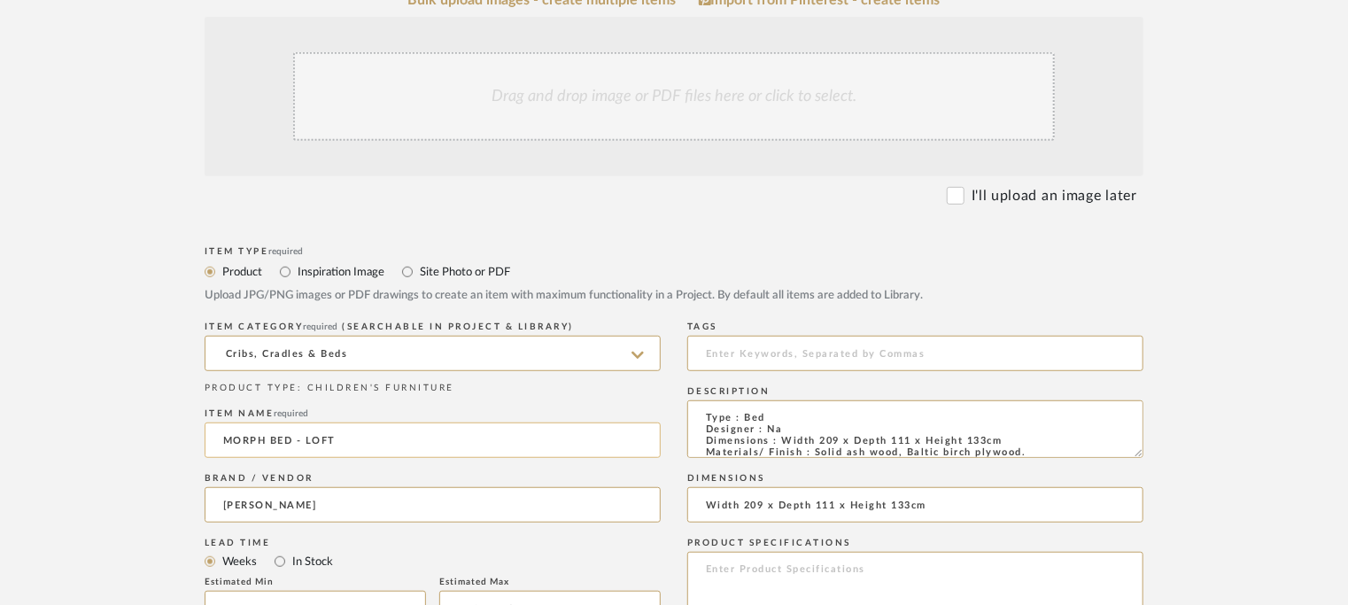
scroll to position [354, 0]
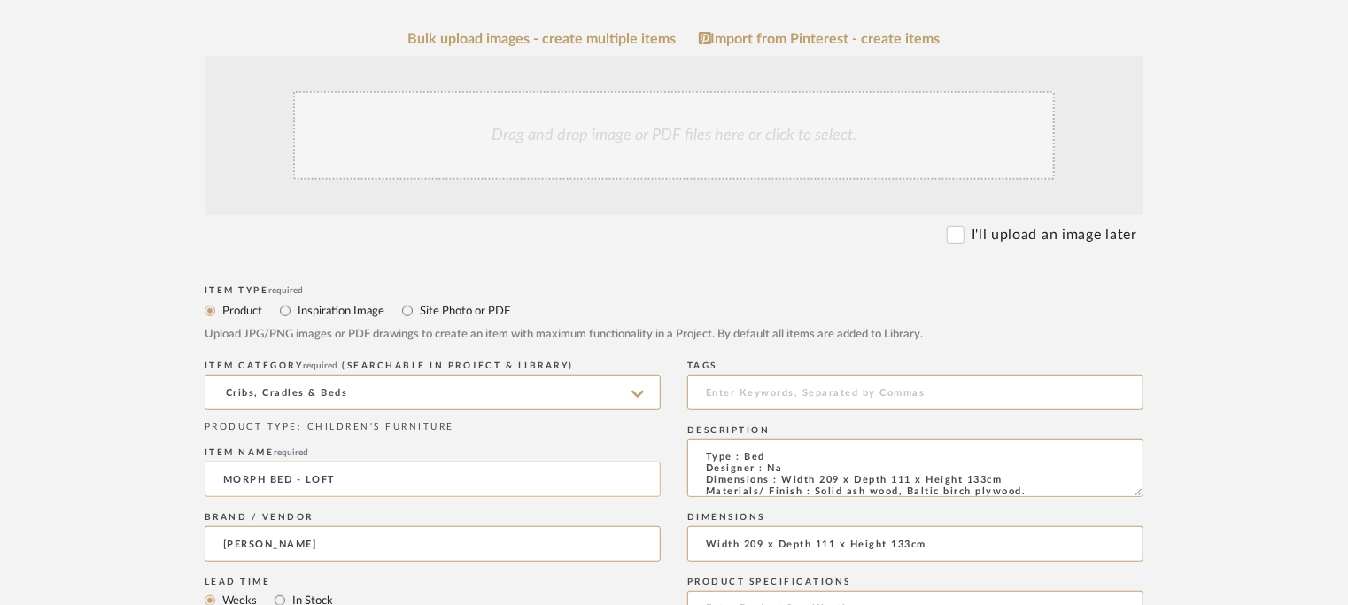
type textarea "Price: INR.1,40,000/- Lead time: 6 weeks Customizable: No. 3D available: No BIM…"
click at [595, 136] on div "Drag and drop image or PDF files here or click to select." at bounding box center [673, 135] width 761 height 89
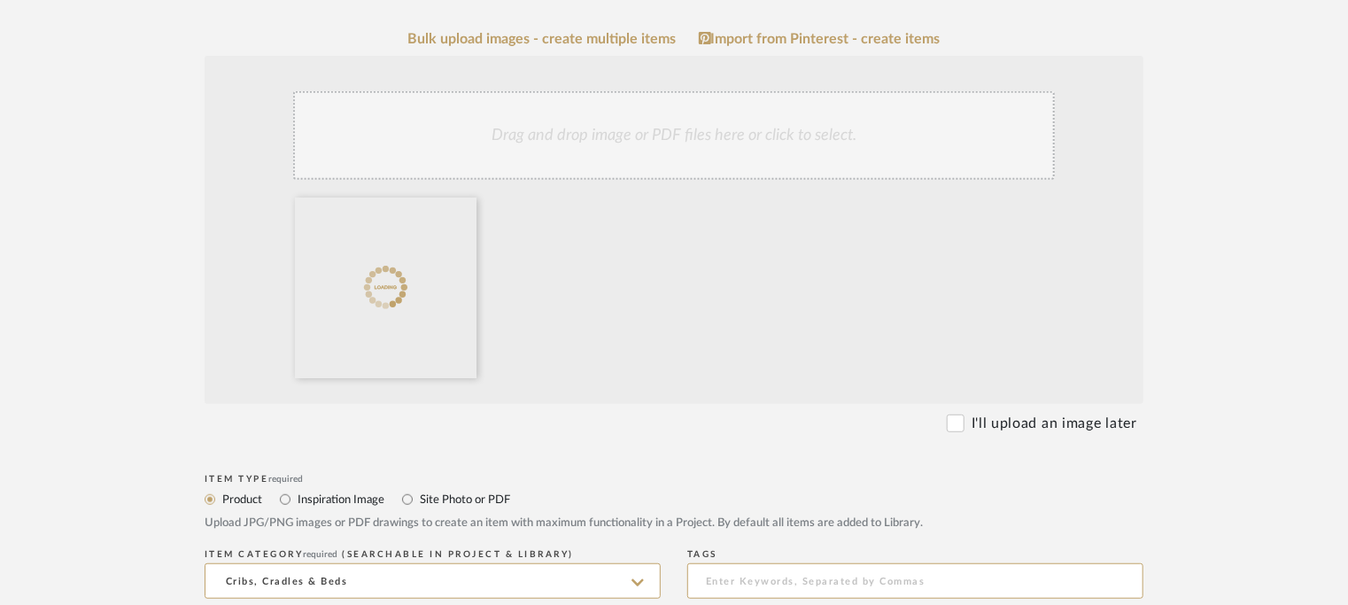
click at [675, 139] on div "Drag and drop image or PDF files here or click to select." at bounding box center [673, 135] width 761 height 89
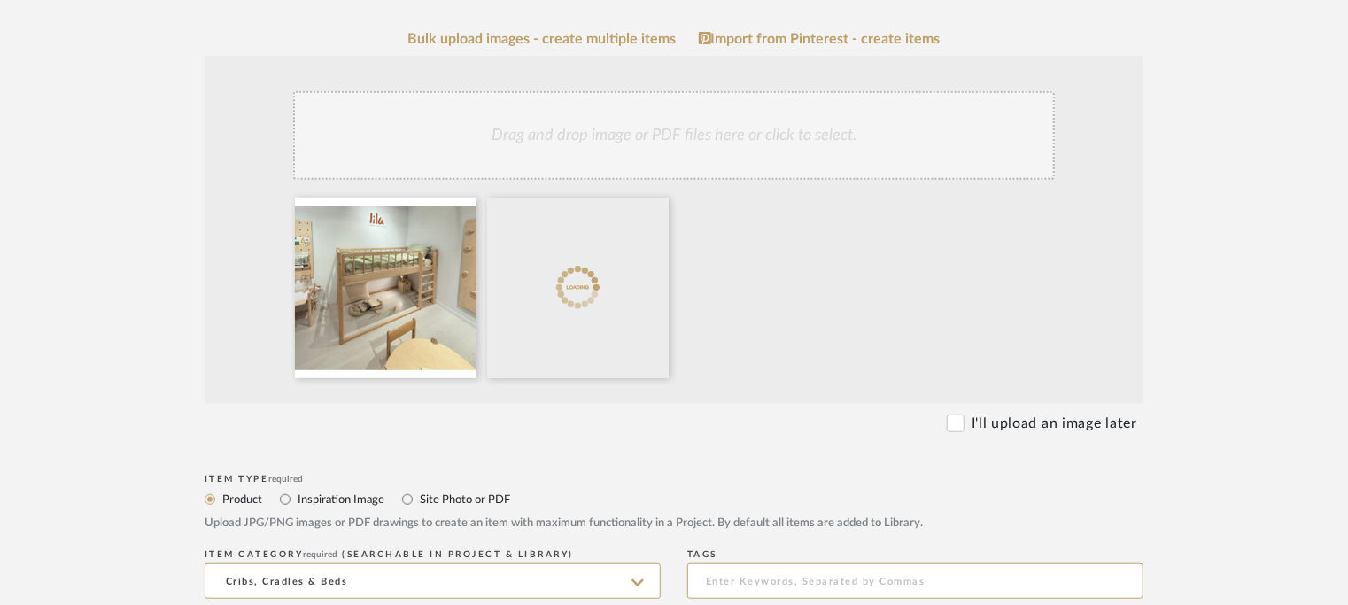
click at [720, 127] on div "Drag and drop image or PDF files here or click to select." at bounding box center [673, 135] width 761 height 89
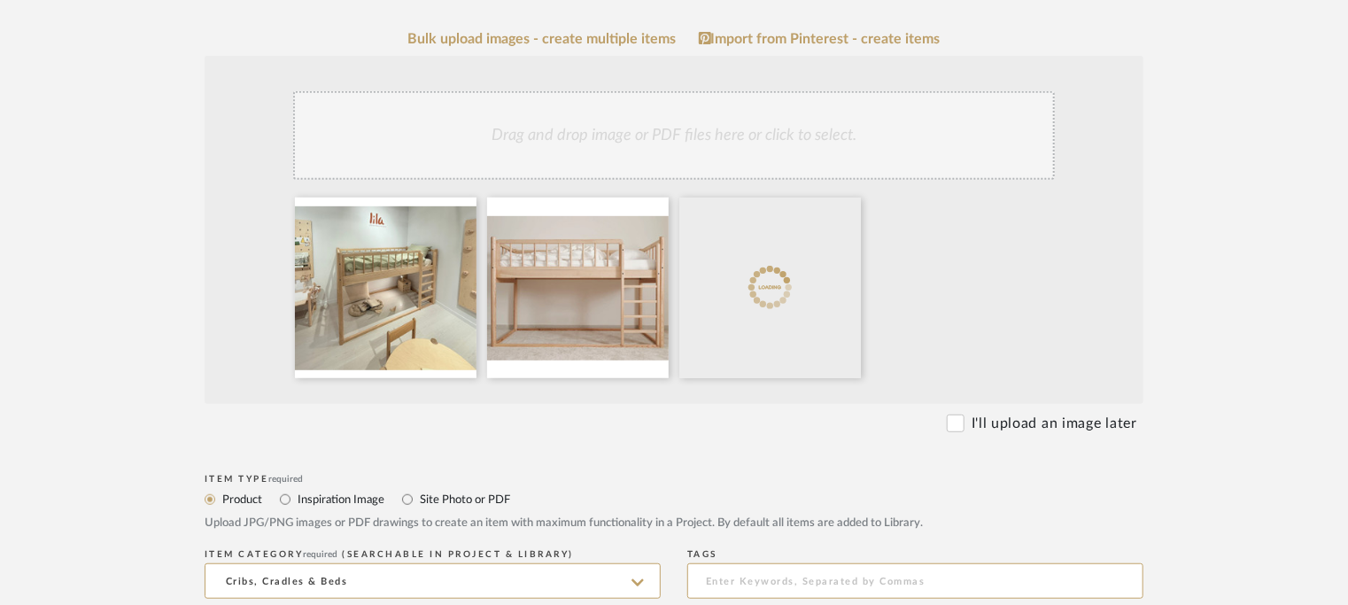
click at [800, 116] on div "Drag and drop image or PDF files here or click to select." at bounding box center [673, 135] width 761 height 89
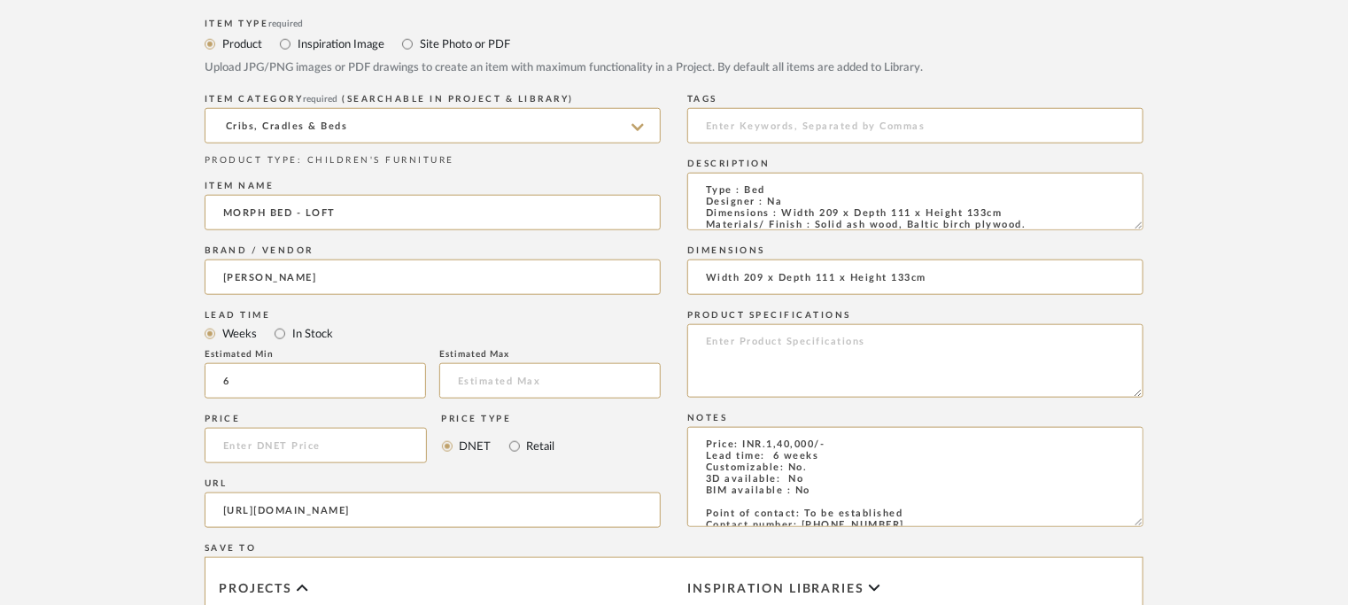
scroll to position [797, 0]
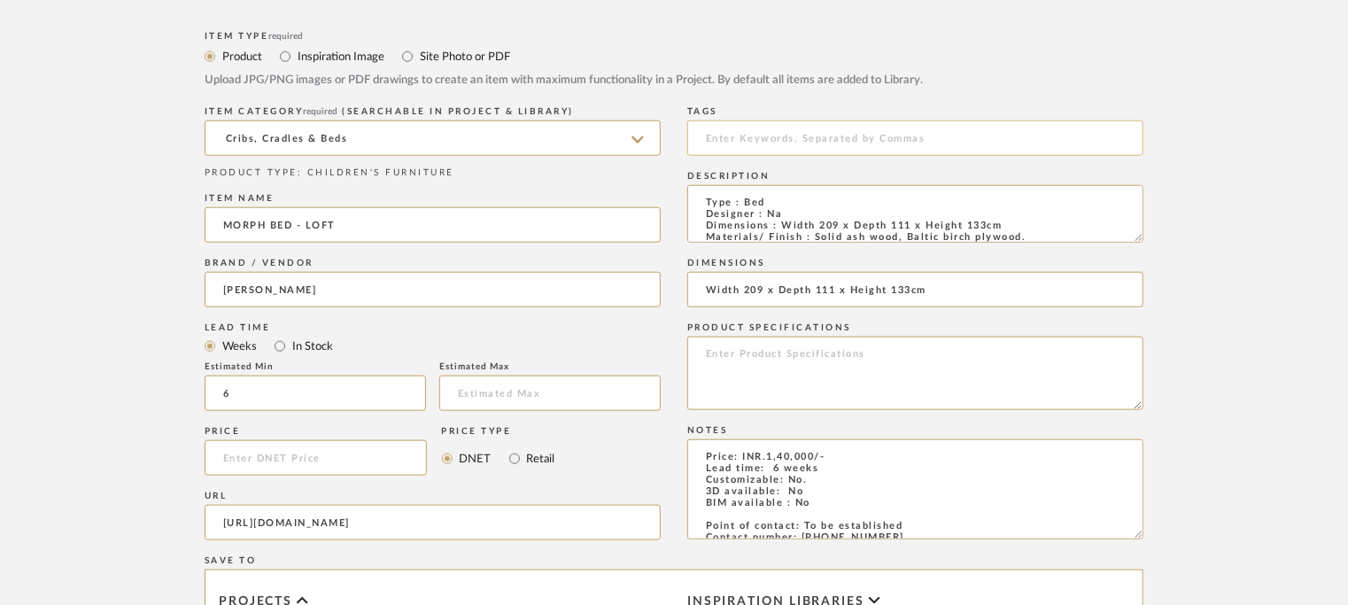
click at [738, 141] on input at bounding box center [915, 137] width 456 height 35
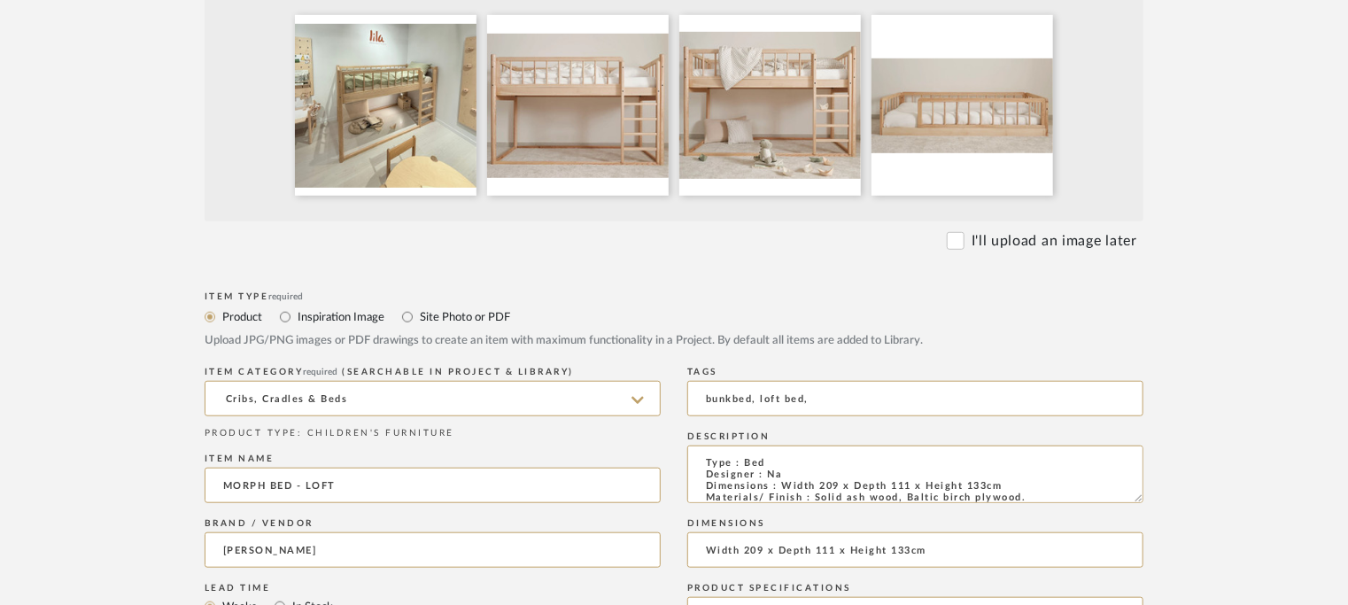
scroll to position [531, 0]
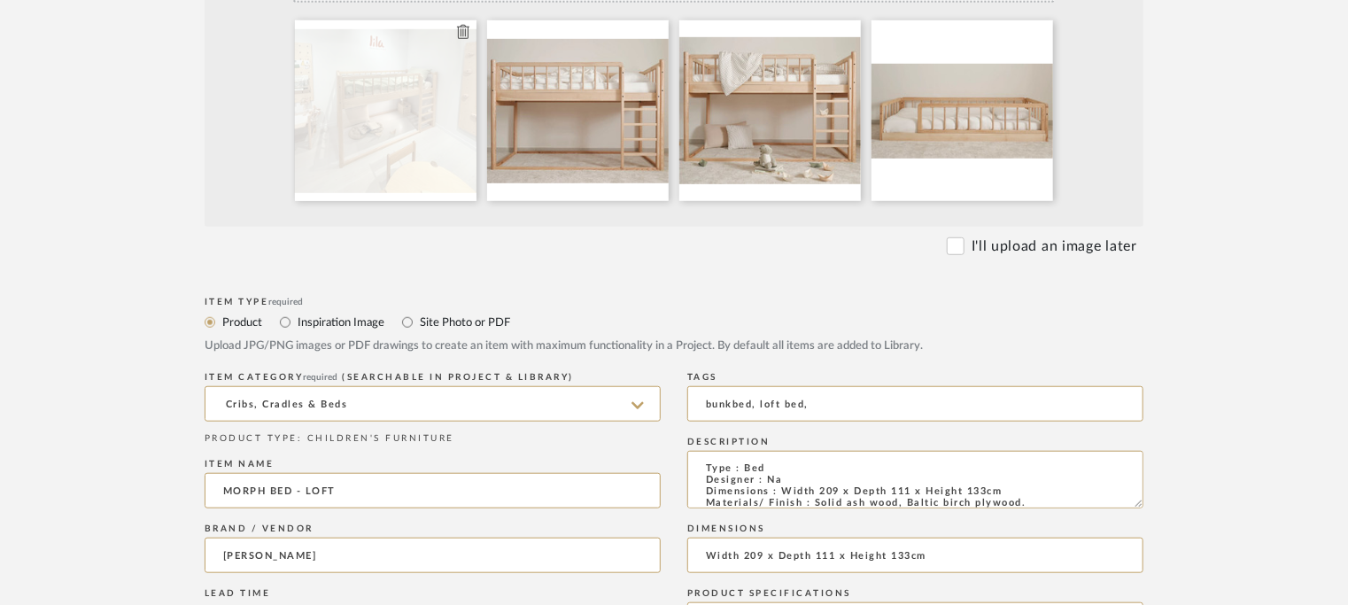
type input "bunkbed, loft bed,"
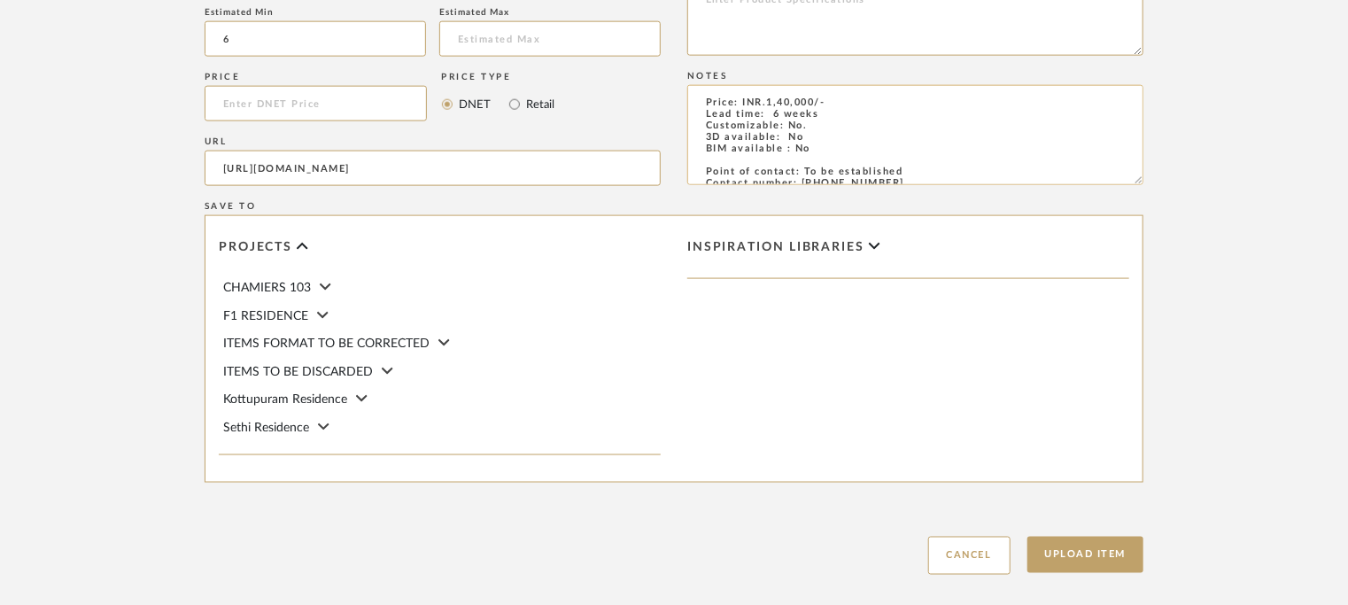
scroll to position [797, 0]
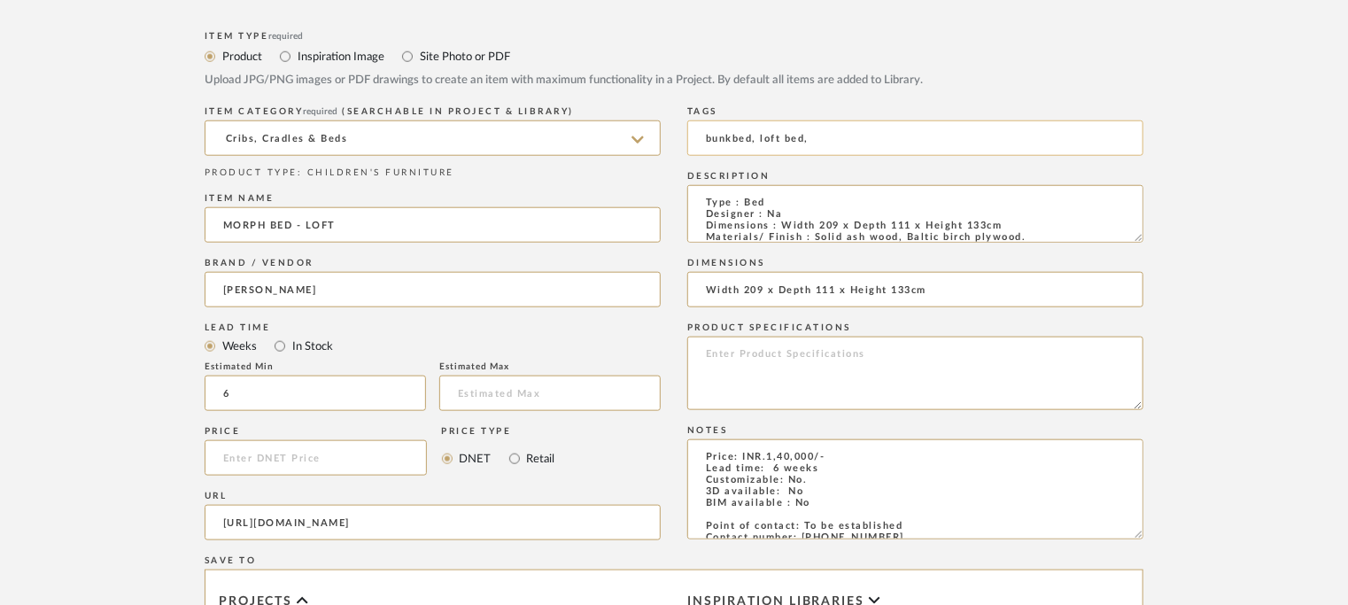
click at [824, 138] on input "bunkbed, loft bed," at bounding box center [915, 137] width 456 height 35
click at [814, 134] on input "bunkbed, loft bed, midlevel," at bounding box center [915, 137] width 456 height 35
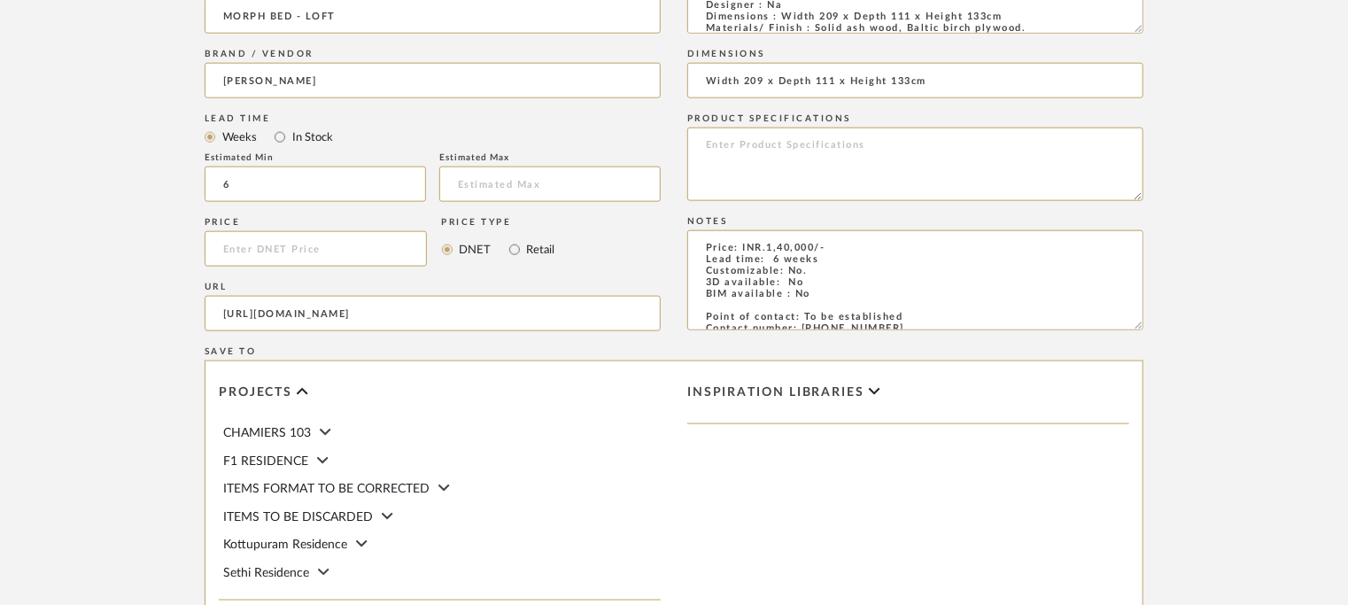
scroll to position [1151, 0]
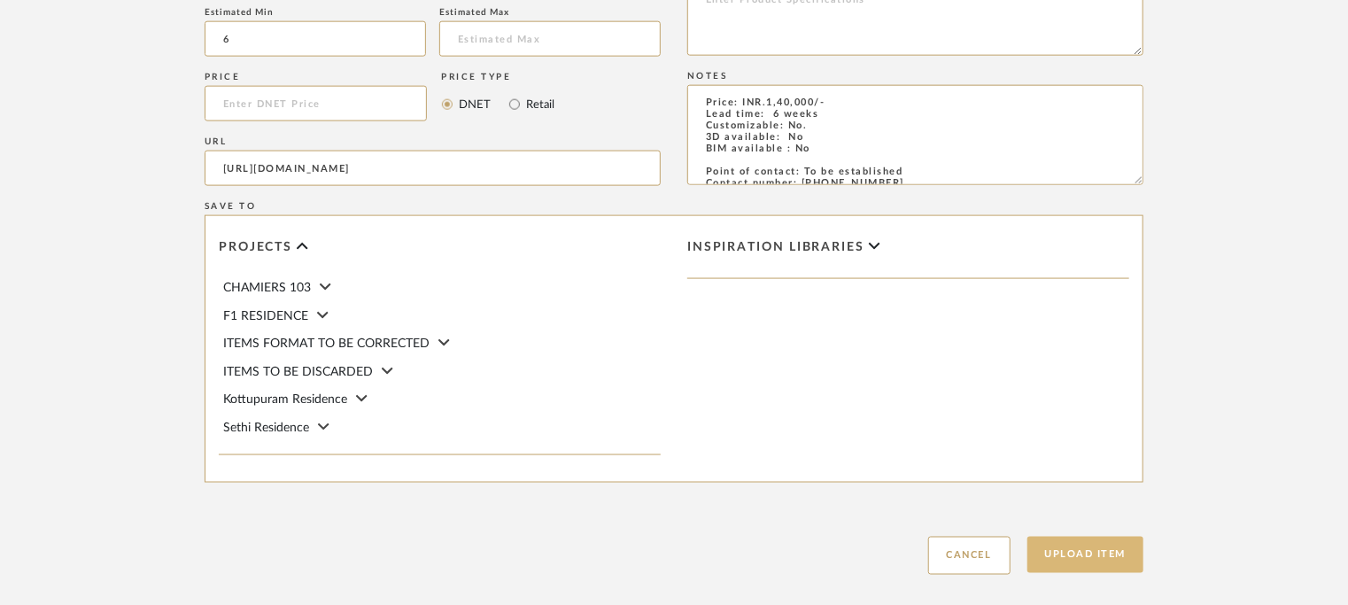
type input "bunkbed, loft bed, affordable, midlevel,"
click at [1103, 548] on button "Upload Item" at bounding box center [1085, 555] width 117 height 36
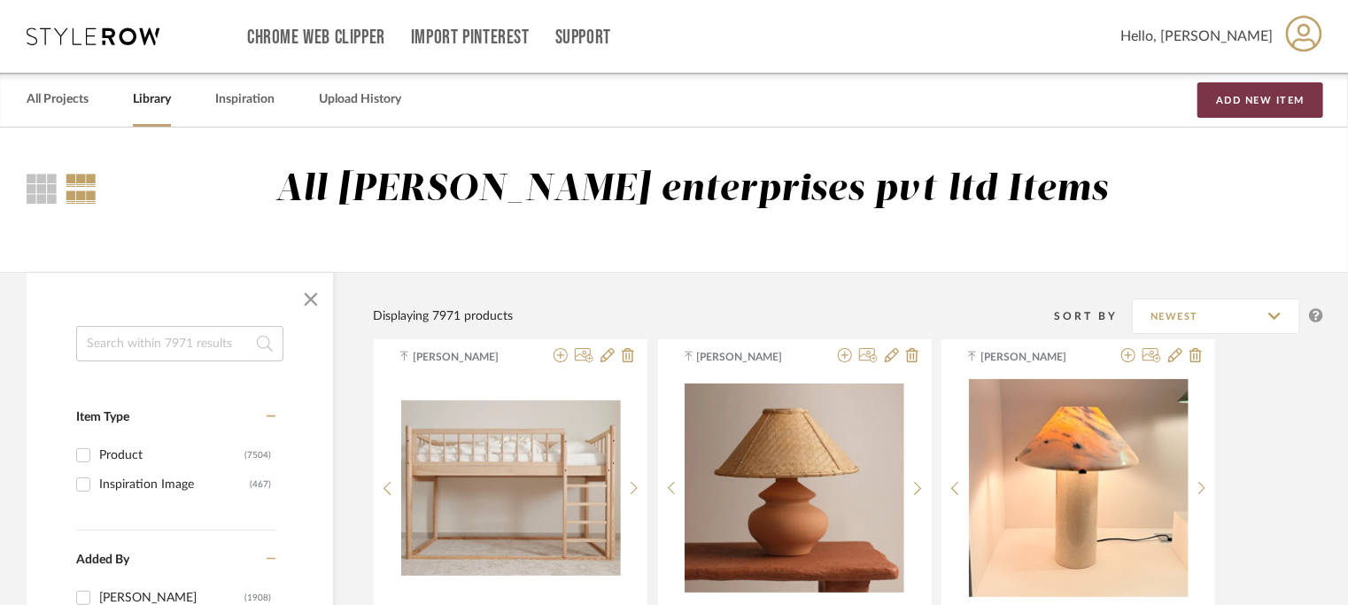
click at [1211, 91] on button "Add New Item" at bounding box center [1260, 99] width 126 height 35
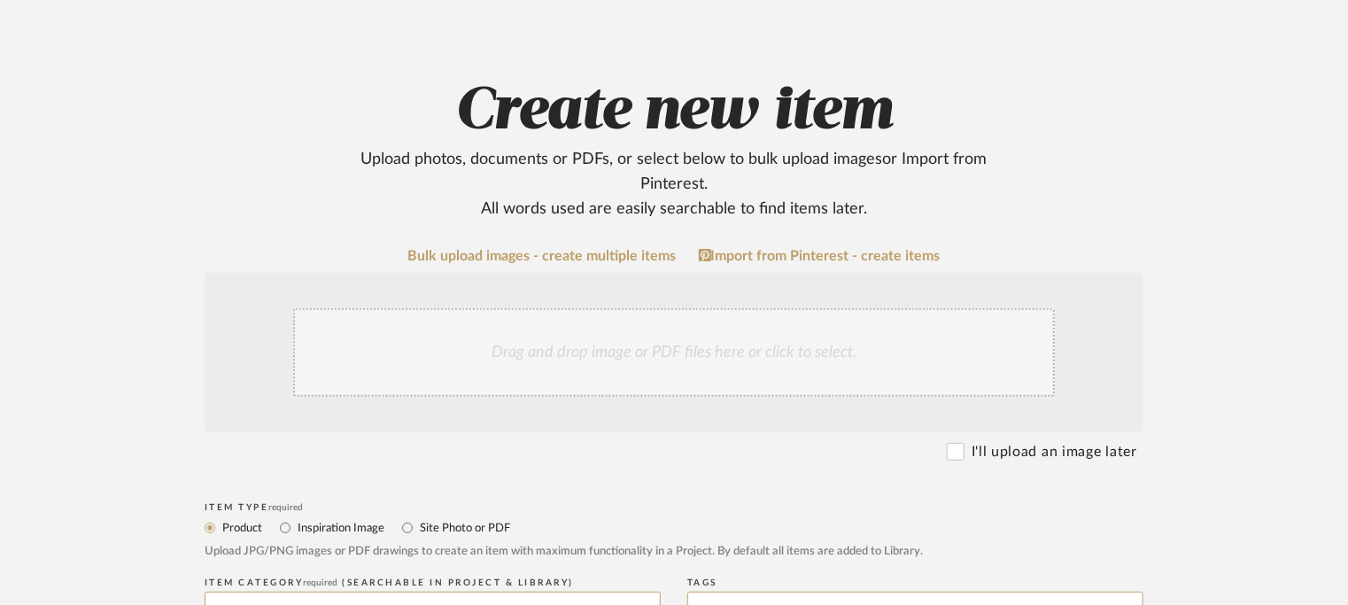
scroll to position [354, 0]
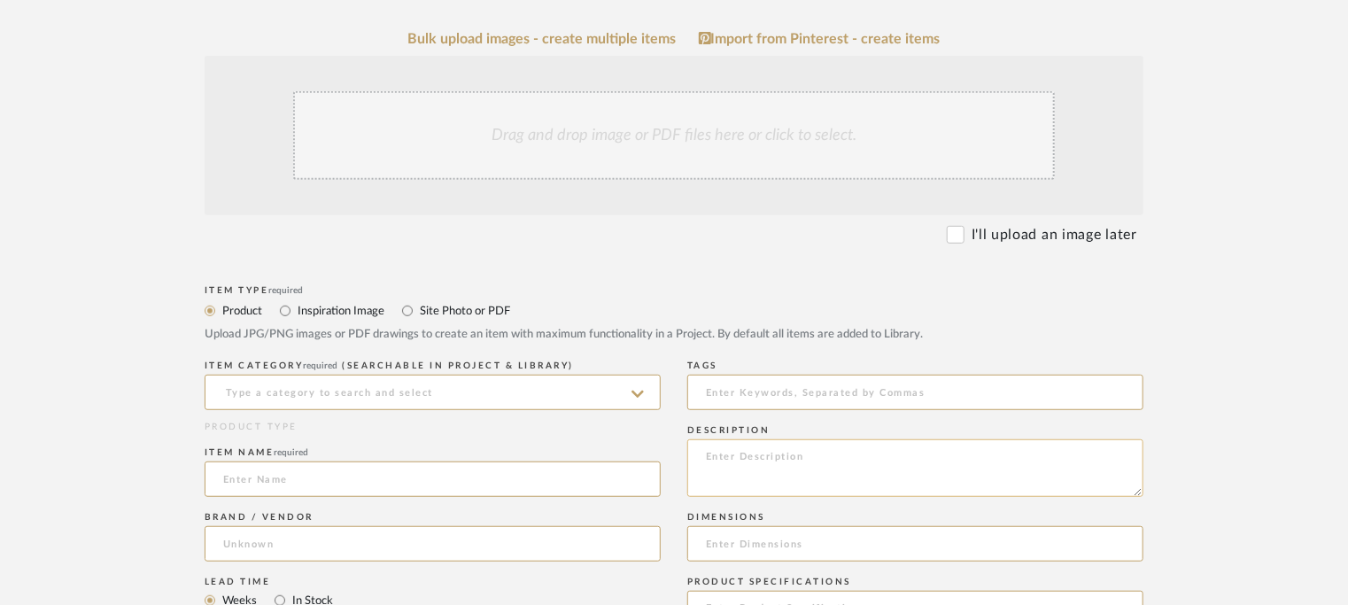
paste textarea "Type : Table - Art table Designer : Na Dimensions : Width 88-120 x Depth 60 x H…"
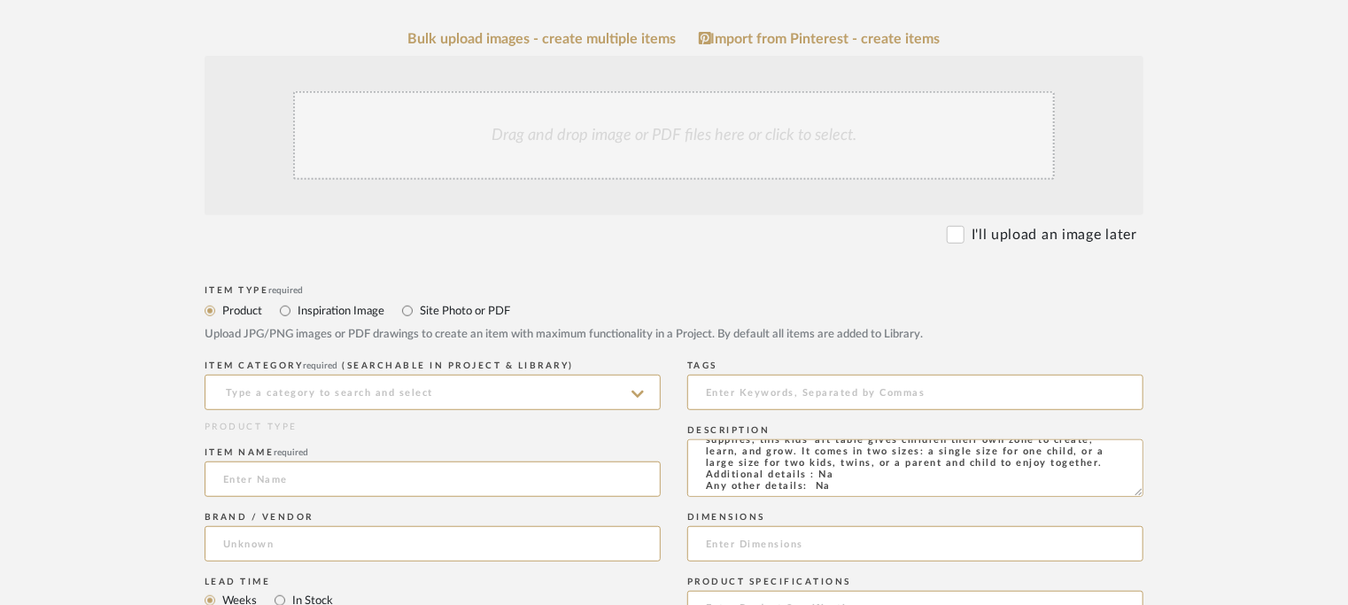
type textarea "Type : Table - Art table Designer : Na Dimensions : Width 88-120 x Depth 60 x H…"
click at [319, 396] on input at bounding box center [433, 392] width 456 height 35
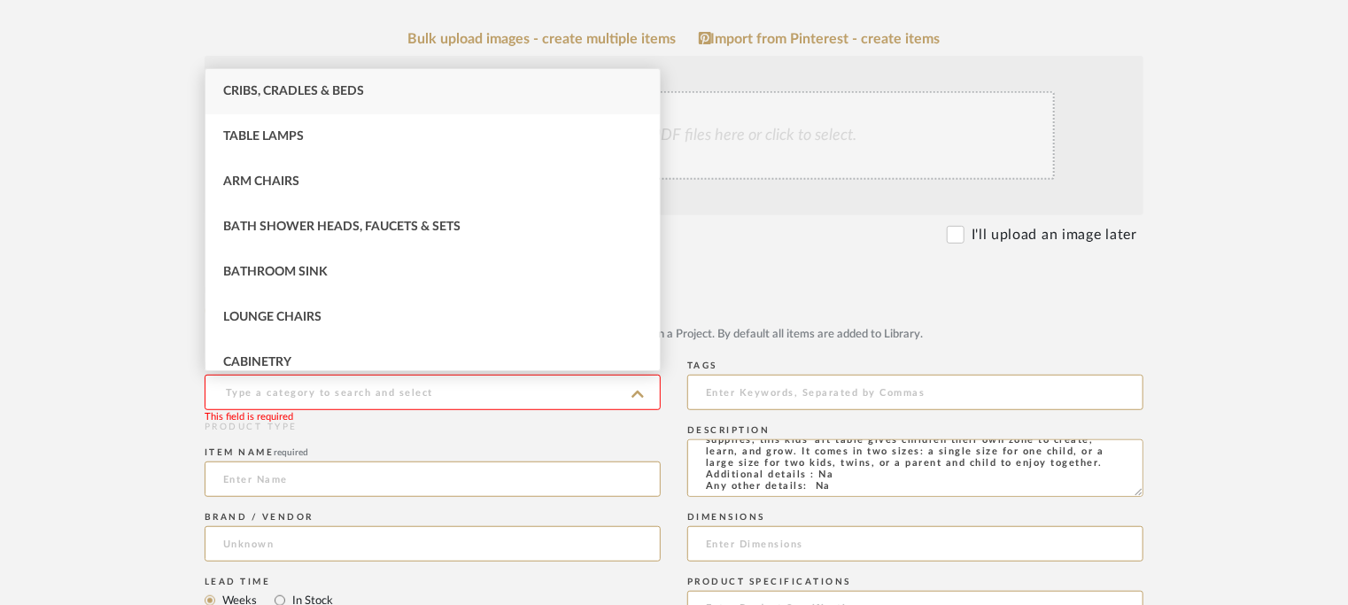
click at [292, 392] on input at bounding box center [433, 392] width 456 height 35
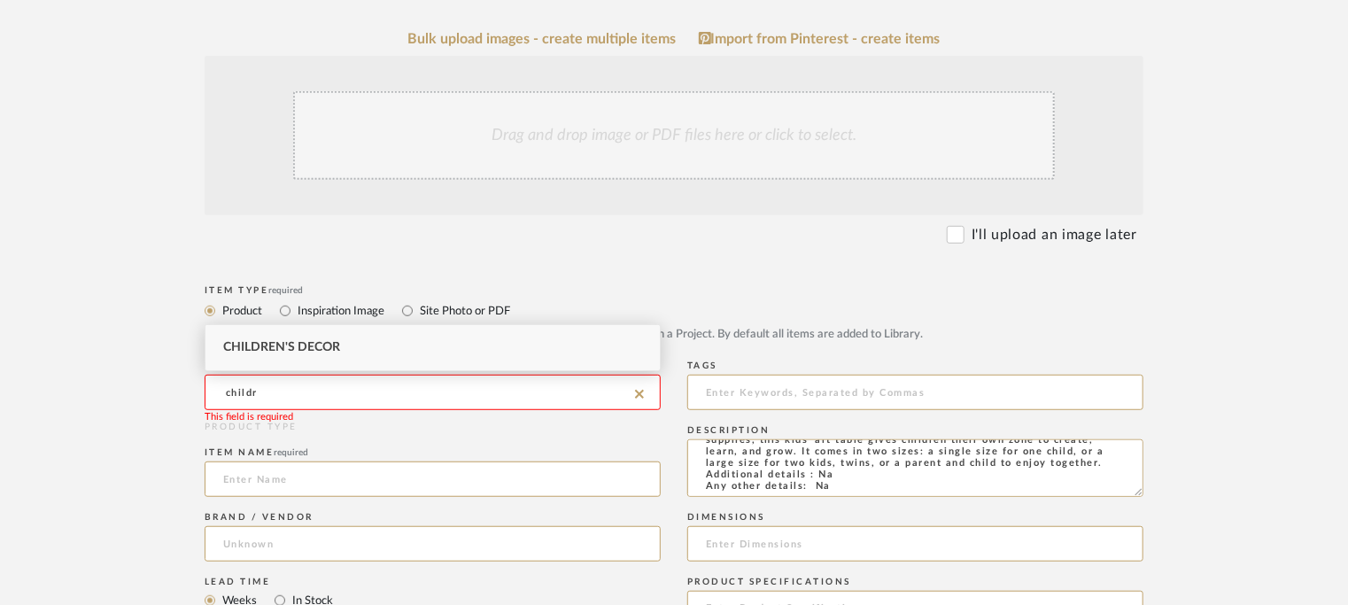
click at [337, 343] on span "Children's Decor" at bounding box center [281, 347] width 117 height 12
type input "Children's Decor"
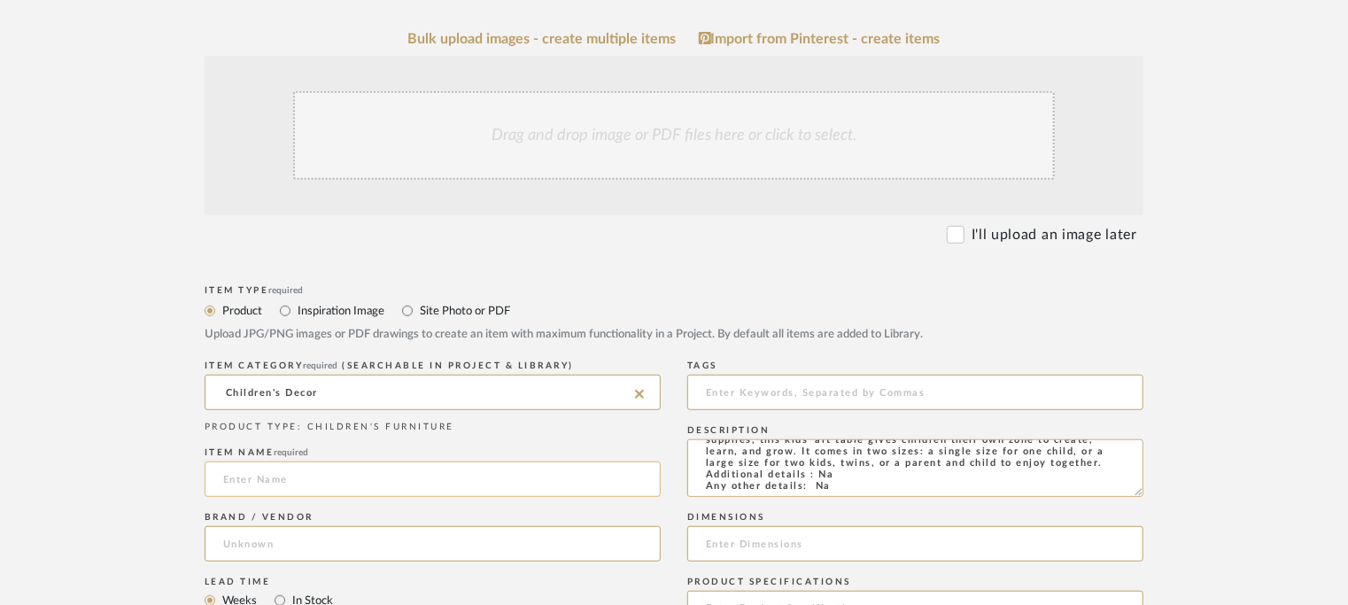
click at [287, 488] on input at bounding box center [433, 478] width 456 height 35
type input "ART TABLE"
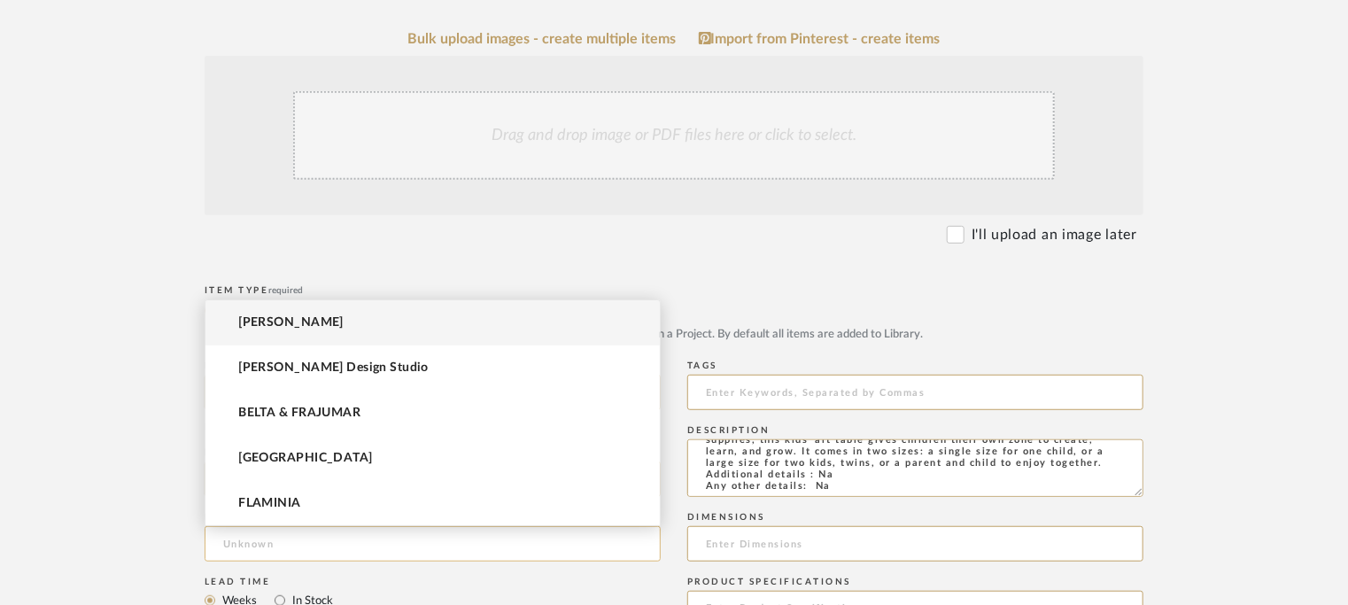
click at [272, 545] on input at bounding box center [433, 543] width 456 height 35
click at [287, 325] on mat-option "[PERSON_NAME]" at bounding box center [432, 322] width 454 height 45
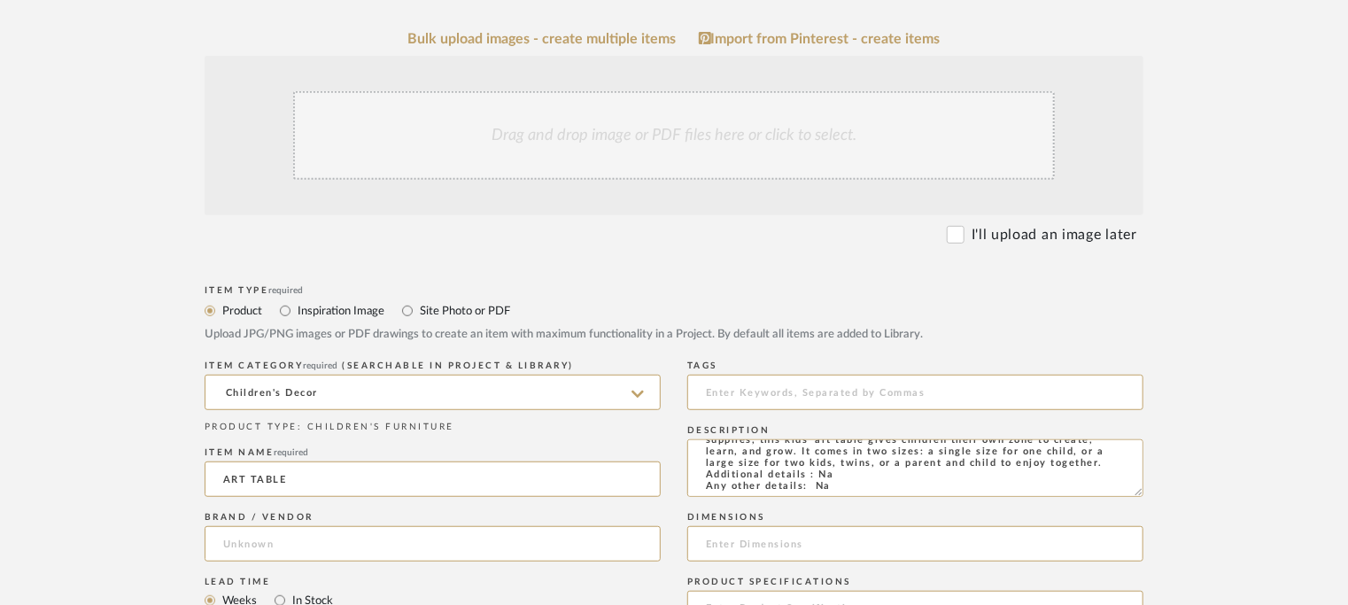
type input "[PERSON_NAME]"
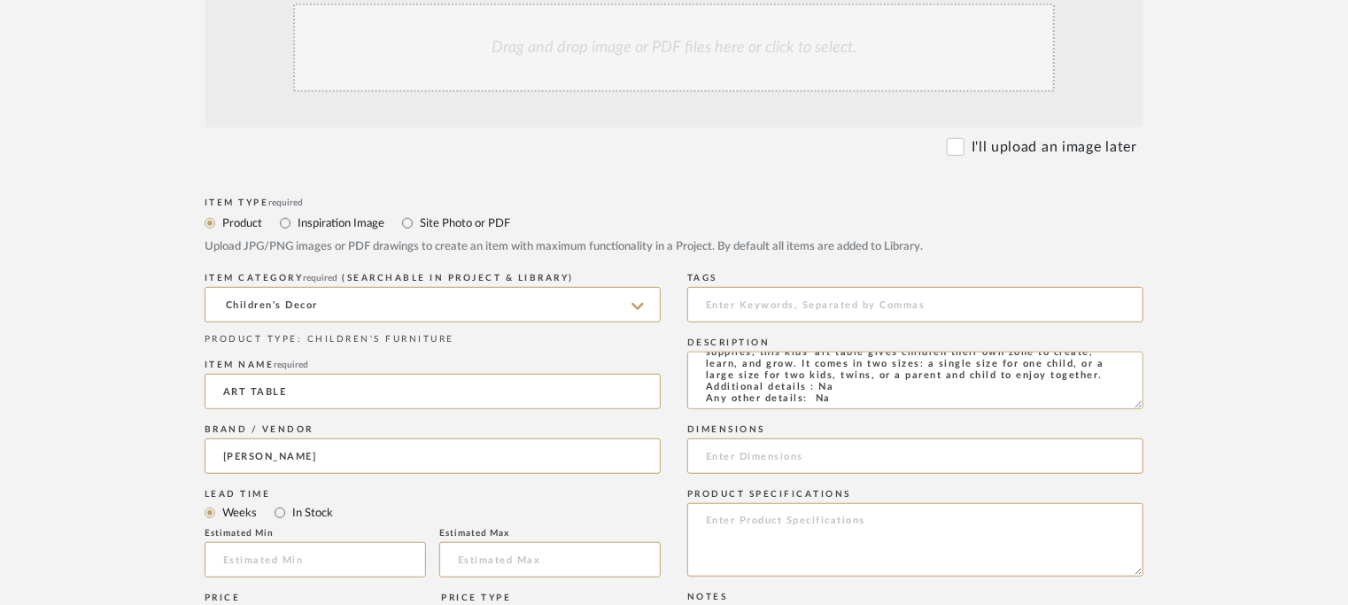
scroll to position [443, 0]
click at [283, 557] on input "text" at bounding box center [315, 558] width 221 height 35
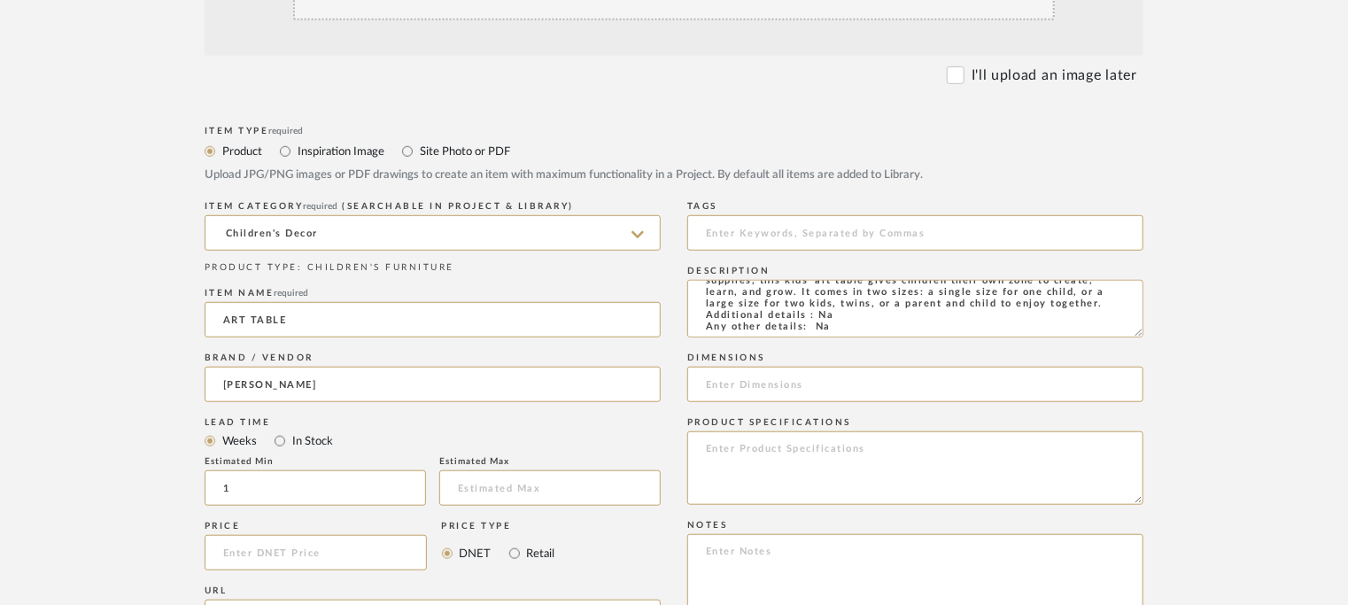
scroll to position [620, 0]
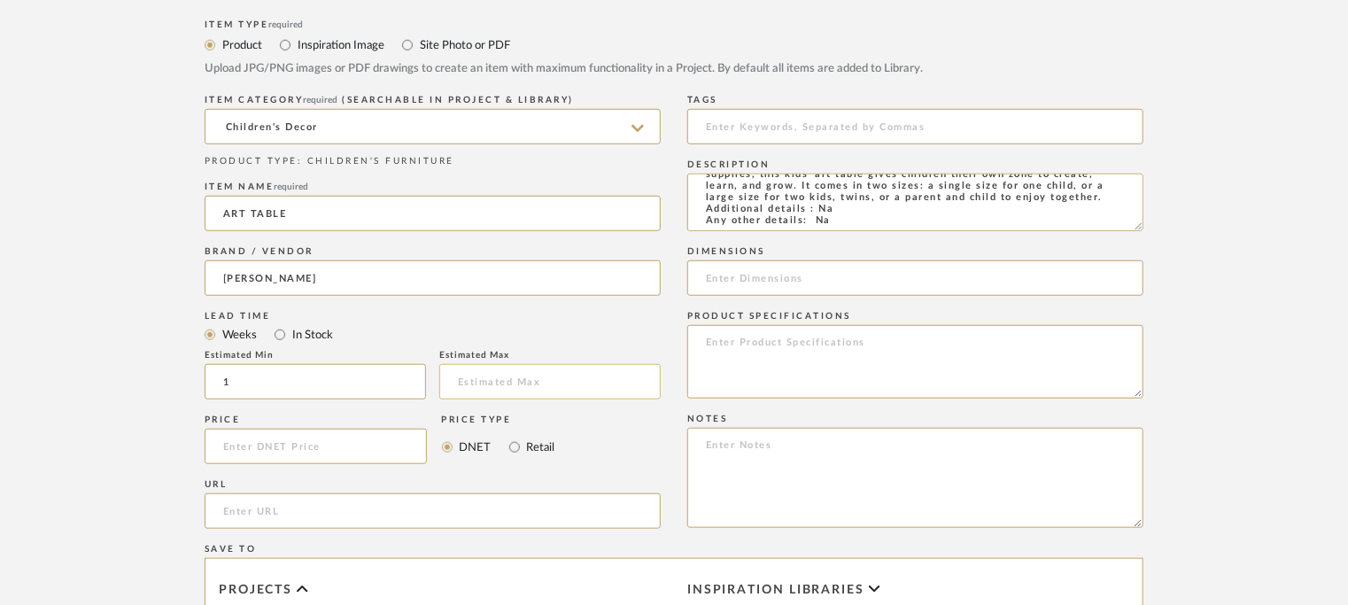
type input "1"
click at [508, 381] on input "text" at bounding box center [549, 381] width 221 height 35
type input "2"
click at [252, 506] on input "url" at bounding box center [433, 510] width 456 height 35
paste input "[URL][DOMAIN_NAME]"
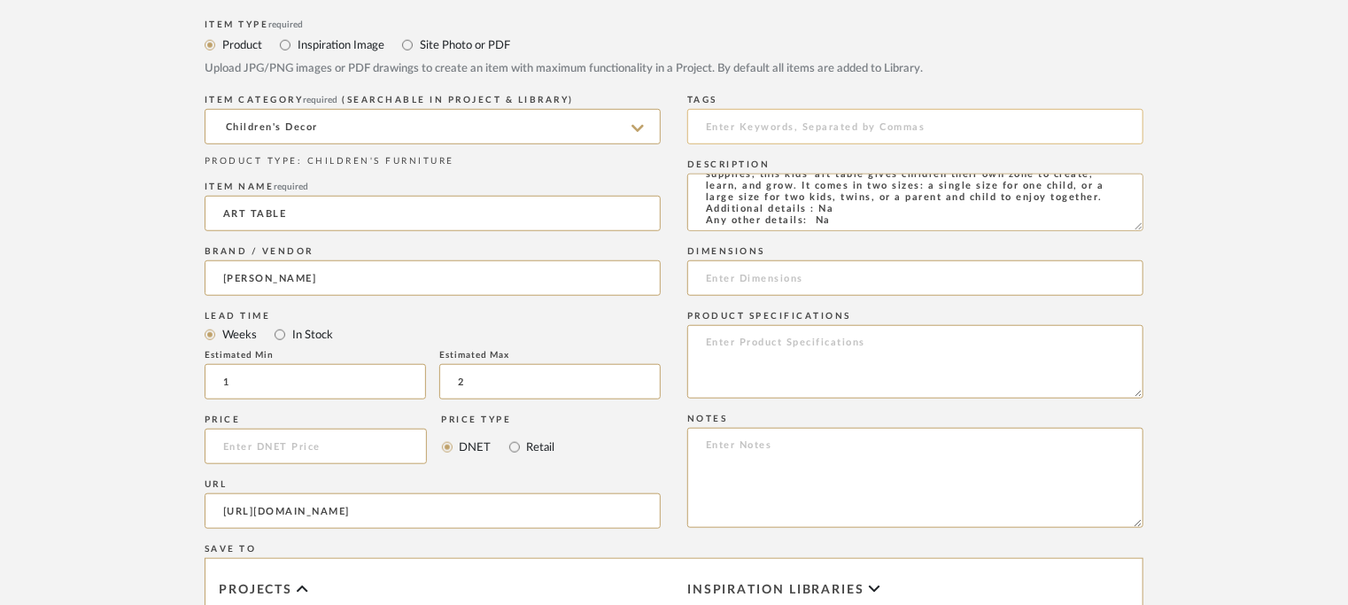
type input "[URL][DOMAIN_NAME]"
click at [806, 130] on input at bounding box center [915, 126] width 456 height 35
type input "A"
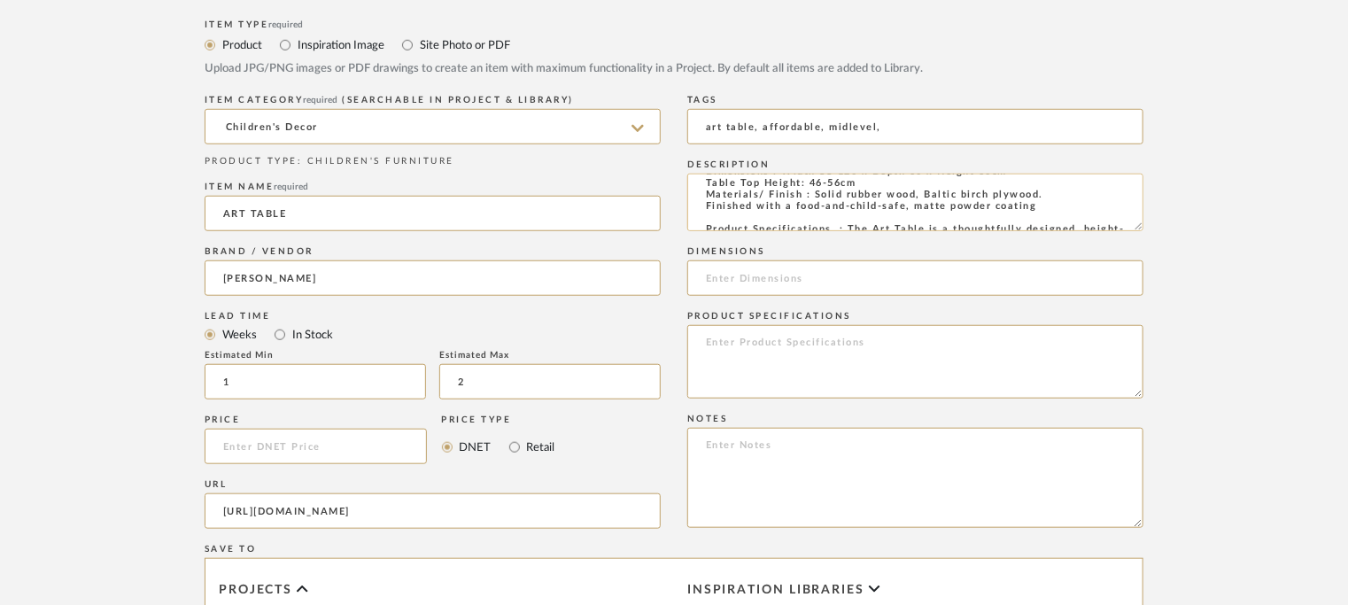
scroll to position [19, 0]
type input "art table, affordable, midlevel,"
drag, startPoint x: 782, startPoint y: 196, endPoint x: 852, endPoint y: 204, distance: 70.4
click at [852, 204] on textarea "Type : Table - Art table Designer : Na Dimensions : Width 88-120 x Depth 60 x H…" at bounding box center [915, 203] width 456 height 58
paste input "Width 88-120 x Depth 60 x Height 60cm Table Top Height: 46-56cm"
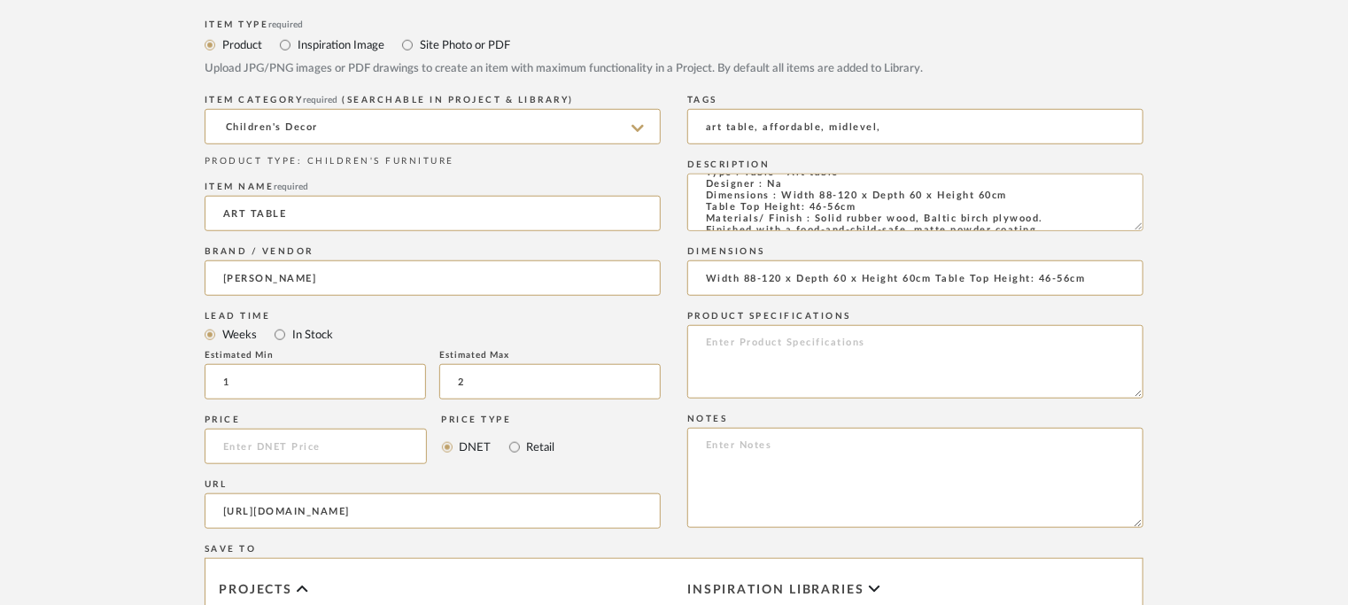
type input "Width 88-120 x Depth 60 x Height 60cm Table Top Height: 46-56cm"
paste textarea "Price: INR.24,500/- Lead time: 10days Customizable: No. 3D available: No BIM av…"
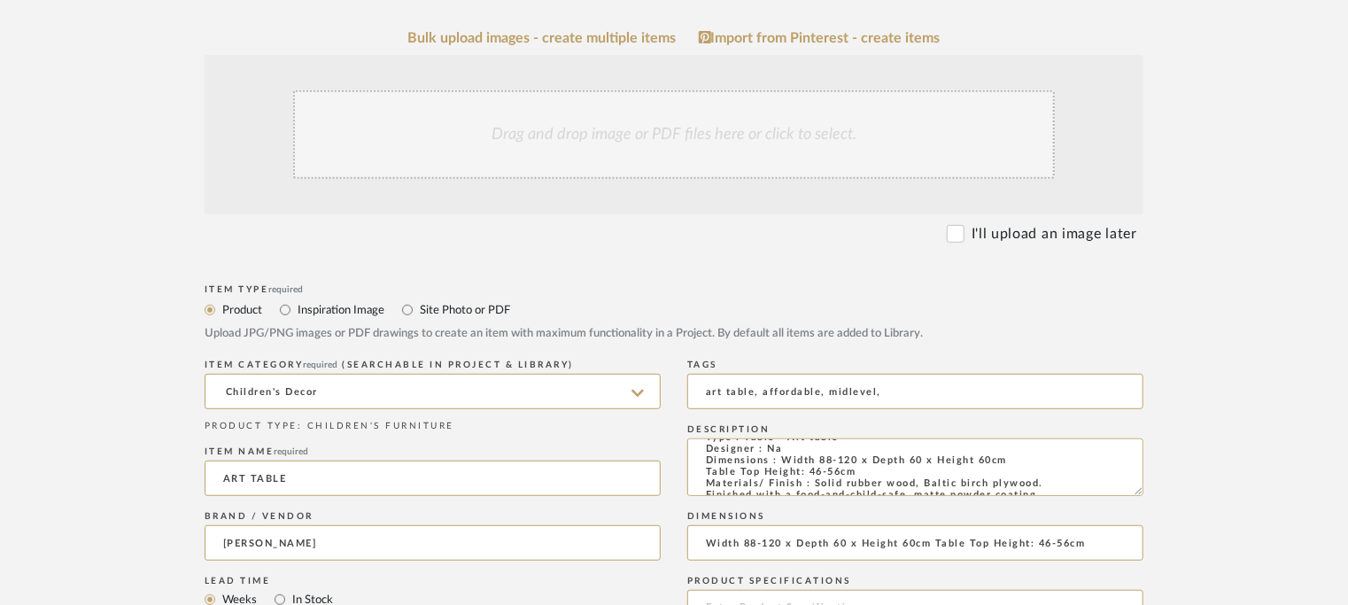
scroll to position [354, 0]
type textarea "Price: INR.24,500/- Lead time: 10days Customizable: No. 3D available: No BIM av…"
click at [710, 138] on div "Drag and drop image or PDF files here or click to select." at bounding box center [673, 135] width 761 height 89
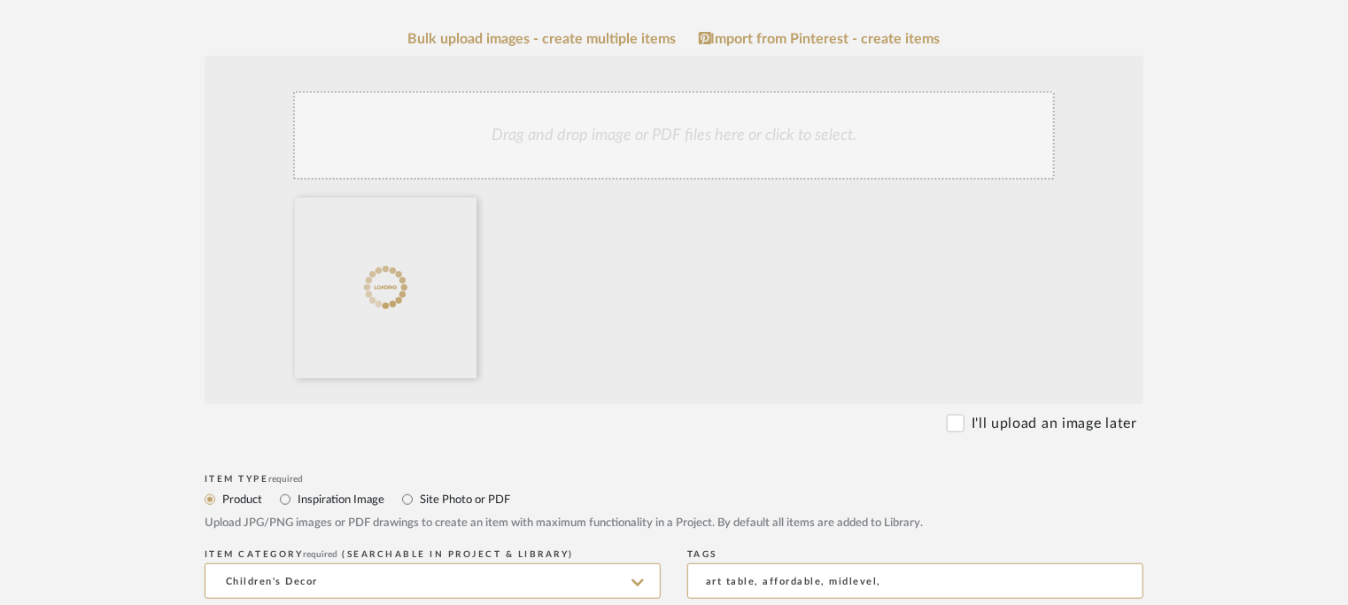
click at [730, 130] on div "Drag and drop image or PDF files here or click to select." at bounding box center [673, 135] width 761 height 89
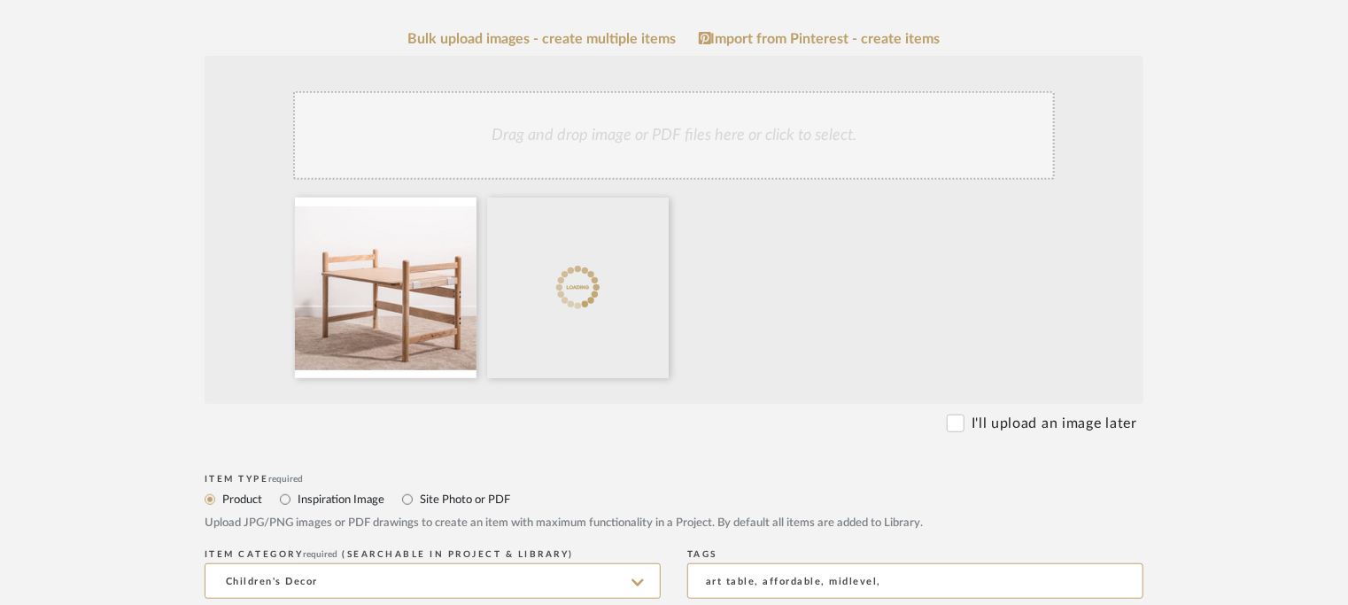
click at [687, 135] on div "Drag and drop image or PDF files here or click to select." at bounding box center [673, 135] width 761 height 89
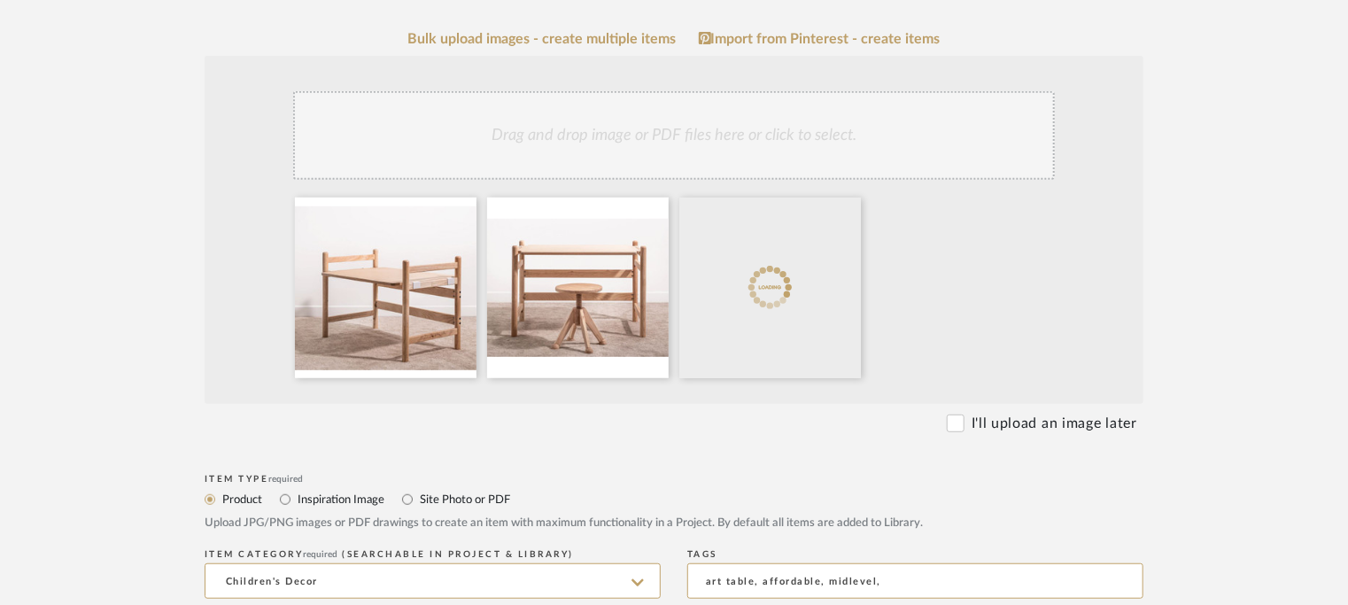
click at [733, 143] on div "Drag and drop image or PDF files here or click to select." at bounding box center [673, 135] width 761 height 89
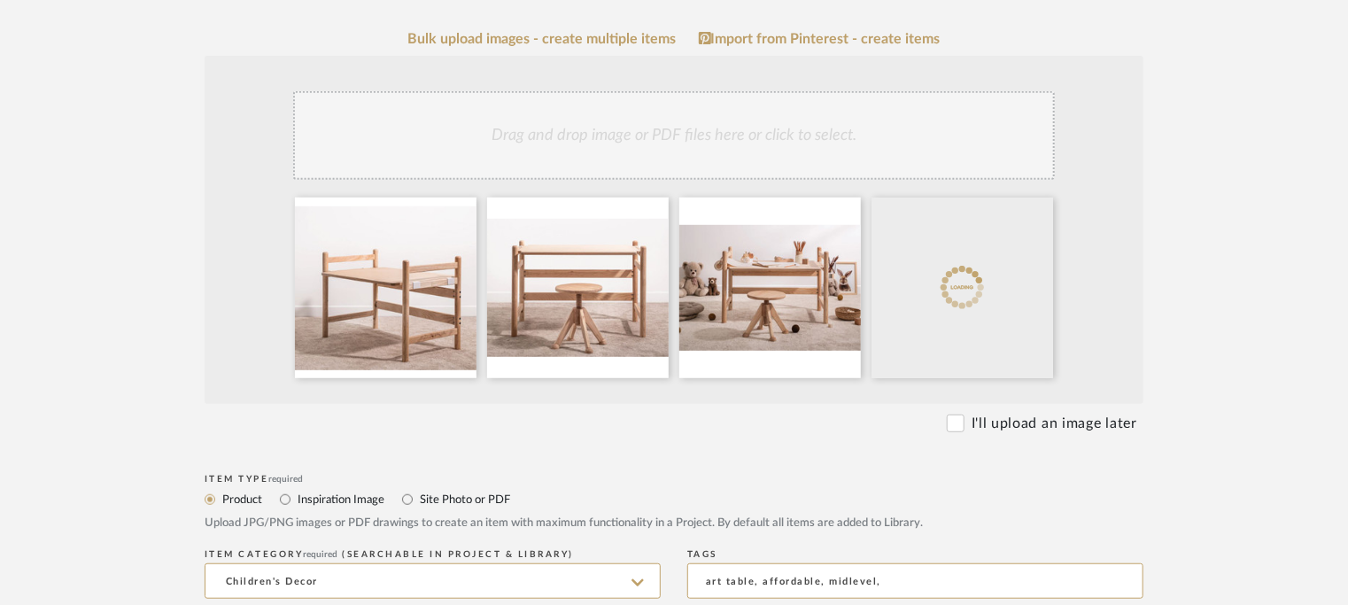
click at [768, 124] on div "Drag and drop image or PDF files here or click to select." at bounding box center [673, 135] width 761 height 89
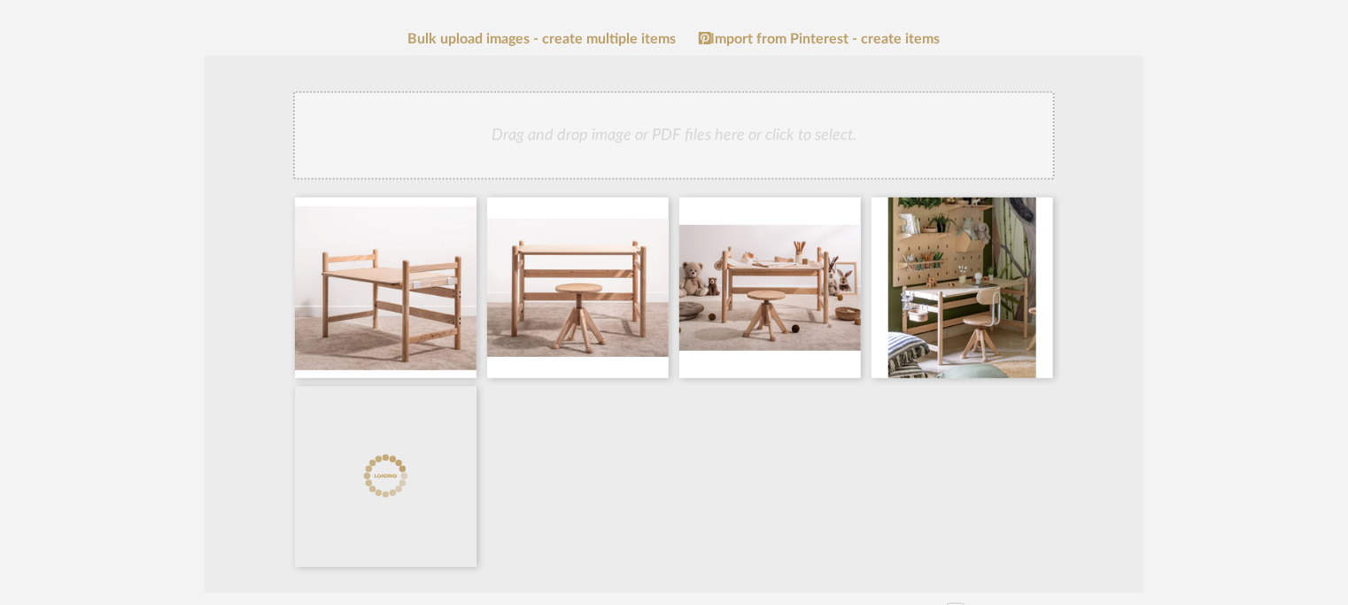
click at [692, 151] on div "Drag and drop image or PDF files here or click to select." at bounding box center [673, 135] width 761 height 89
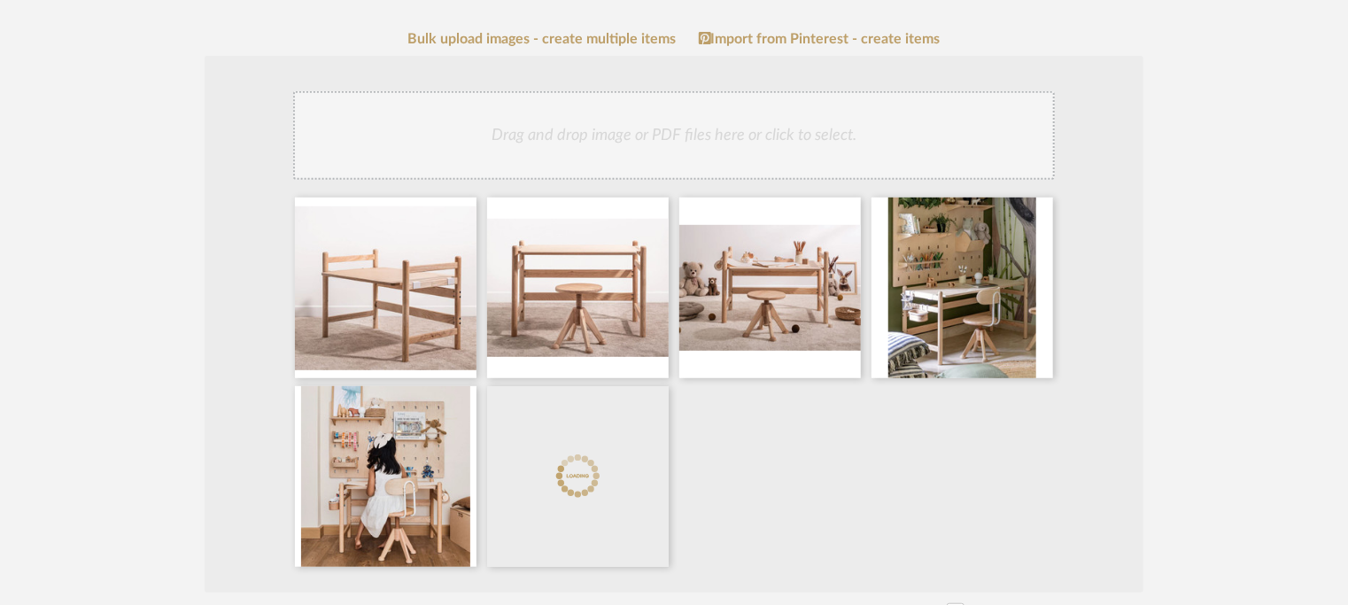
click at [609, 145] on div "Drag and drop image or PDF files here or click to select." at bounding box center [673, 135] width 761 height 89
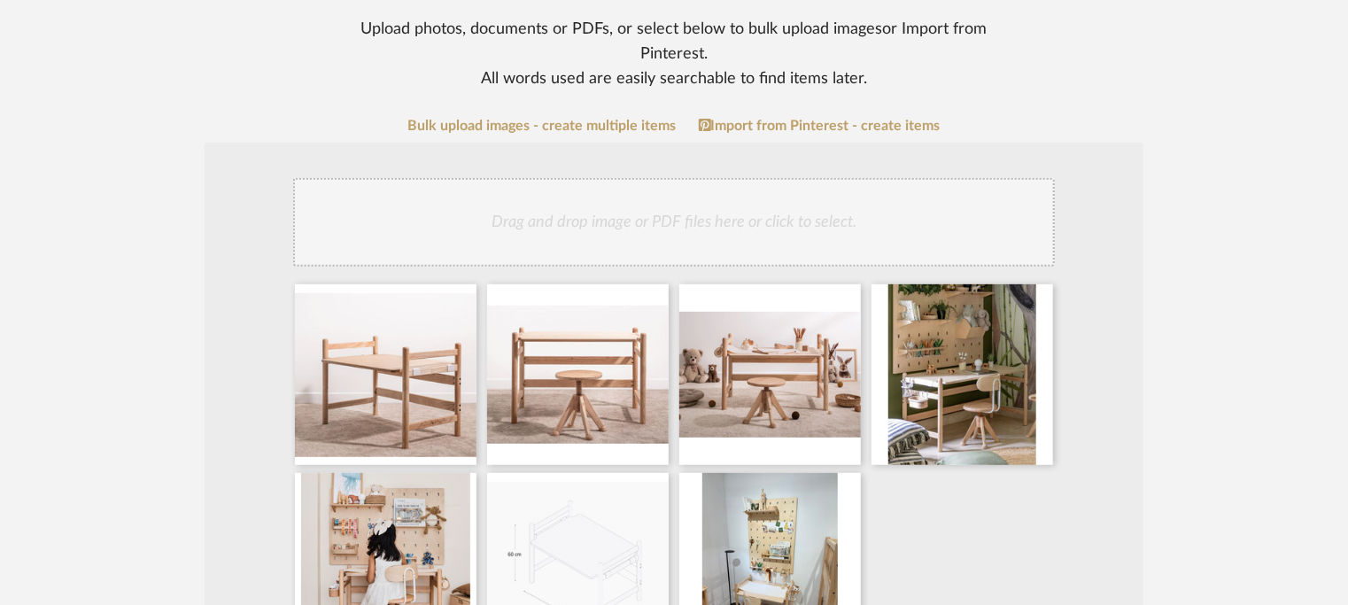
scroll to position [266, 0]
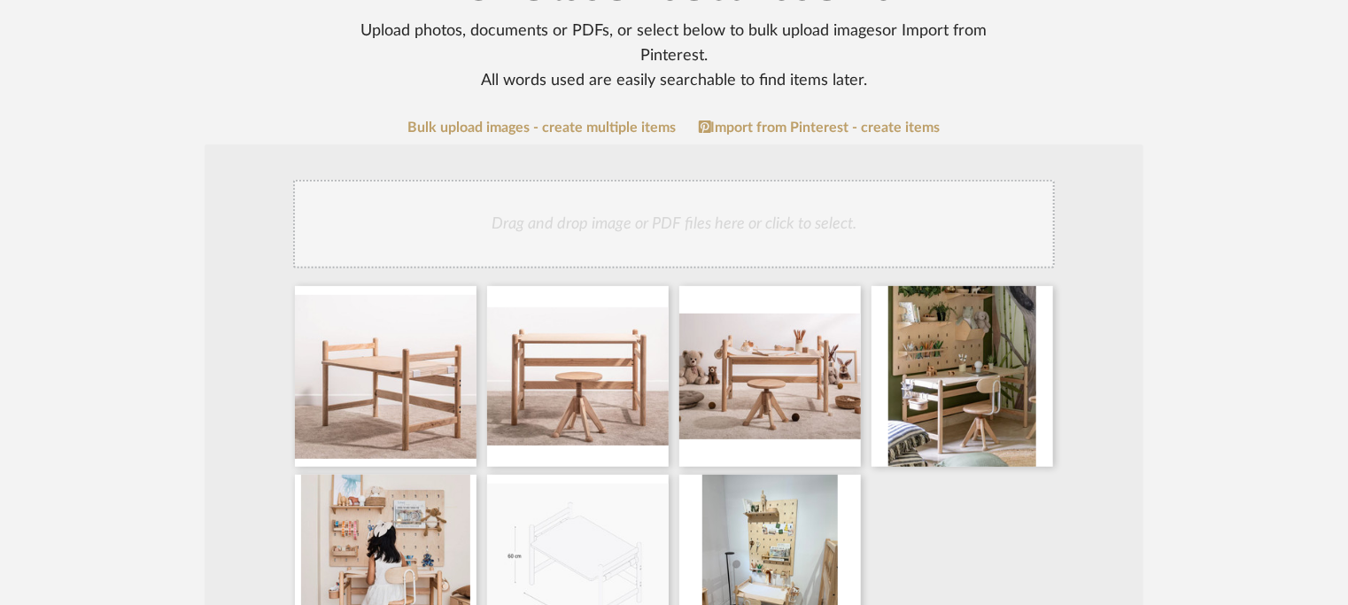
click at [932, 211] on div "Drag and drop image or PDF files here or click to select." at bounding box center [673, 224] width 761 height 89
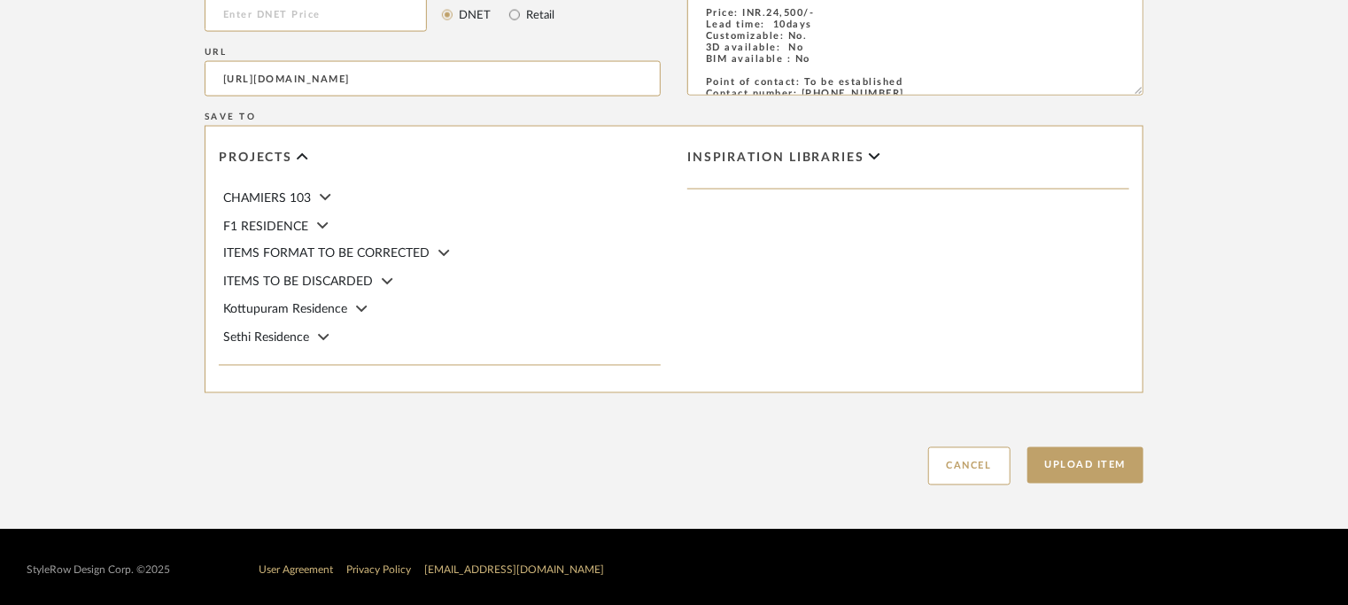
scroll to position [1434, 0]
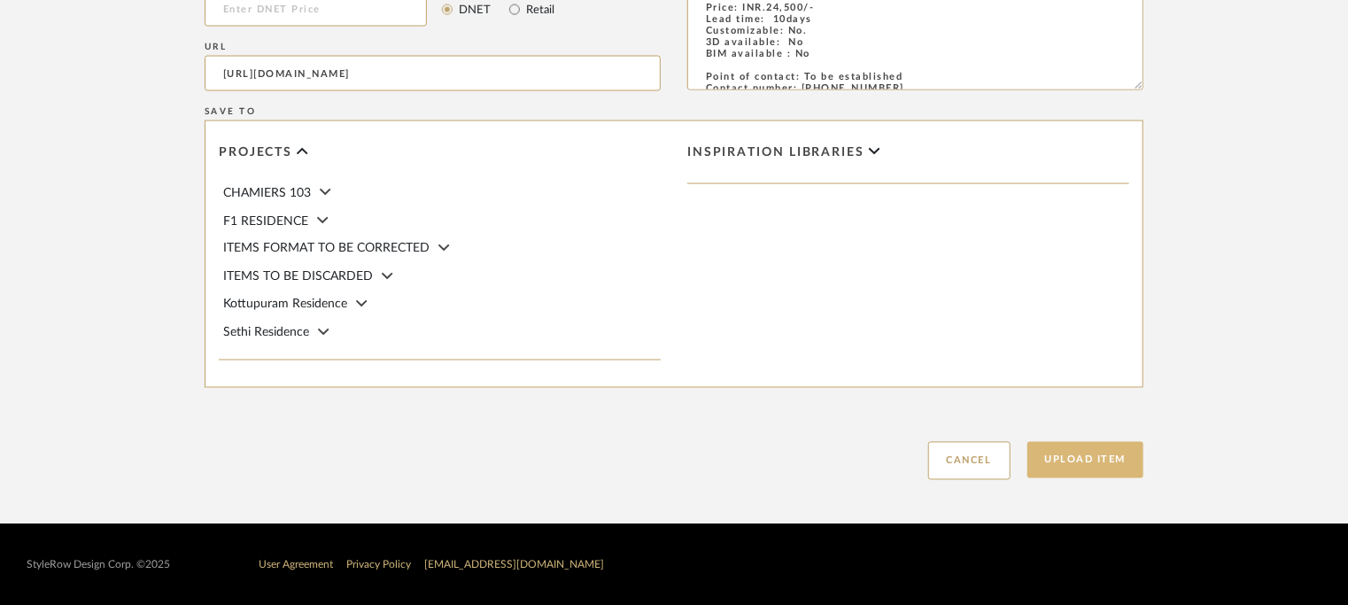
click at [1084, 458] on button "Upload Item" at bounding box center [1085, 460] width 117 height 36
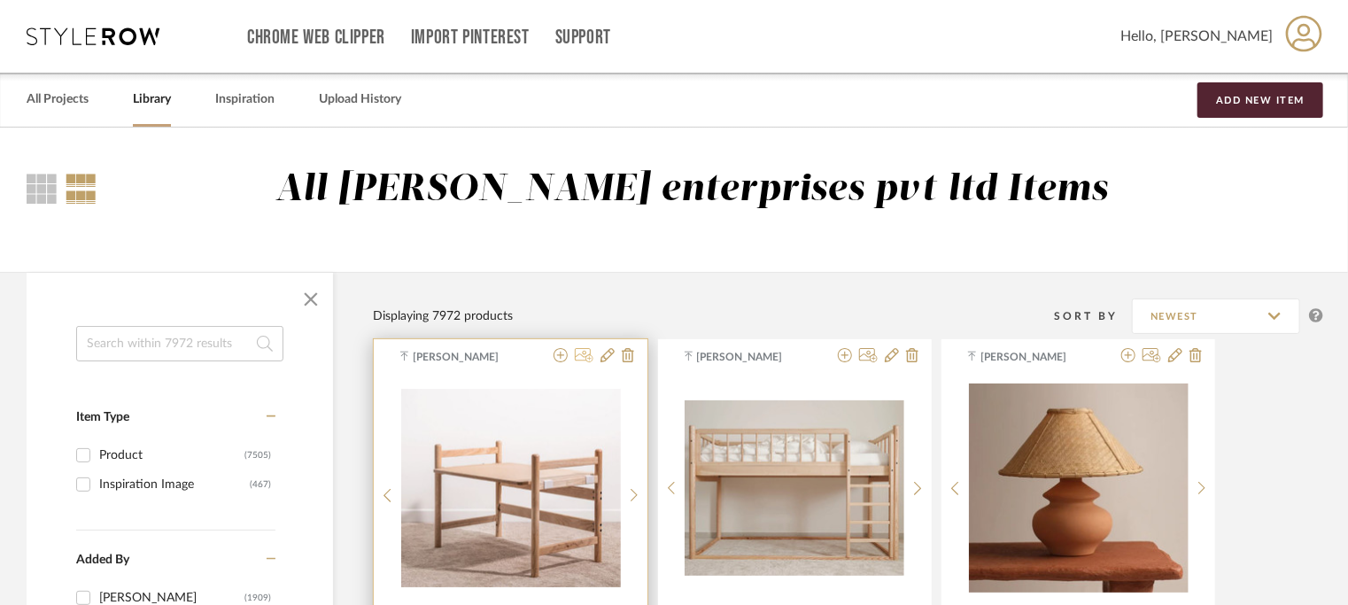
click at [579, 357] on icon at bounding box center [584, 355] width 19 height 14
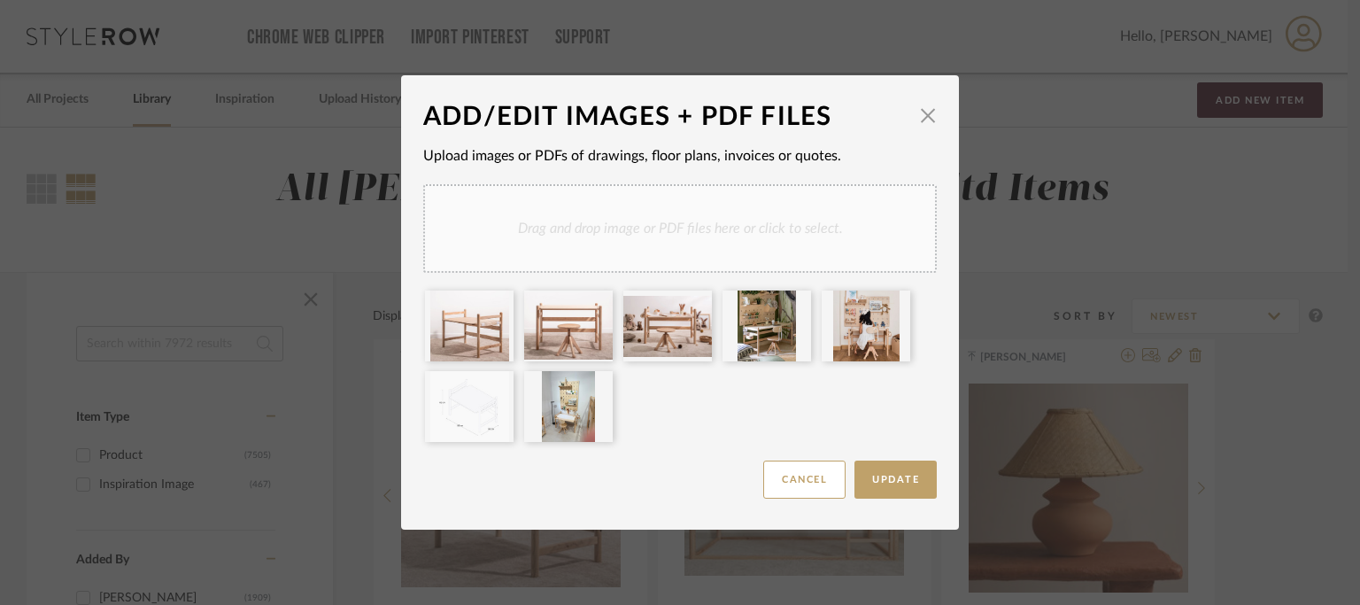
click at [652, 229] on div "Drag and drop image or PDF files here or click to select." at bounding box center [680, 228] width 514 height 89
click at [692, 383] on icon at bounding box center [698, 382] width 12 height 14
click at [891, 488] on button "Update" at bounding box center [895, 479] width 82 height 38
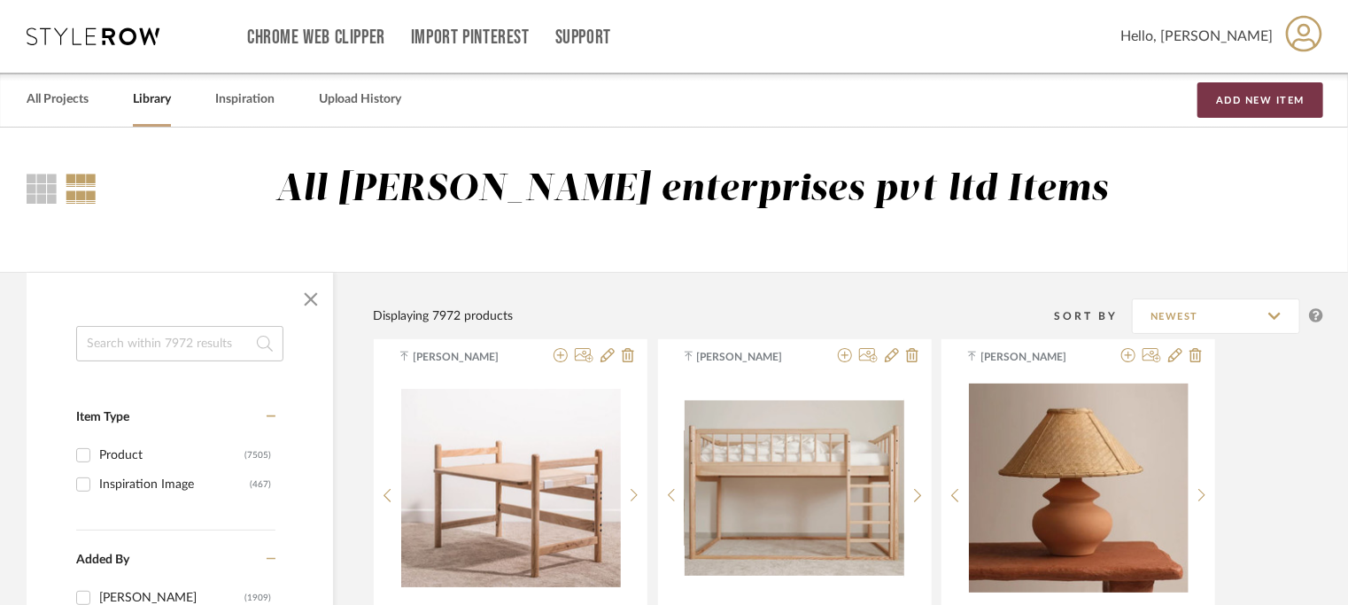
click at [1266, 97] on button "Add New Item" at bounding box center [1260, 99] width 126 height 35
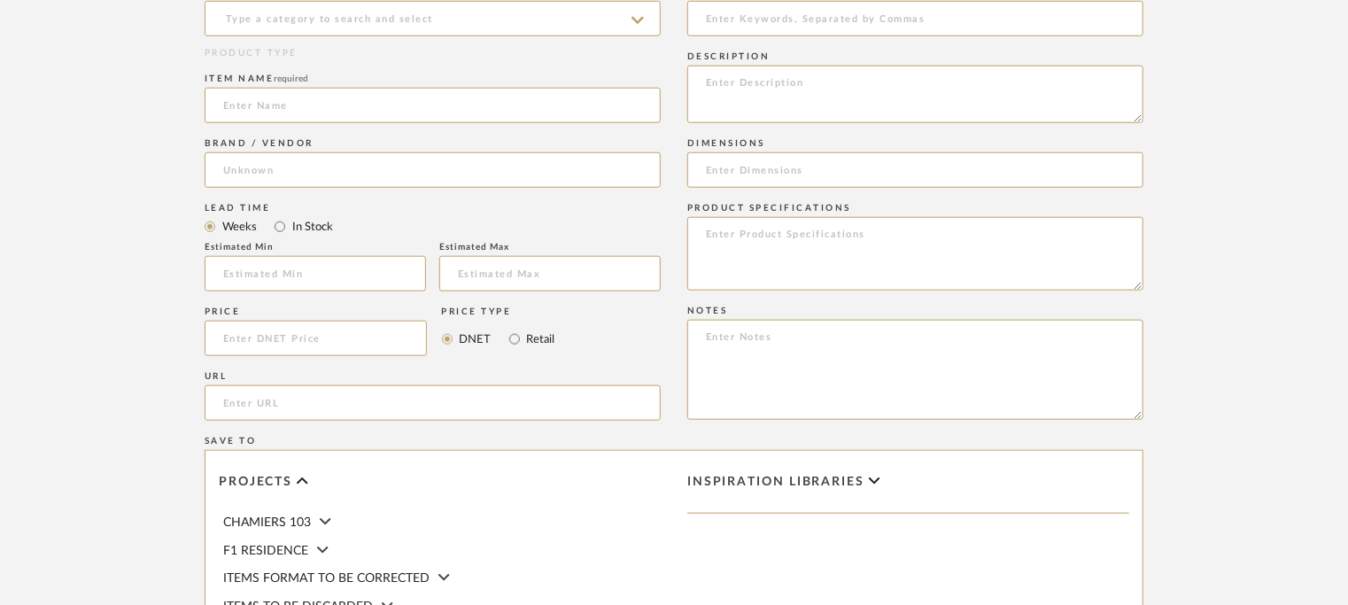
scroll to position [797, 0]
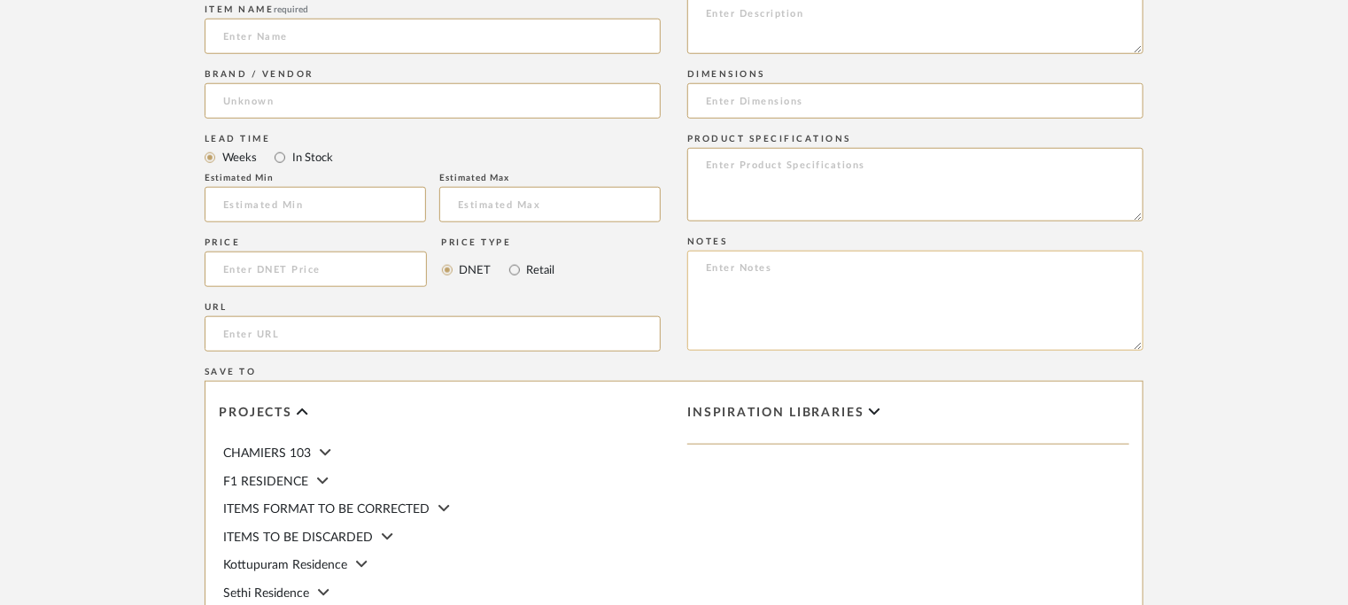
paste textarea "Price: INR.14,000/- Lead time: 10days Customizable: No. 3D available: No BIM av…"
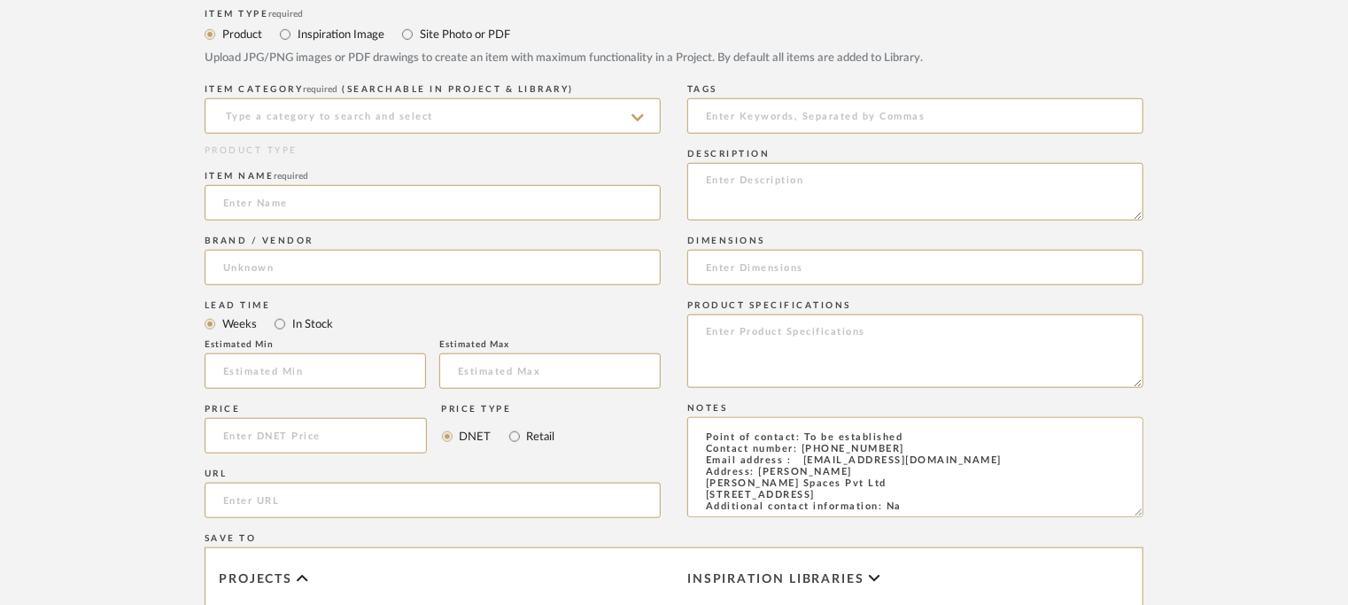
scroll to position [620, 0]
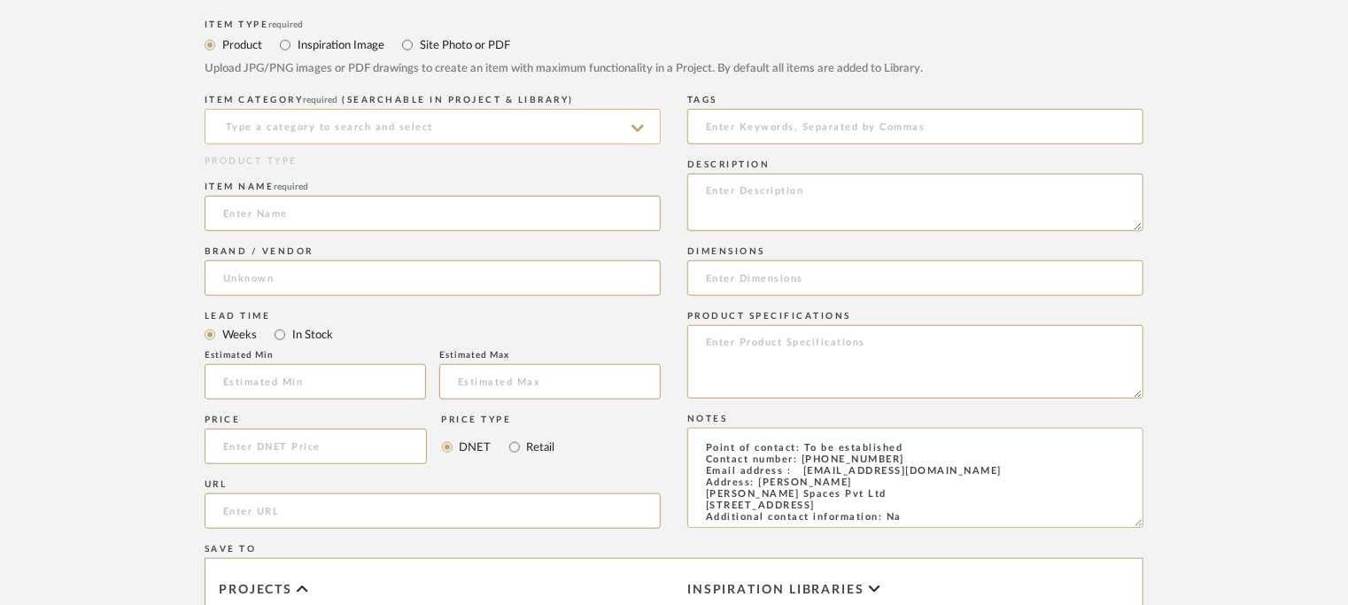
type textarea "Price: INR.14,000/- Lead time: 10days Customizable: No. 3D available: No BIM av…"
click at [423, 121] on input at bounding box center [433, 126] width 456 height 35
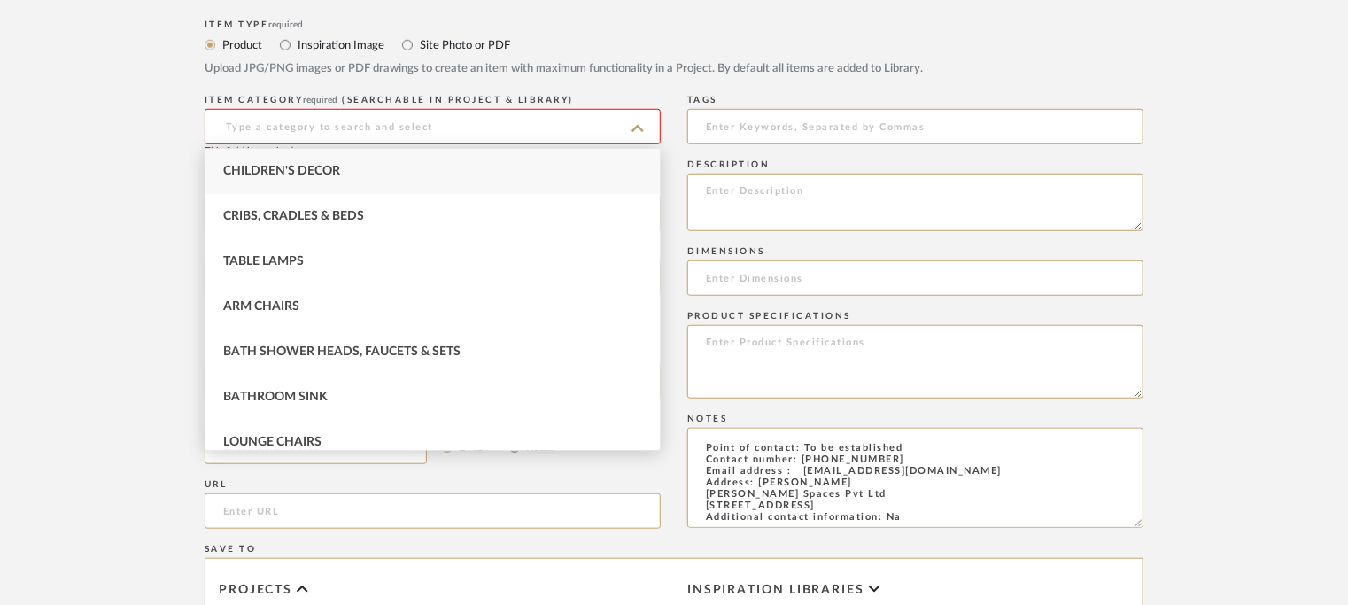
click at [379, 165] on div "Children's Decor" at bounding box center [432, 171] width 454 height 45
type input "Children's Decor"
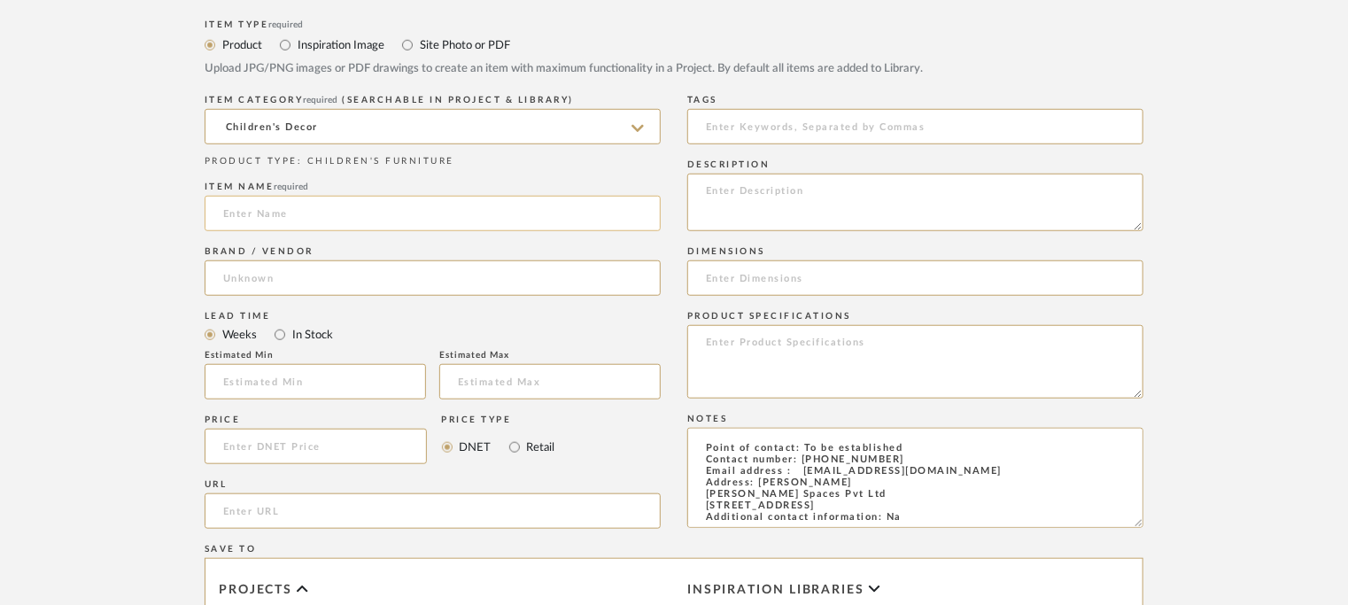
paste input "Levitate Chair"
click at [230, 206] on input "Levitate Chair" at bounding box center [433, 213] width 456 height 35
type input "LEVITATE CHAIR"
click at [273, 291] on input at bounding box center [433, 277] width 456 height 35
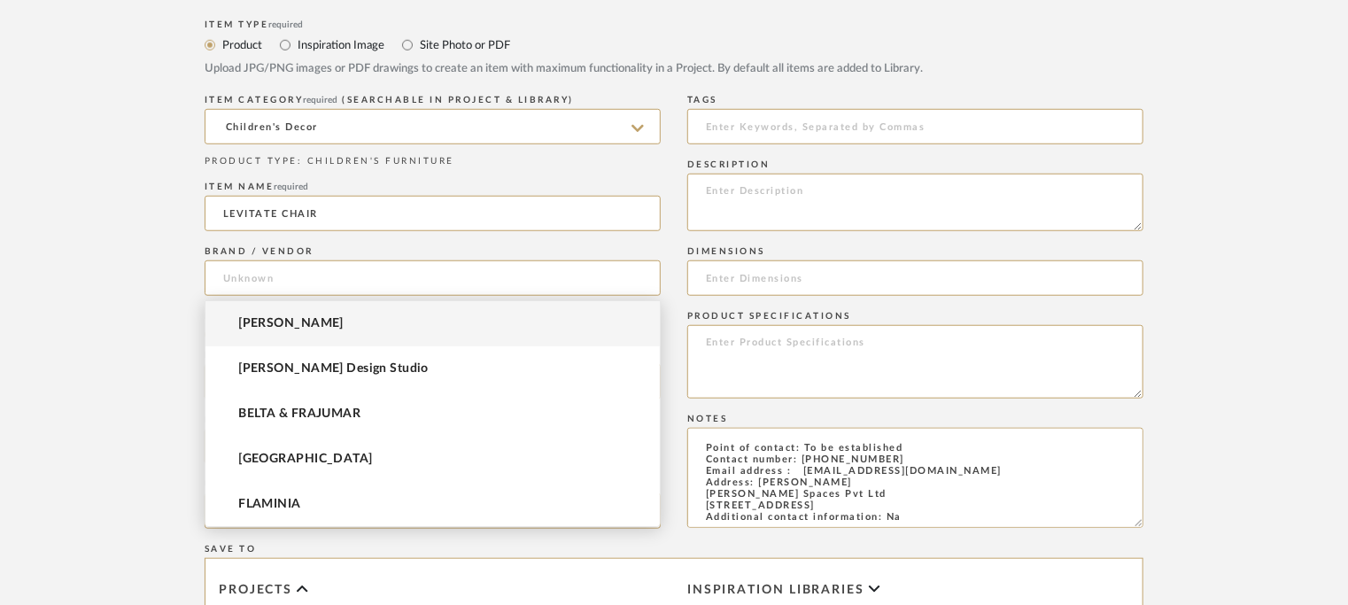
click at [269, 318] on mat-option "[PERSON_NAME]" at bounding box center [432, 323] width 454 height 45
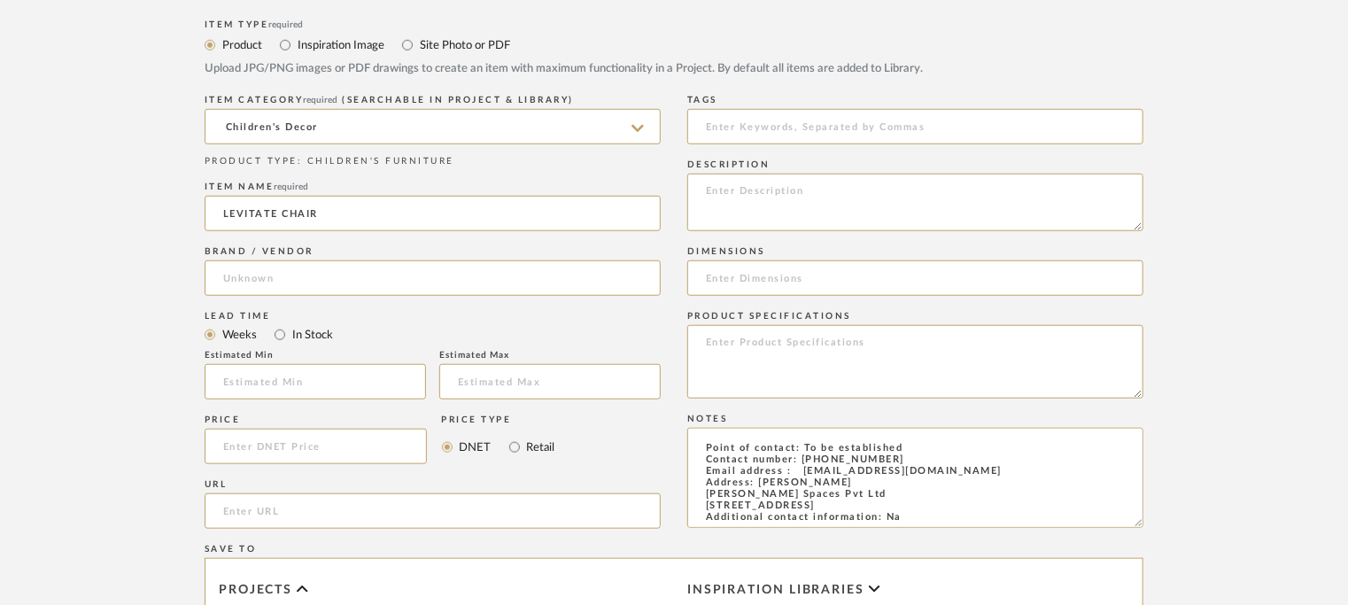
type input "[PERSON_NAME]"
click at [276, 382] on input at bounding box center [315, 381] width 221 height 35
type input "1"
click at [492, 379] on input "text" at bounding box center [549, 381] width 221 height 35
type input "2"
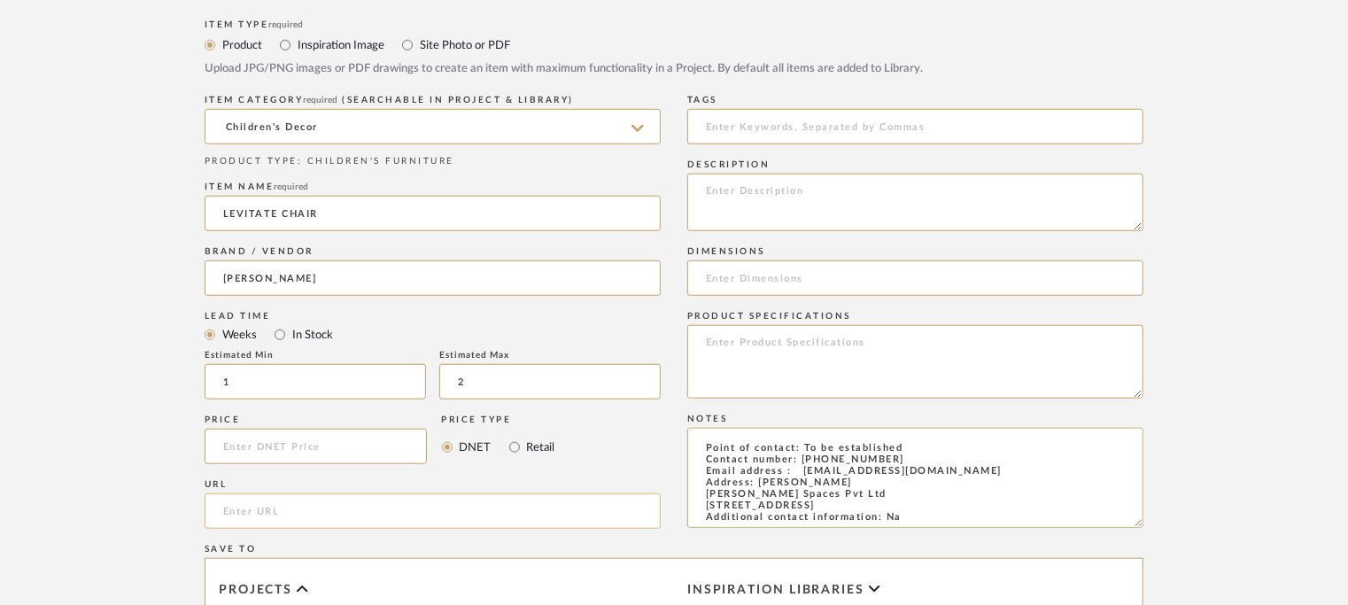
click at [252, 505] on input "url" at bounding box center [433, 510] width 456 height 35
paste input "[URL][DOMAIN_NAME]"
type input "[URL][DOMAIN_NAME]"
click at [793, 125] on input at bounding box center [915, 126] width 456 height 35
type input "C"
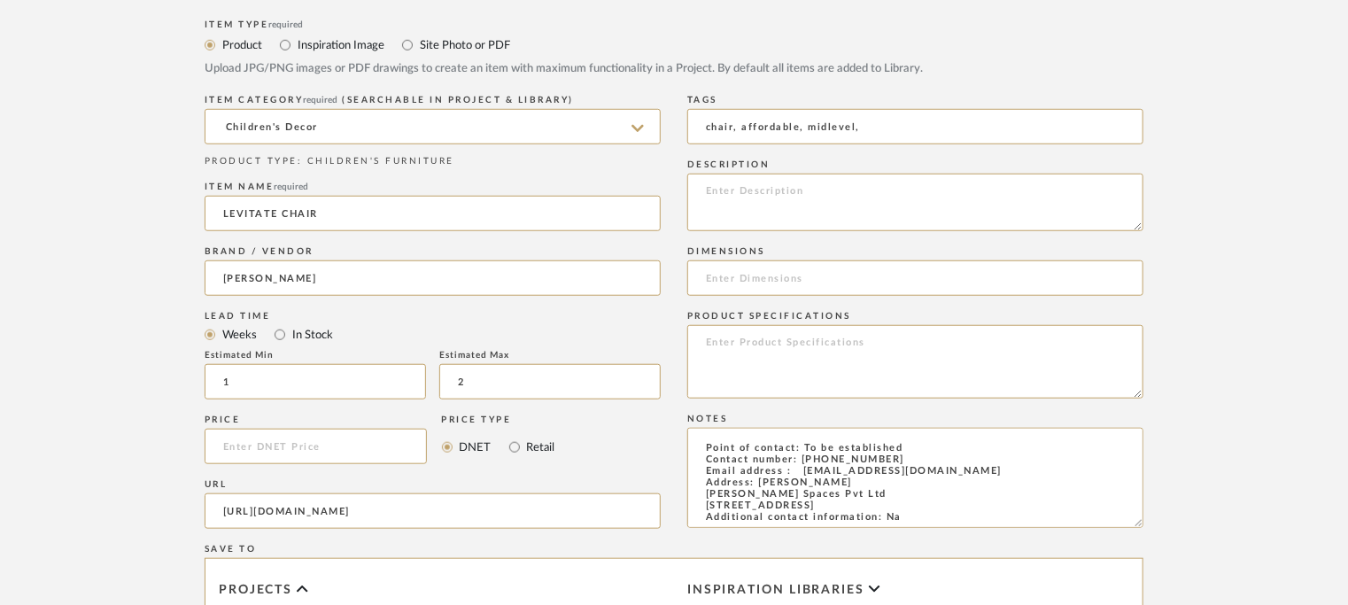
type input "chair, affordable, midlevel,"
click at [797, 205] on textarea at bounding box center [915, 203] width 456 height 58
paste textarea "Type : Chair - Levitate chair Designer : Na Dimensions : Width 88-120 x Depth 6…"
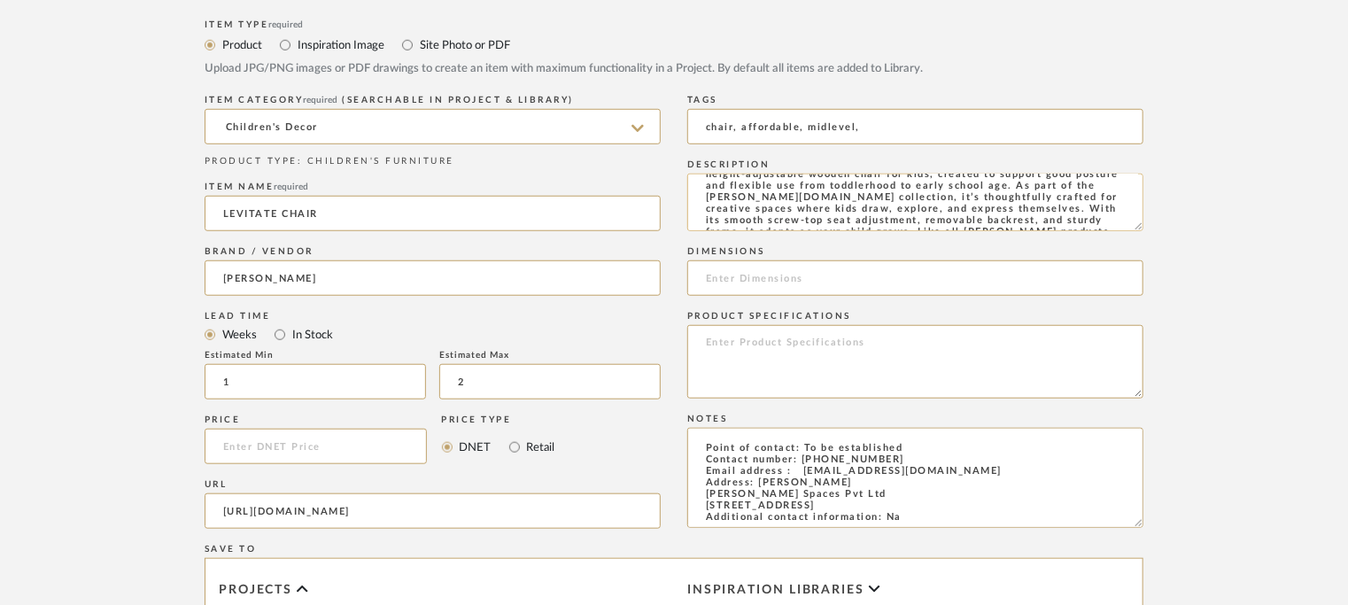
scroll to position [160, 0]
drag, startPoint x: 786, startPoint y: 212, endPoint x: 850, endPoint y: 218, distance: 64.0
click at [851, 219] on textarea "Type : Chair - Levitate chair Designer : Na Dimensions : Width 88-120 x Depth 6…" at bounding box center [915, 203] width 456 height 58
type textarea "Type : Chair - Levitate chair Designer : Na Dimensions : Width 88-120 x Depth 6…"
paste input "Width 88-120 x Depth 60 x Height 60cm Table Top Height: 46-56cm"
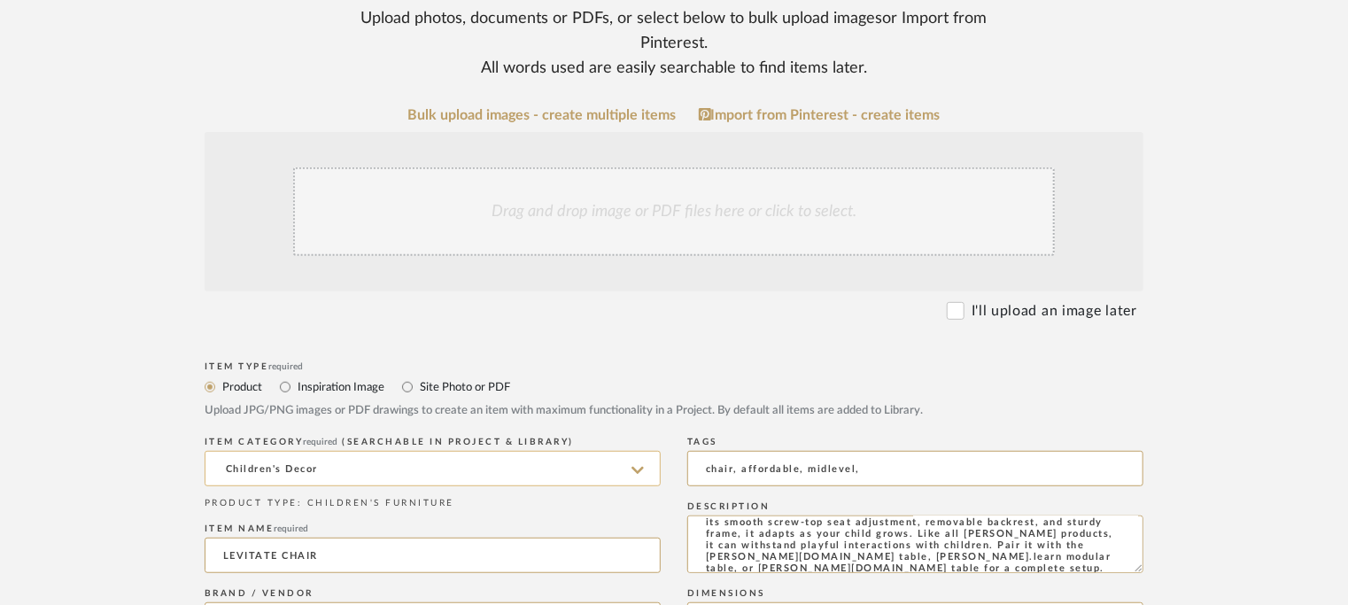
scroll to position [266, 0]
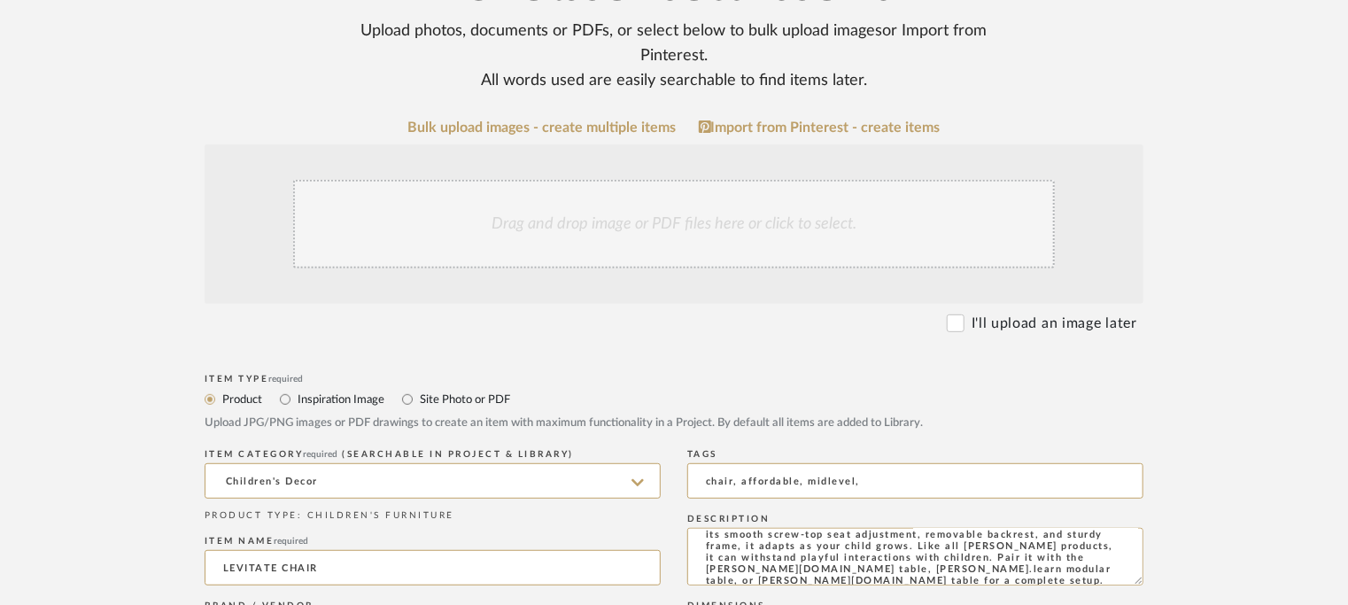
type input "Width 88-120 x Depth 60 x Height 60cm Table Top Height: 46-56cm"
click at [592, 212] on div "Drag and drop image or PDF files here or click to select." at bounding box center [673, 224] width 761 height 89
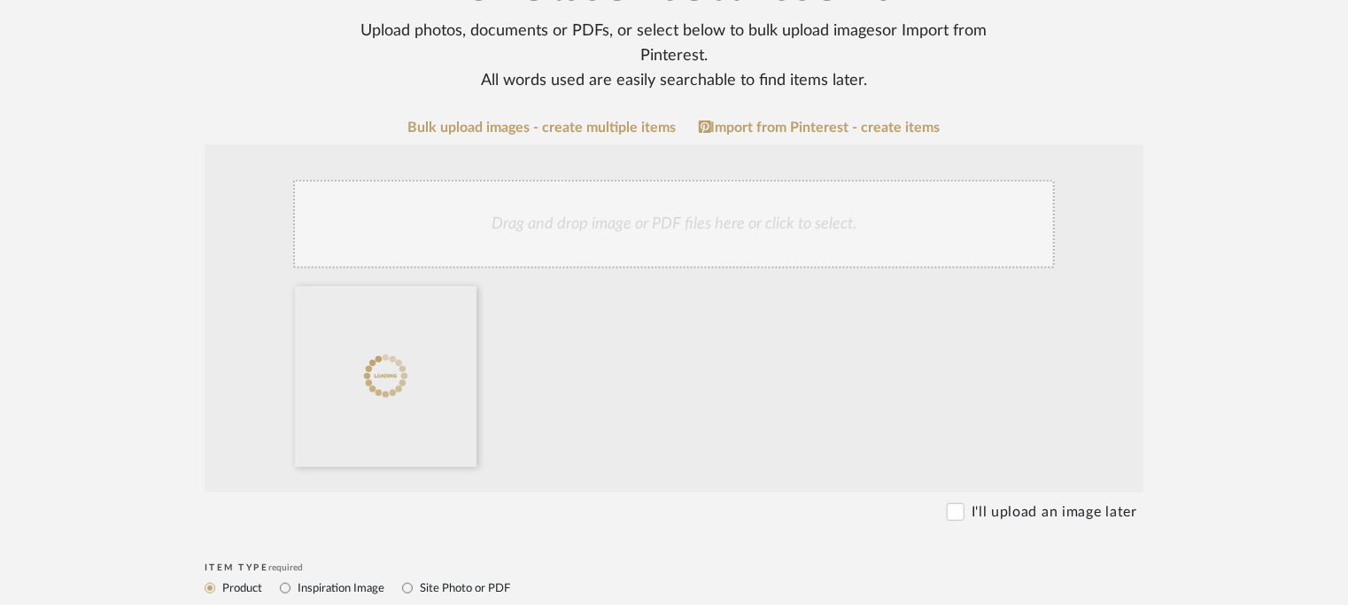
click at [731, 243] on div "Drag and drop image or PDF files here or click to select." at bounding box center [673, 224] width 761 height 89
click at [625, 216] on div "Drag and drop image or PDF files here or click to select." at bounding box center [673, 224] width 761 height 89
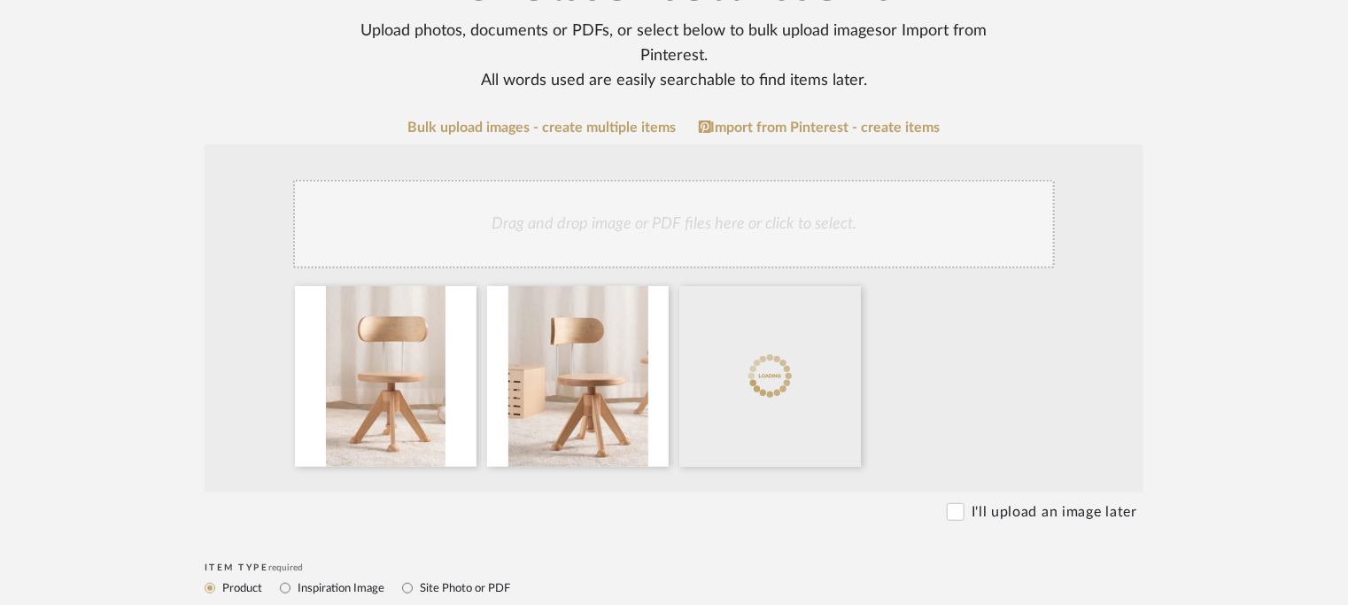
click at [690, 217] on div "Drag and drop image or PDF files here or click to select." at bounding box center [673, 224] width 761 height 89
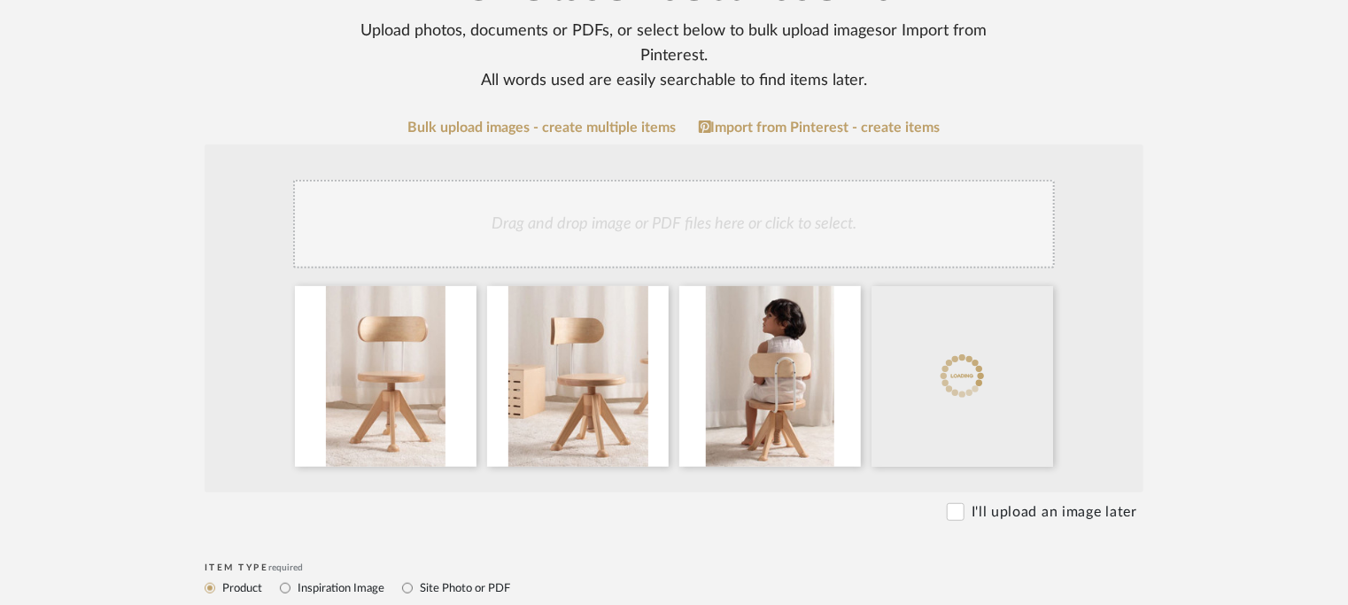
click at [722, 223] on div "Drag and drop image or PDF files here or click to select." at bounding box center [673, 224] width 761 height 89
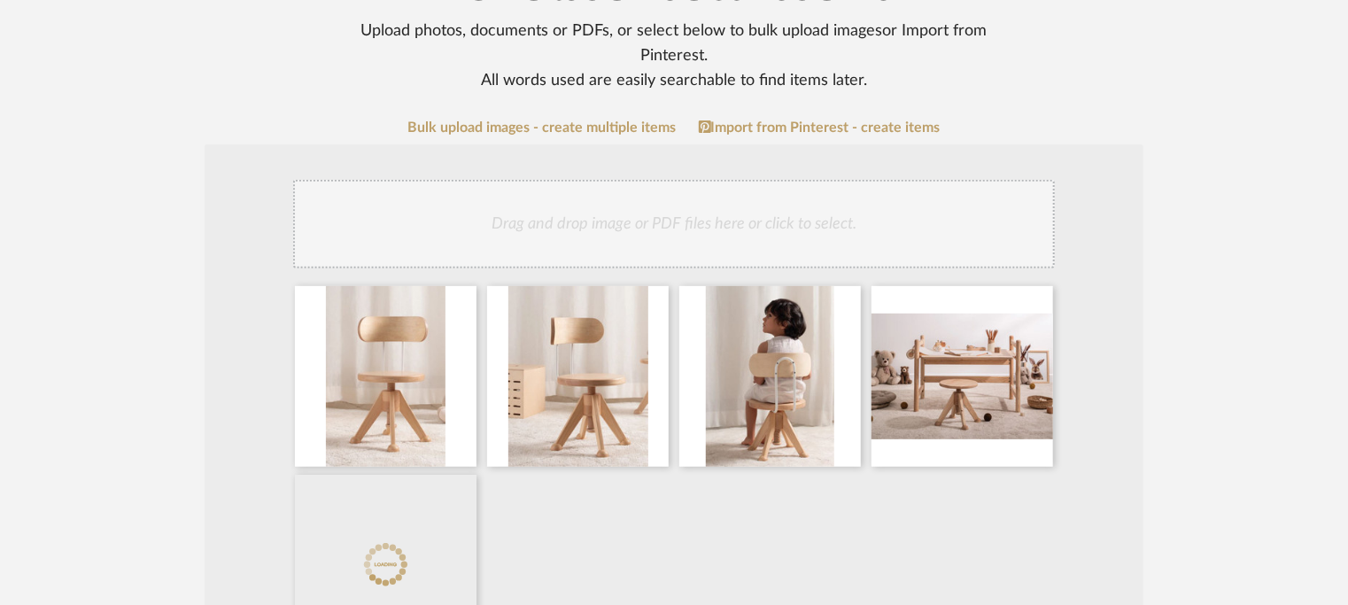
click at [712, 235] on div "Drag and drop image or PDF files here or click to select." at bounding box center [673, 224] width 761 height 89
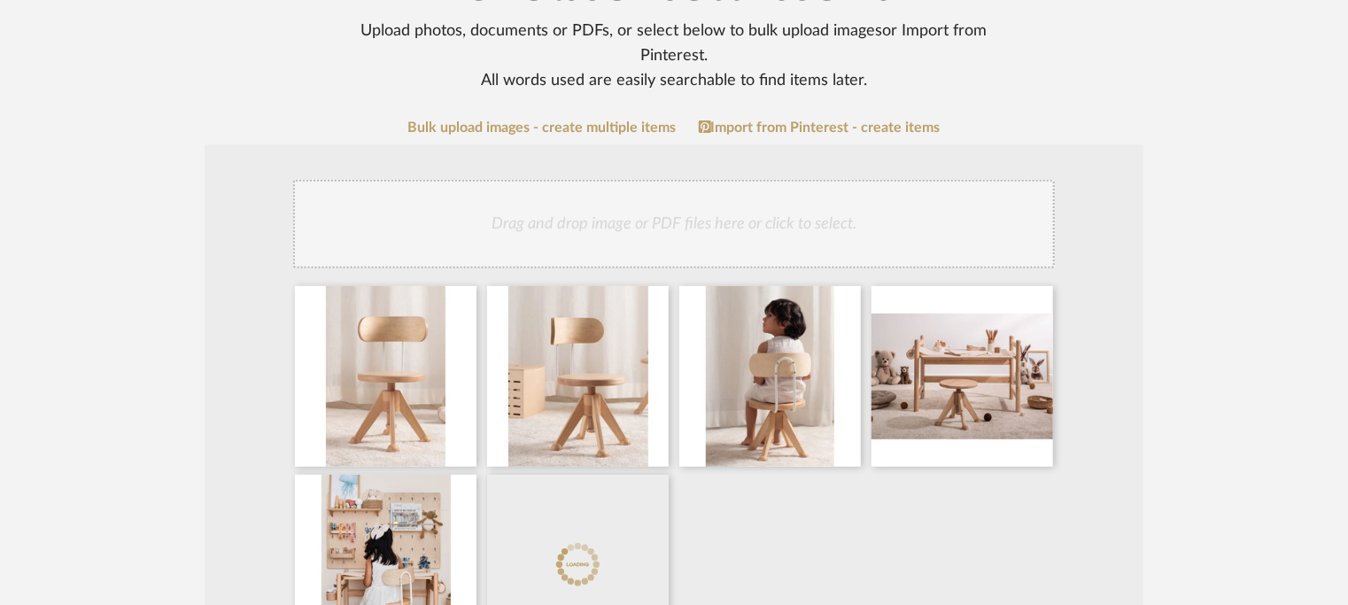
click at [809, 229] on div "Drag and drop image or PDF files here or click to select." at bounding box center [673, 224] width 761 height 89
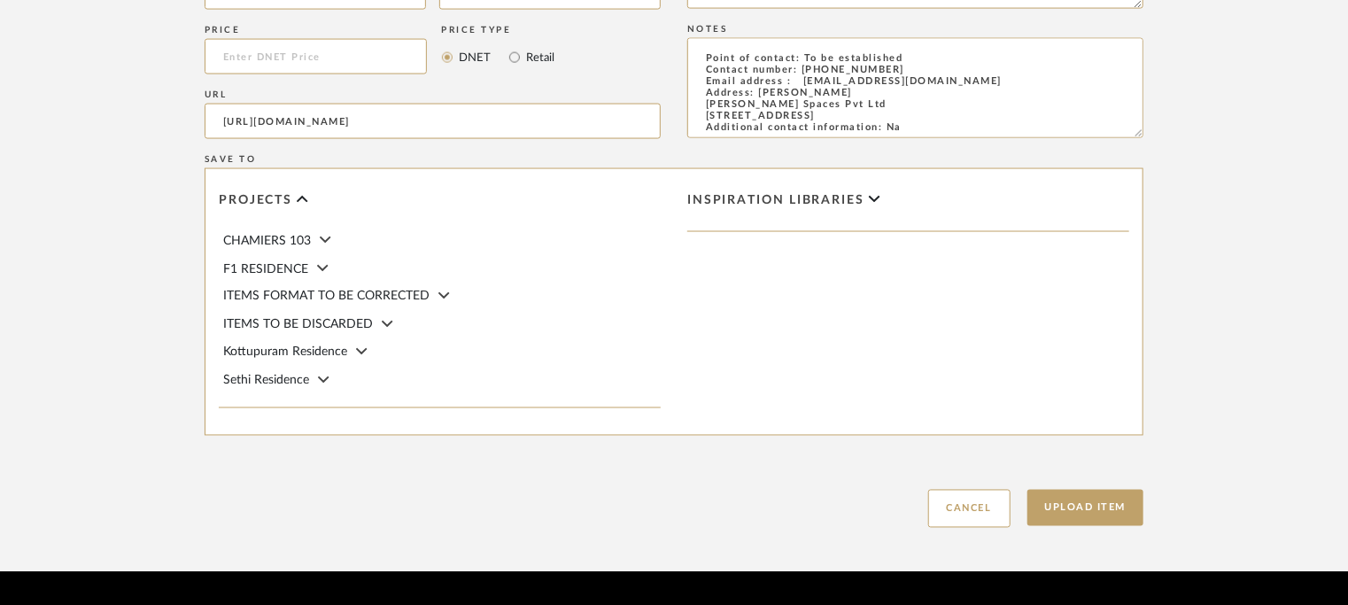
scroll to position [1434, 0]
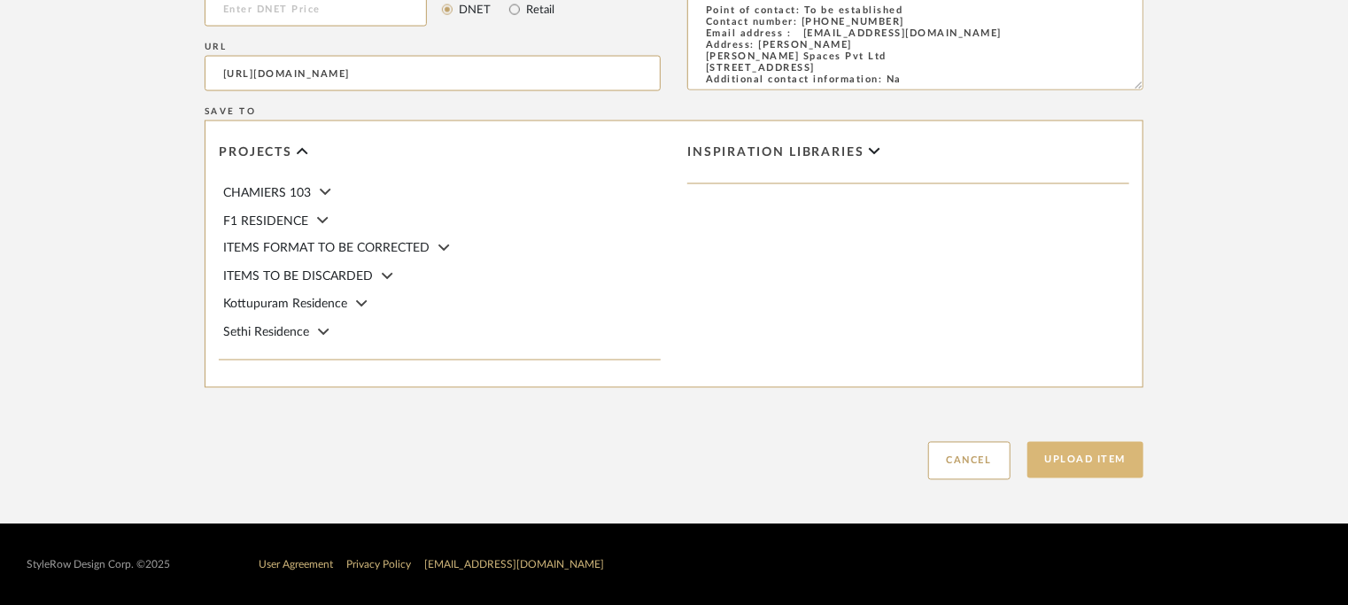
click at [1112, 452] on button "Upload Item" at bounding box center [1085, 460] width 117 height 36
